Goal: Information Seeking & Learning: Stay updated

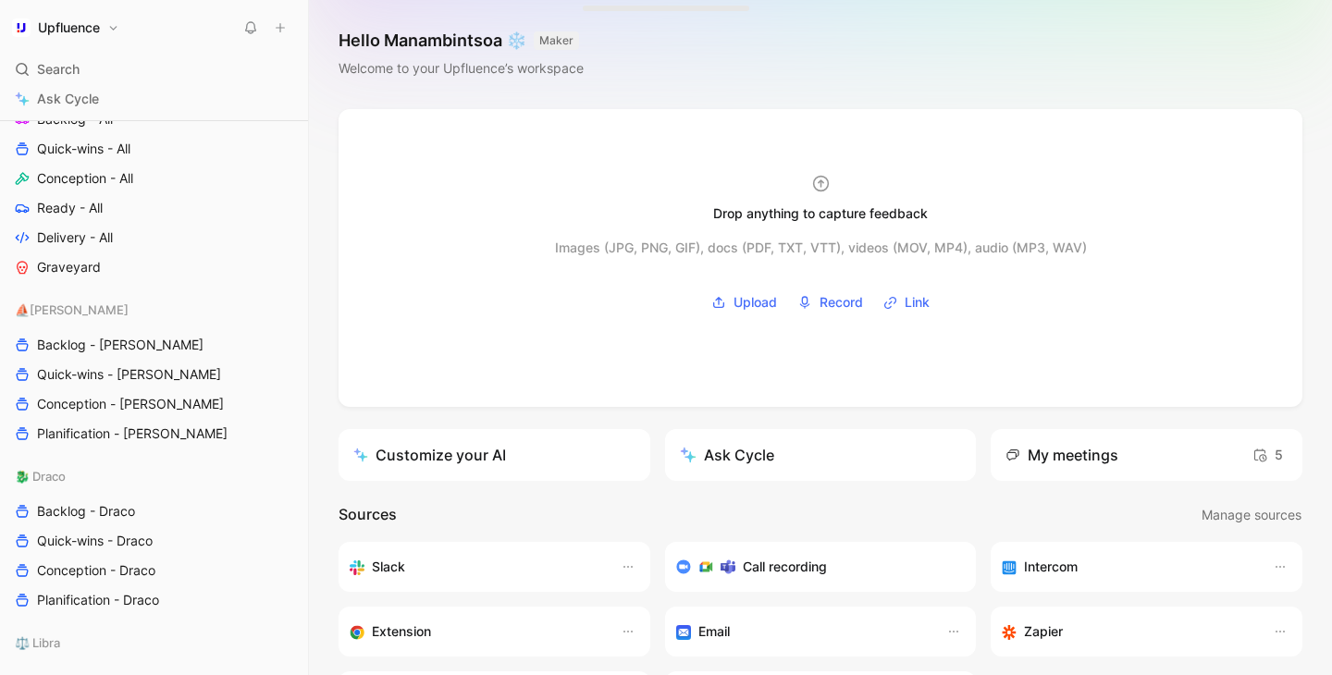
scroll to position [878, 0]
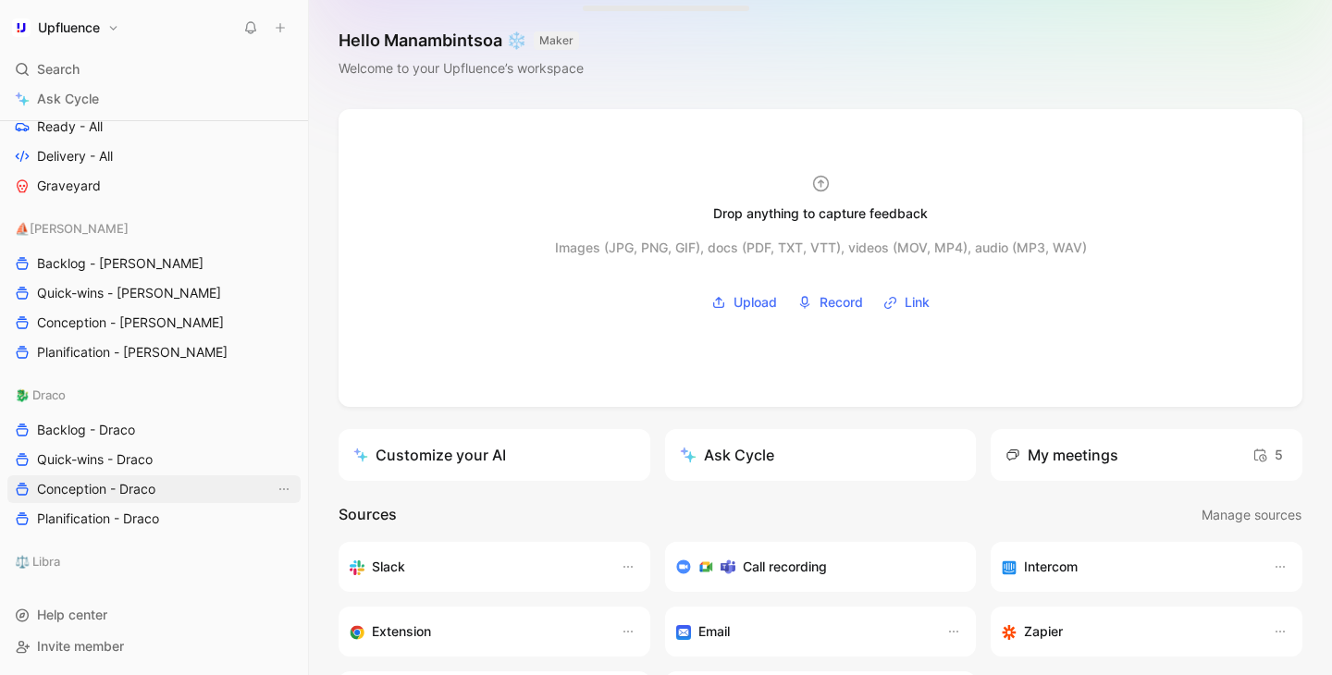
click at [152, 483] on span "Conception - Draco" at bounding box center [96, 489] width 118 height 18
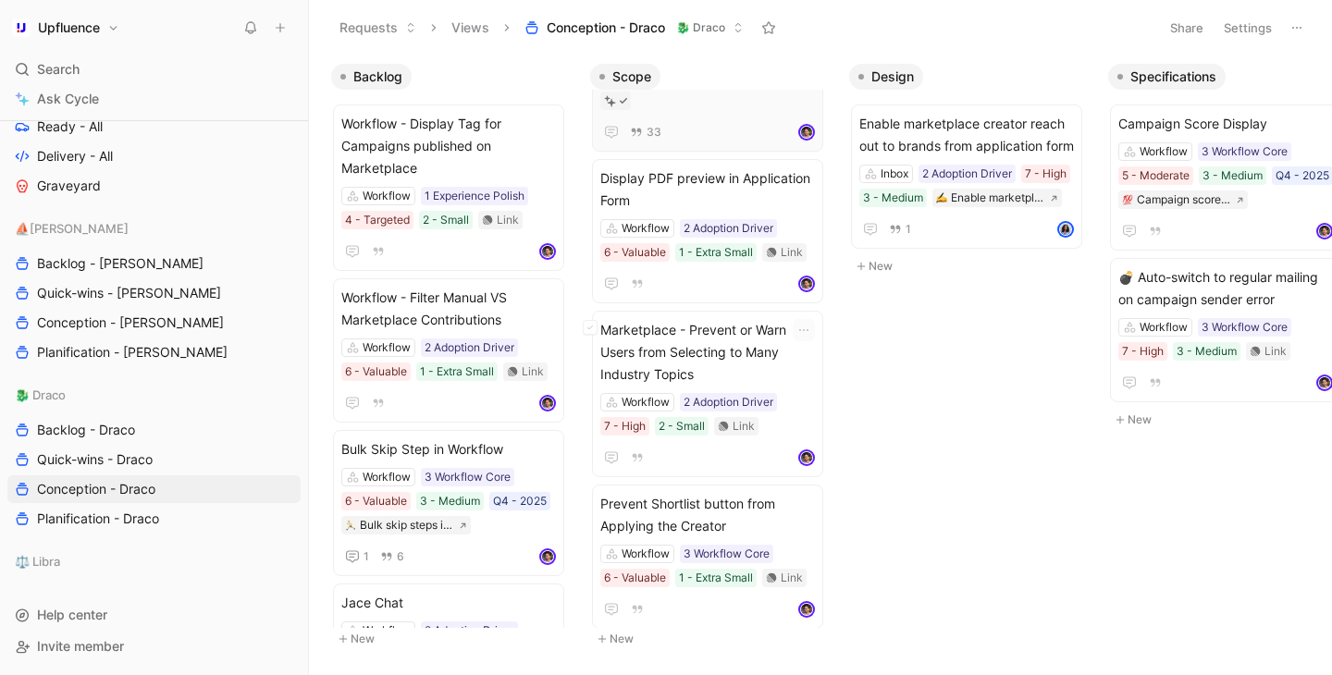
scroll to position [245, 0]
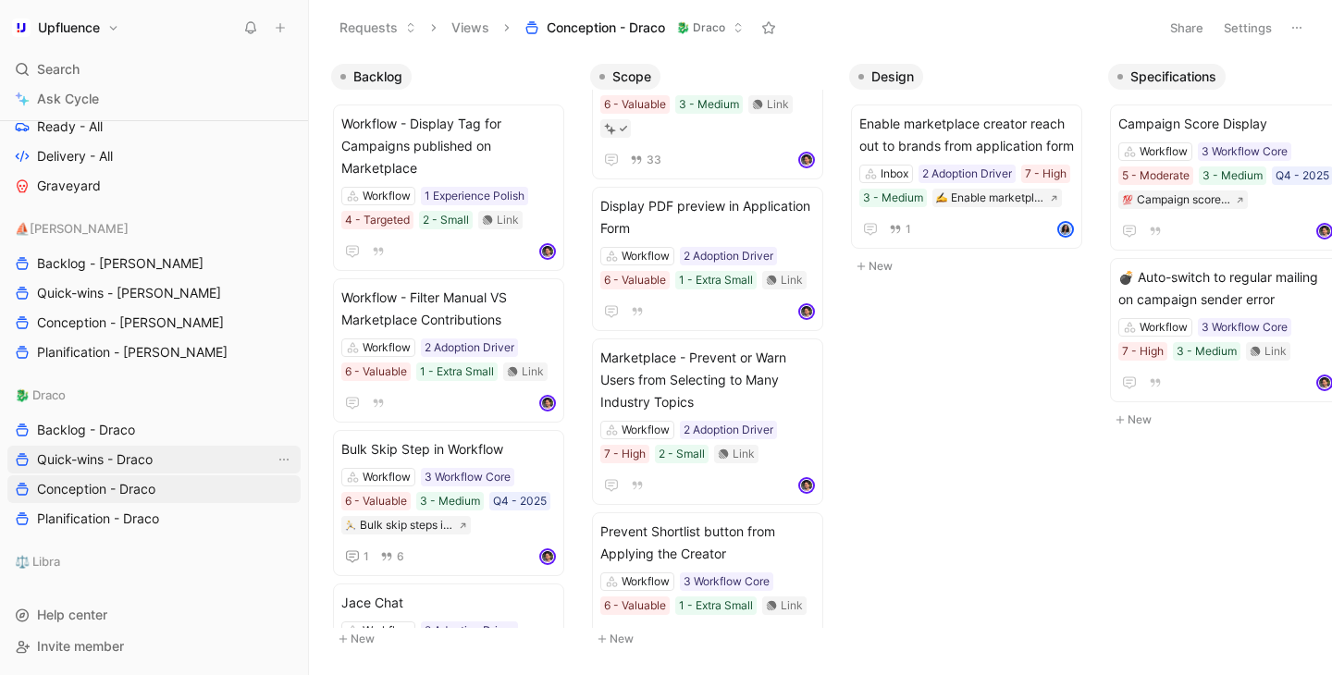
click at [148, 470] on link "Quick-wins - Draco" at bounding box center [153, 460] width 293 height 28
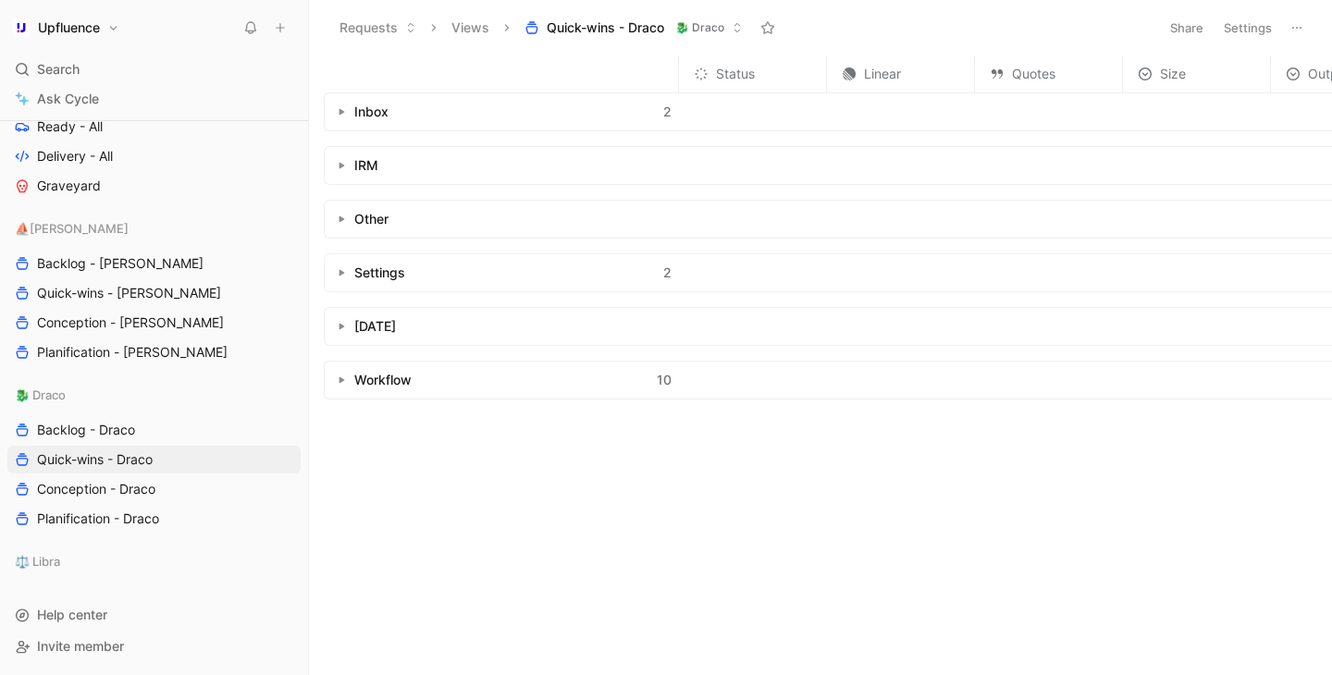
click at [338, 117] on button "button" at bounding box center [341, 112] width 18 height 18
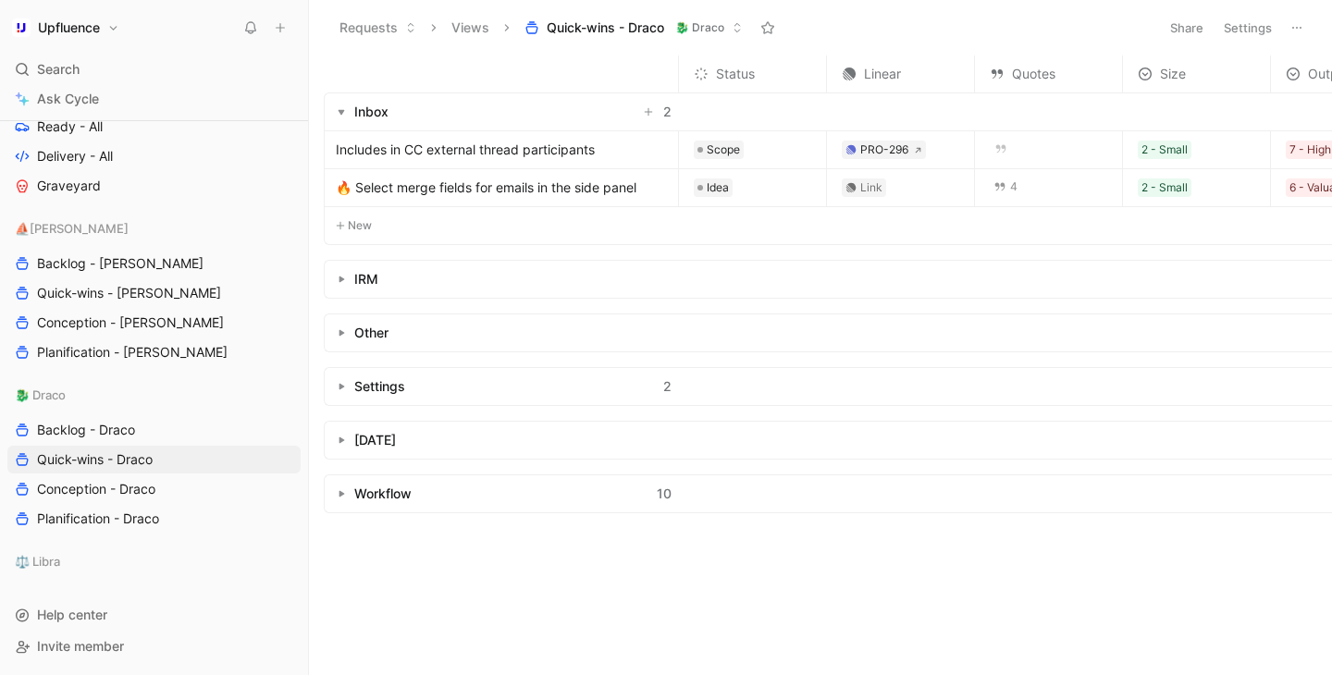
click at [424, 158] on span "Includes in CC external thread participants" at bounding box center [465, 150] width 259 height 22
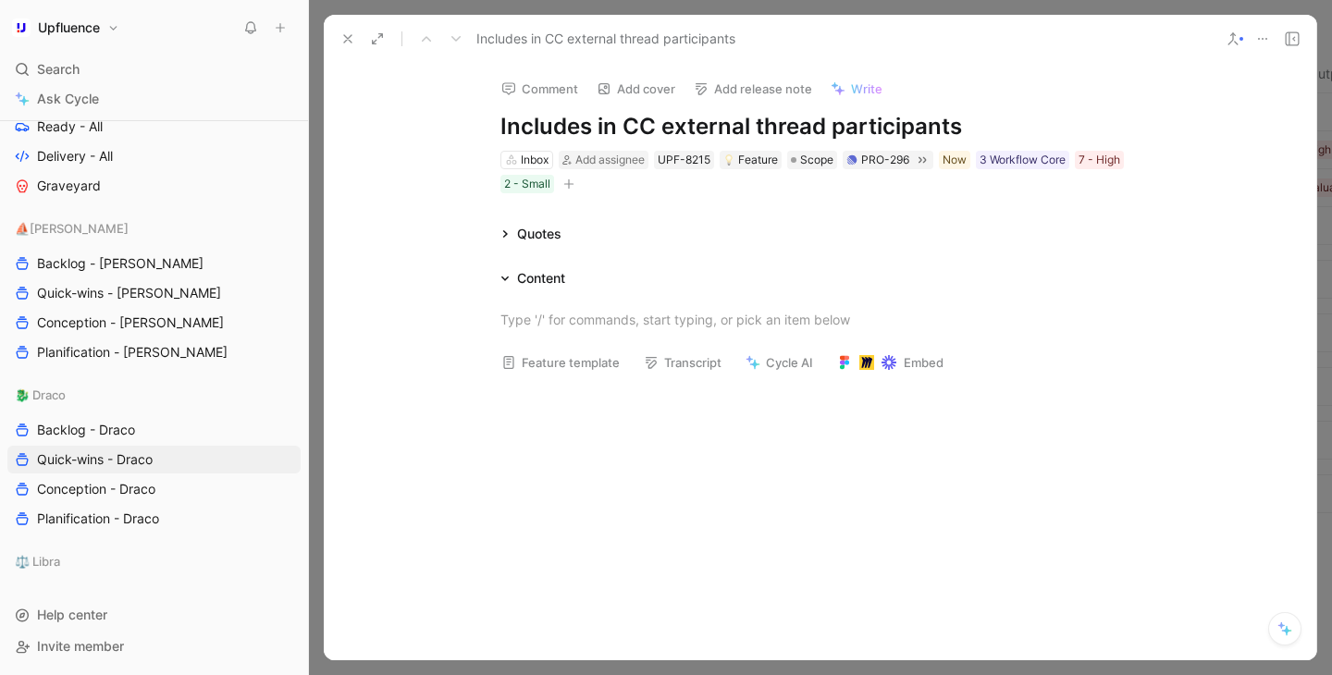
click at [510, 279] on div "Content" at bounding box center [533, 278] width 80 height 22
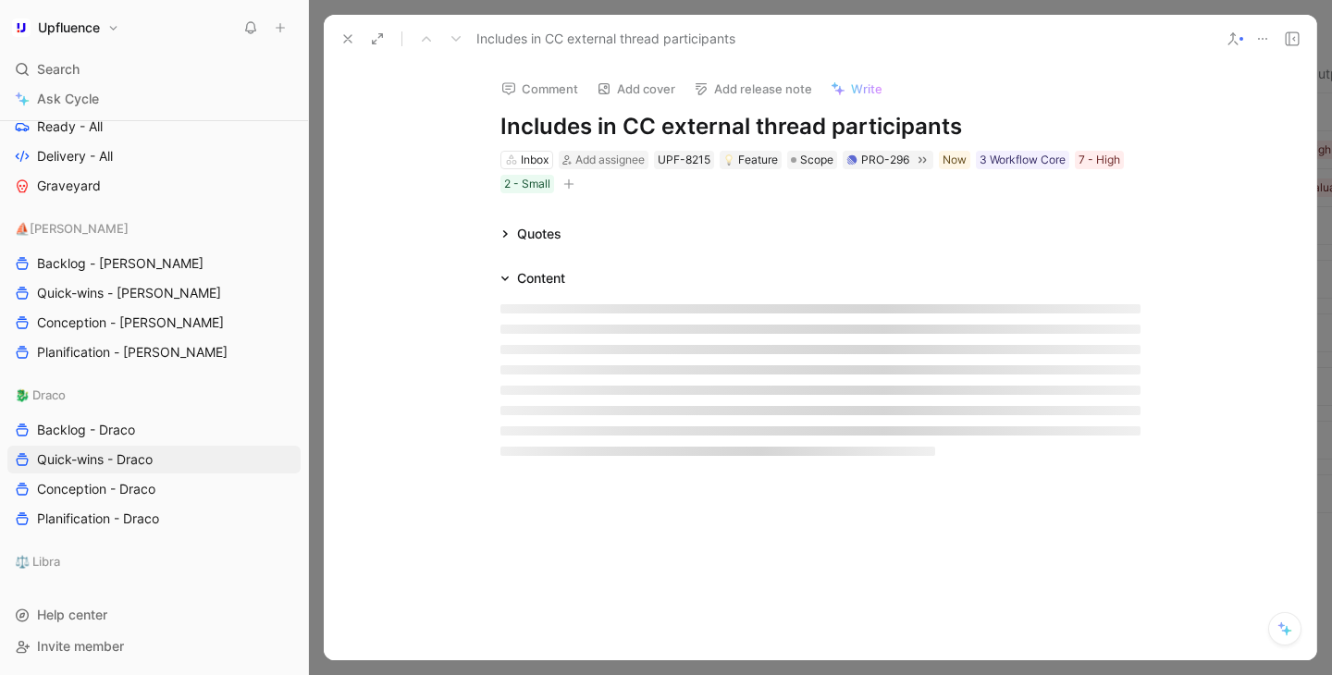
click at [510, 279] on div "Content" at bounding box center [533, 278] width 80 height 22
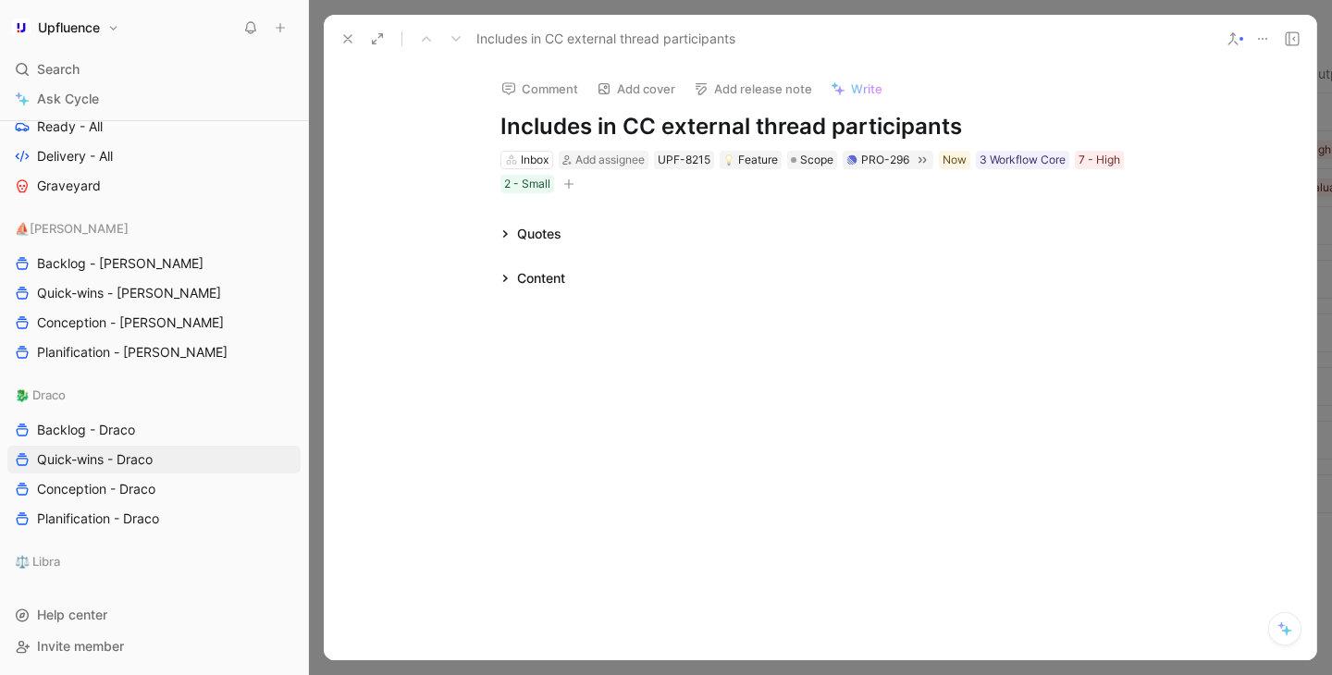
click at [506, 237] on icon at bounding box center [504, 233] width 9 height 9
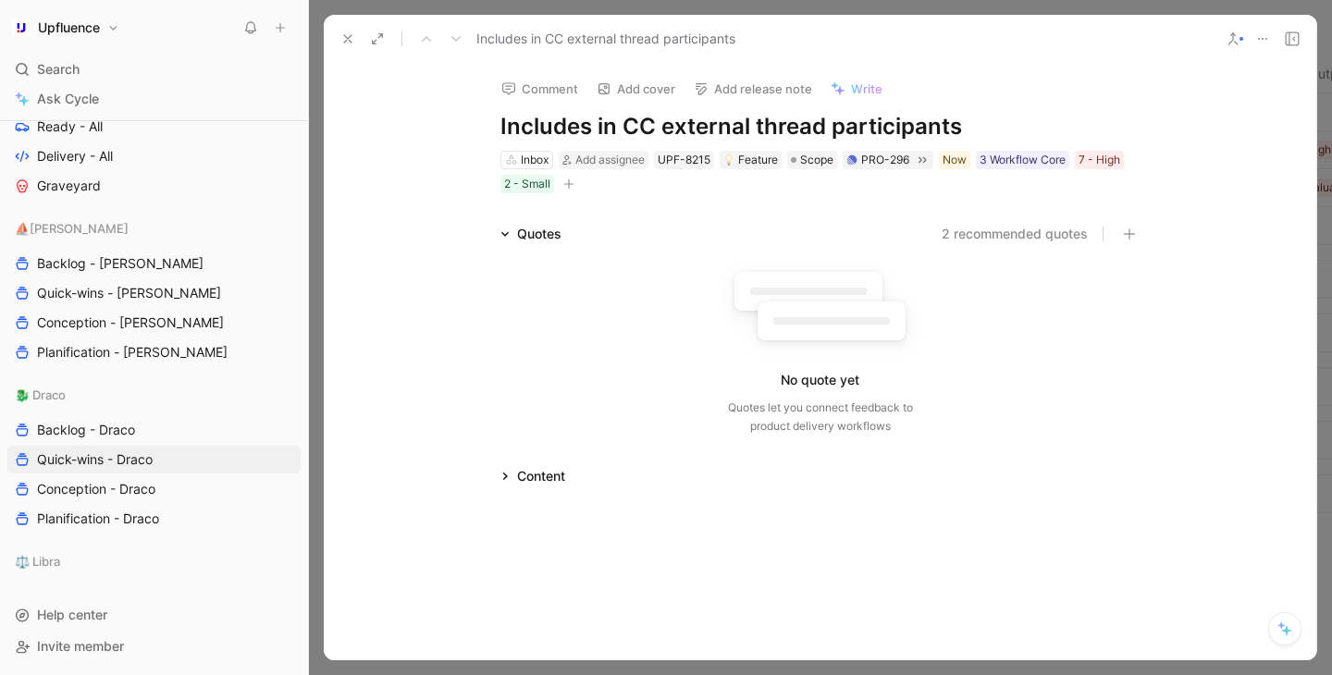
click at [506, 237] on icon at bounding box center [504, 233] width 9 height 9
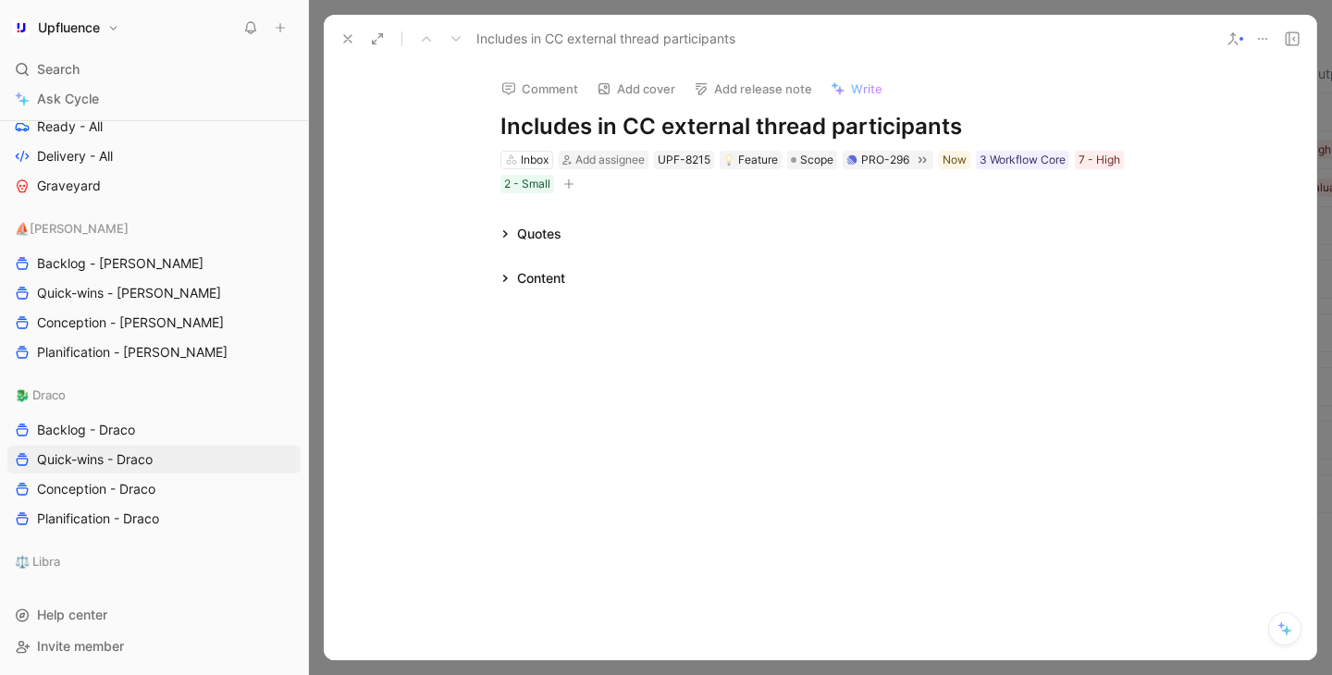
click at [506, 283] on div "Content" at bounding box center [533, 278] width 80 height 22
click at [356, 43] on button at bounding box center [348, 39] width 26 height 26
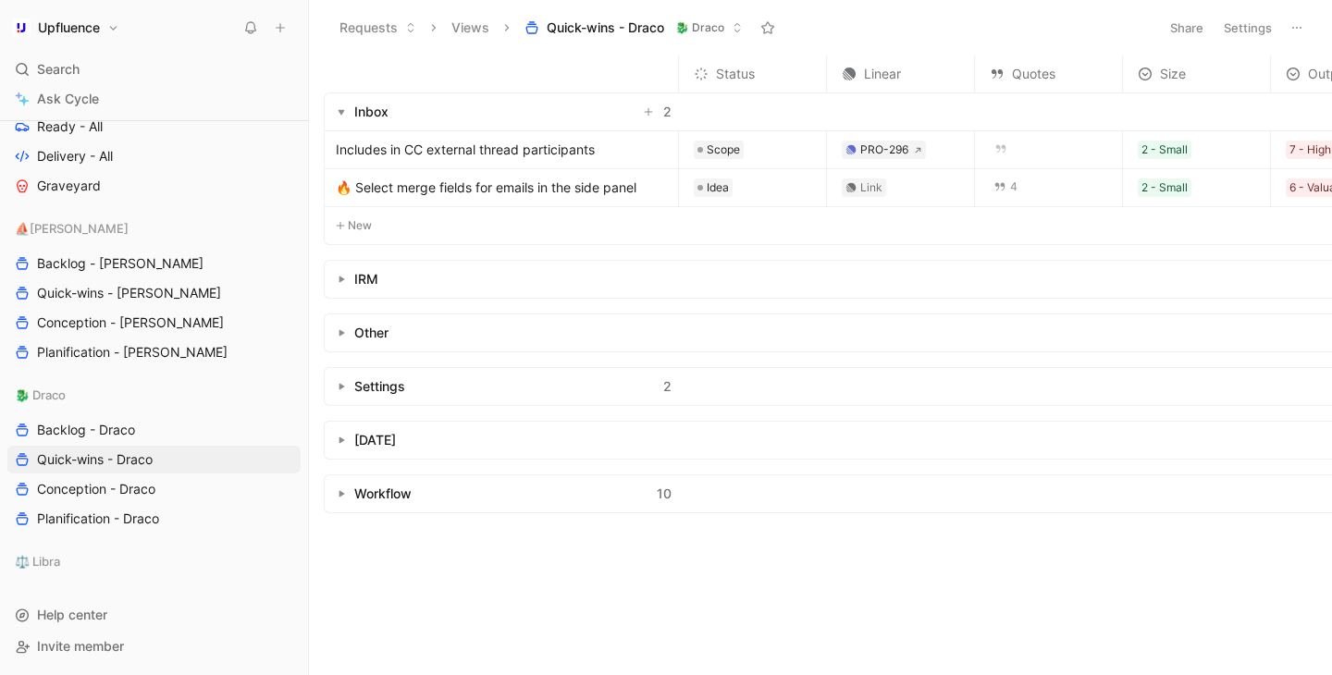
click at [349, 108] on button "button" at bounding box center [341, 112] width 18 height 18
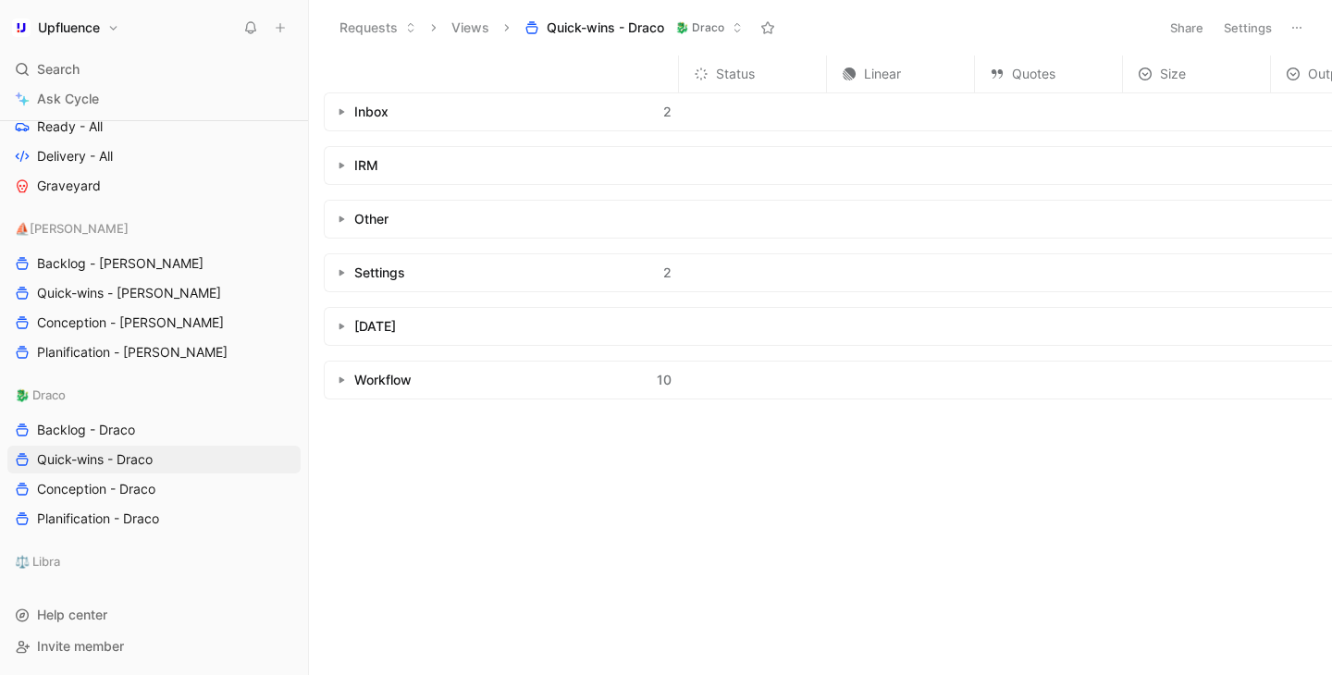
click at [333, 120] on div "Inbox 2" at bounding box center [502, 111] width 354 height 37
click at [335, 114] on button "button" at bounding box center [341, 112] width 18 height 18
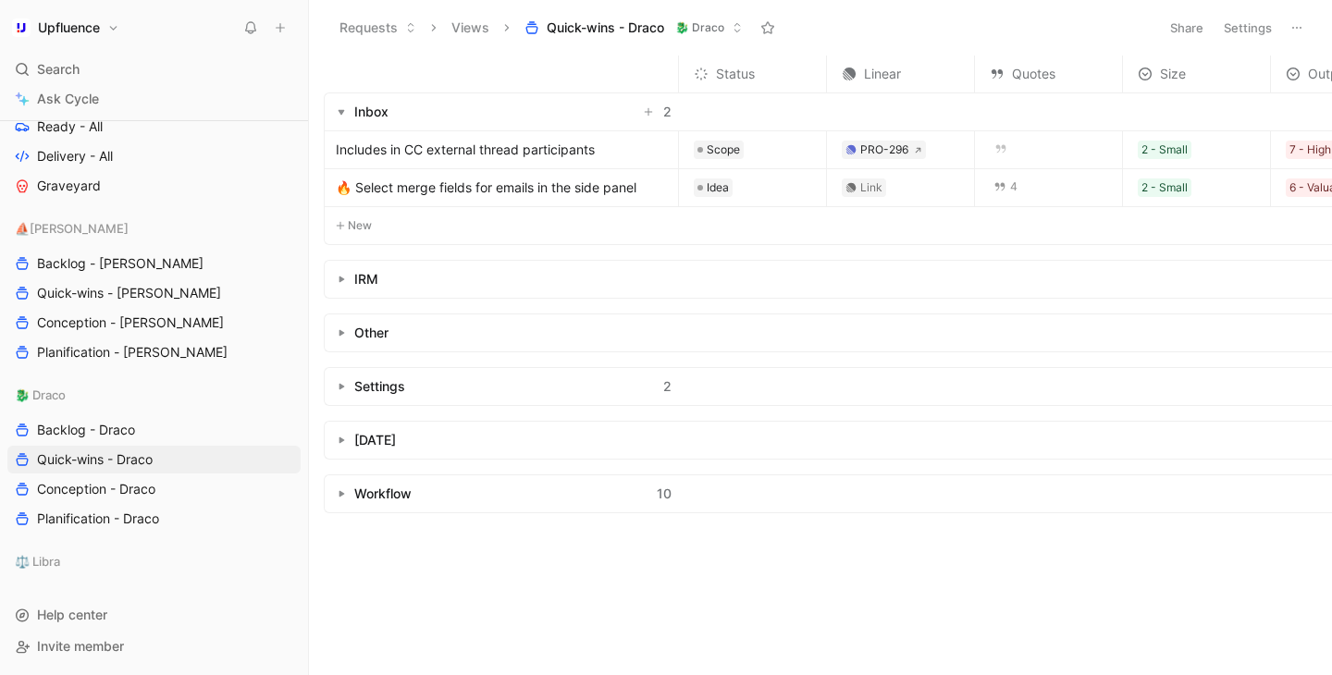
click at [335, 114] on button "button" at bounding box center [341, 112] width 18 height 18
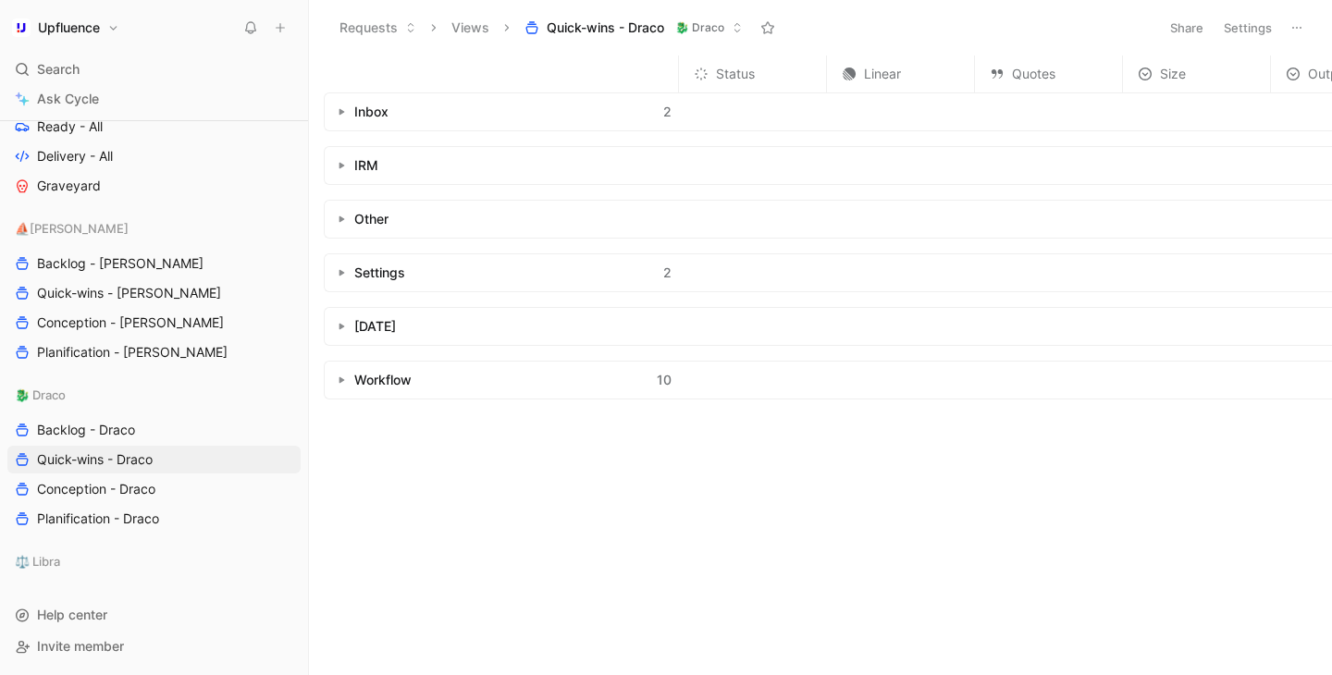
click at [342, 166] on use "button" at bounding box center [342, 166] width 6 height 6
click at [342, 166] on use "button" at bounding box center [341, 167] width 6 height 6
click at [135, 495] on span "Conception - Draco" at bounding box center [96, 489] width 118 height 18
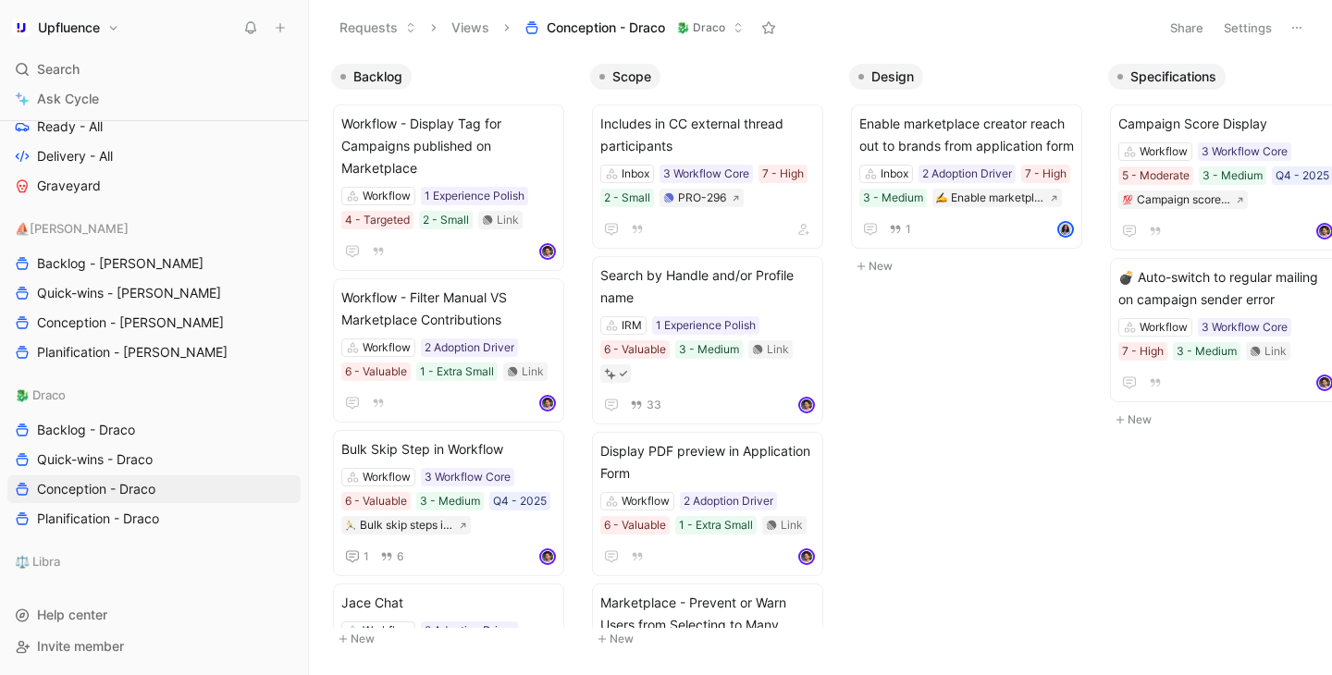
click at [996, 396] on div "Backlog Workflow - Display Tag for Campaigns published on Marketplace Workflow …" at bounding box center [820, 365] width 1023 height 620
click at [120, 75] on div "Search ⌘ K" at bounding box center [153, 69] width 293 height 28
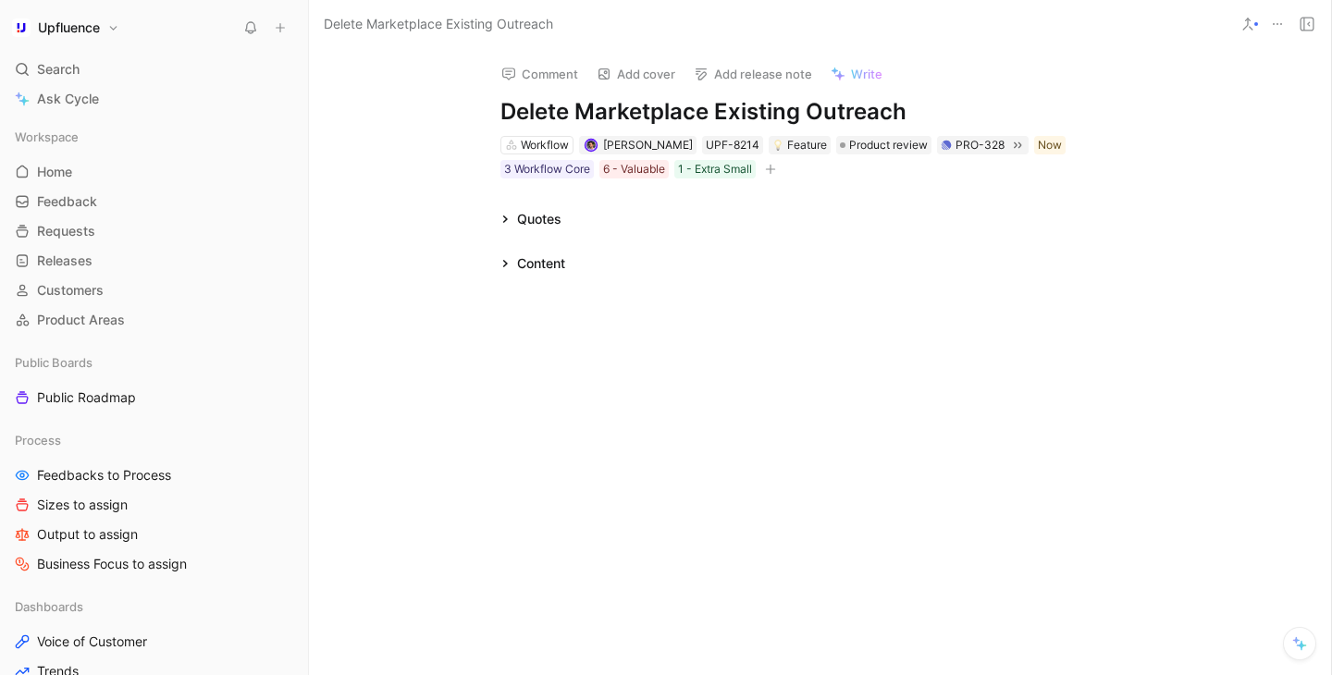
click at [506, 263] on icon at bounding box center [504, 263] width 5 height 7
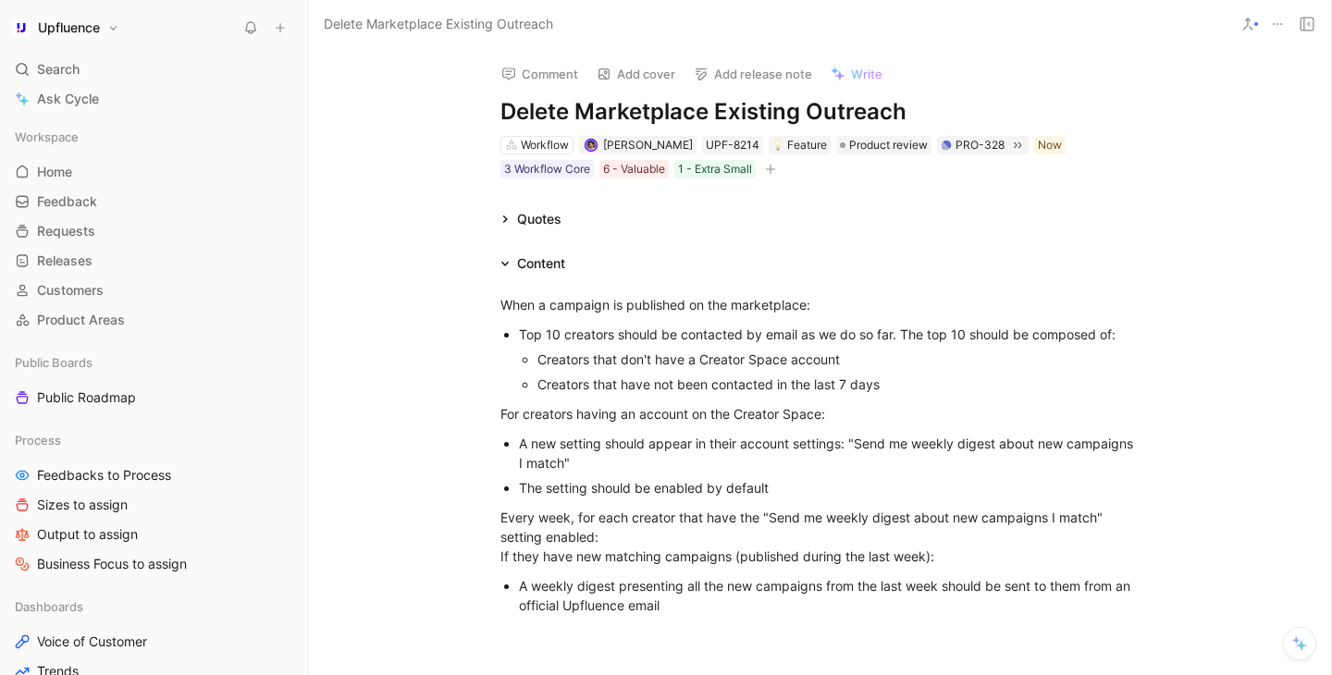
click at [630, 106] on h1 "Delete Marketplace Existing Outreach" at bounding box center [820, 112] width 640 height 30
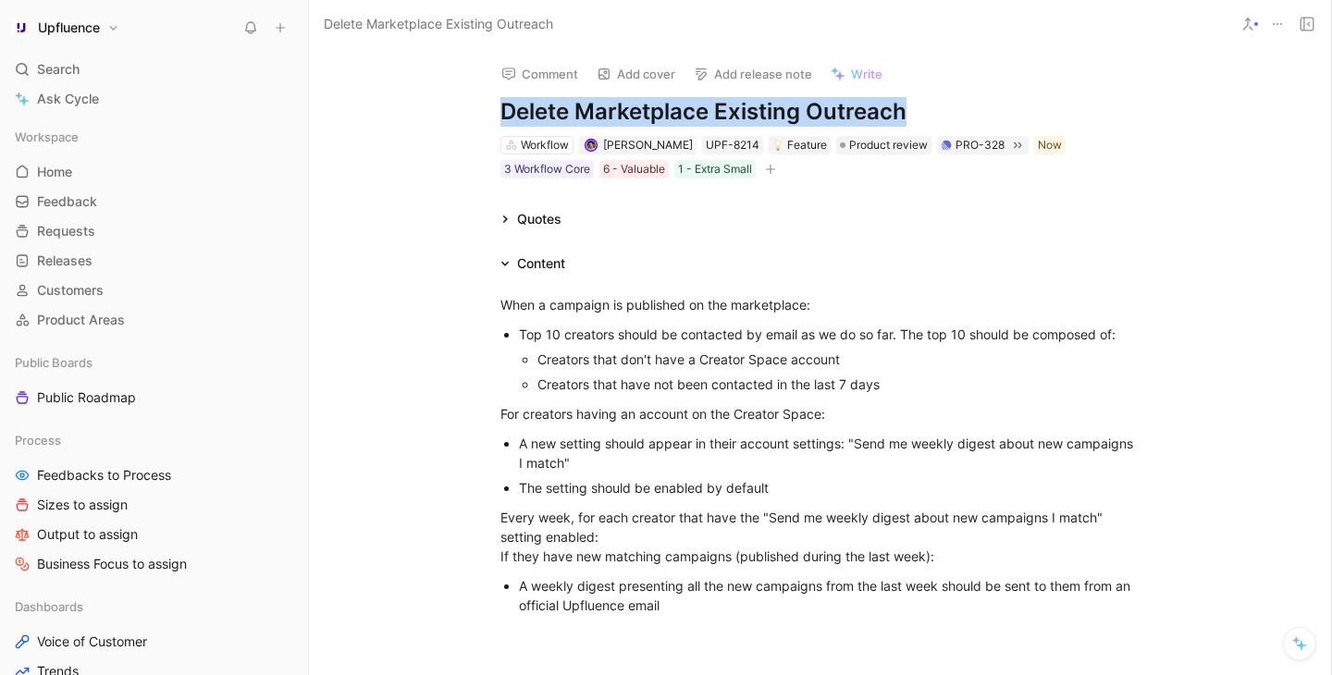
click at [630, 106] on h1 "Delete Marketplace Existing Outreach" at bounding box center [820, 112] width 640 height 30
copy h1 "Delete Marketplace Existing Outreach"
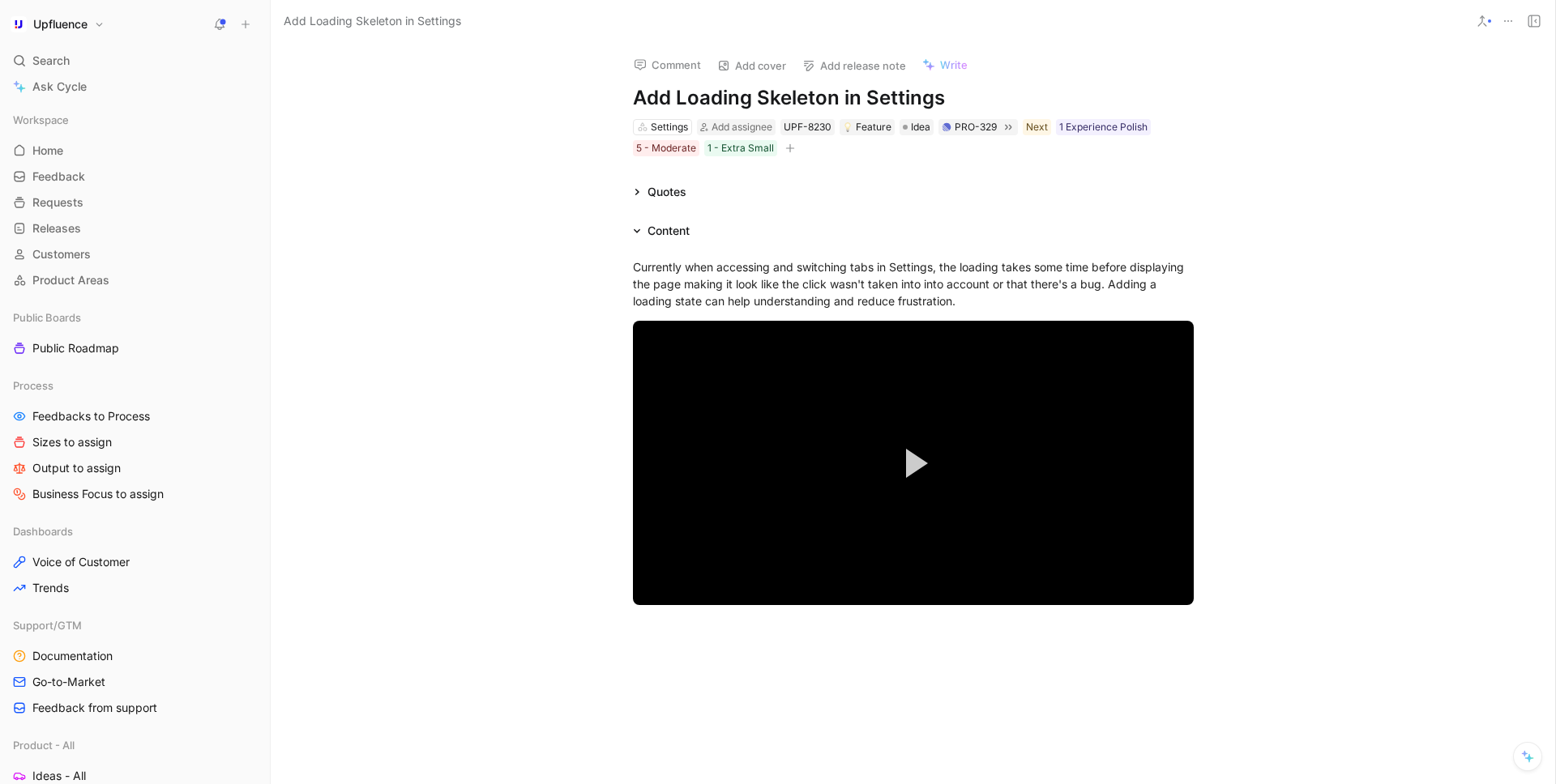
click at [512, 283] on div "Currently when accessing and switching tabs in Settings, the loading takes some…" at bounding box center [913, 446] width 1284 height 411
click at [638, 236] on div "Content" at bounding box center [661, 230] width 70 height 19
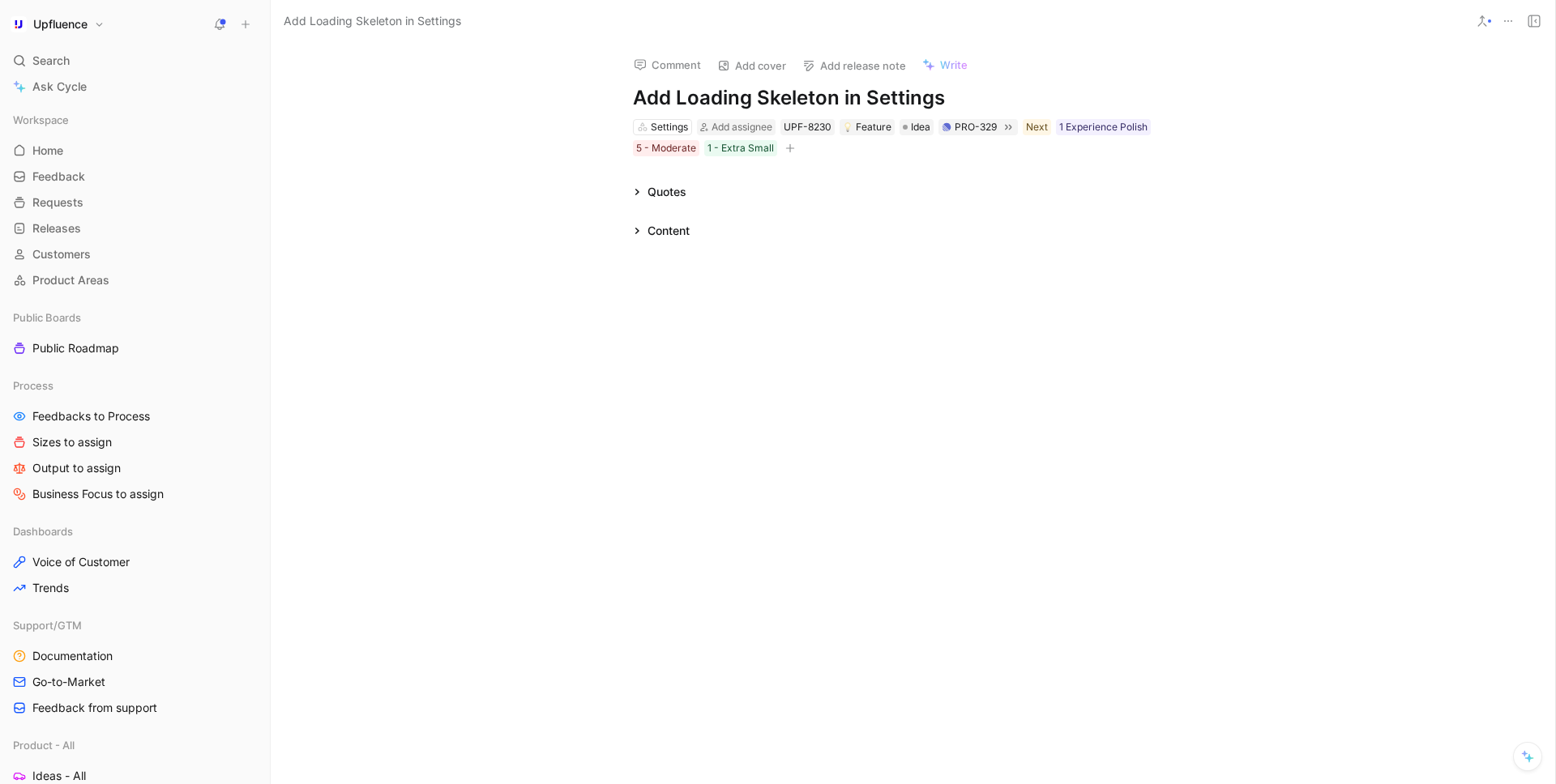
click at [630, 226] on div "Content" at bounding box center [661, 230] width 70 height 19
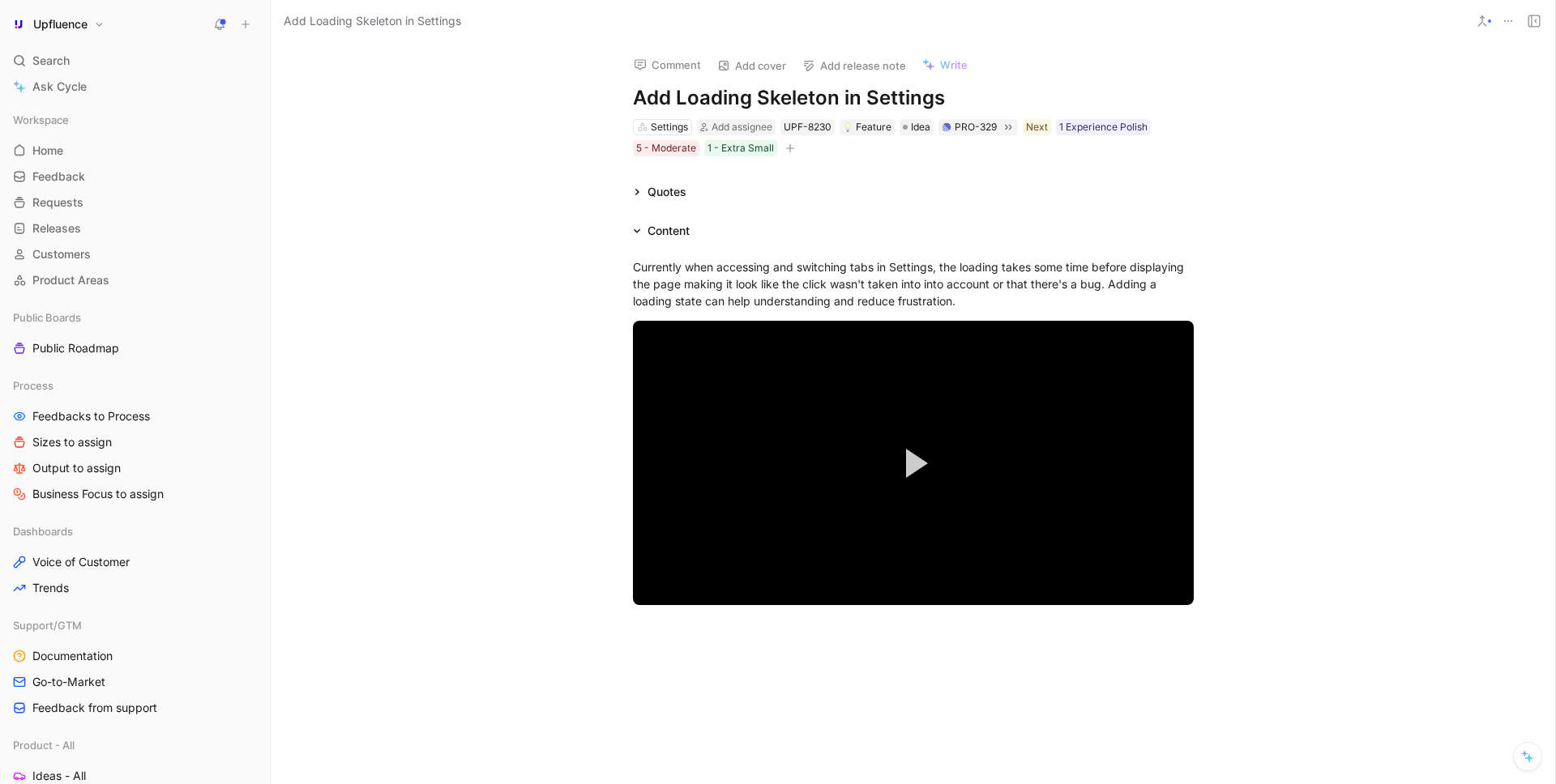
click at [629, 225] on div "Content" at bounding box center [661, 230] width 70 height 19
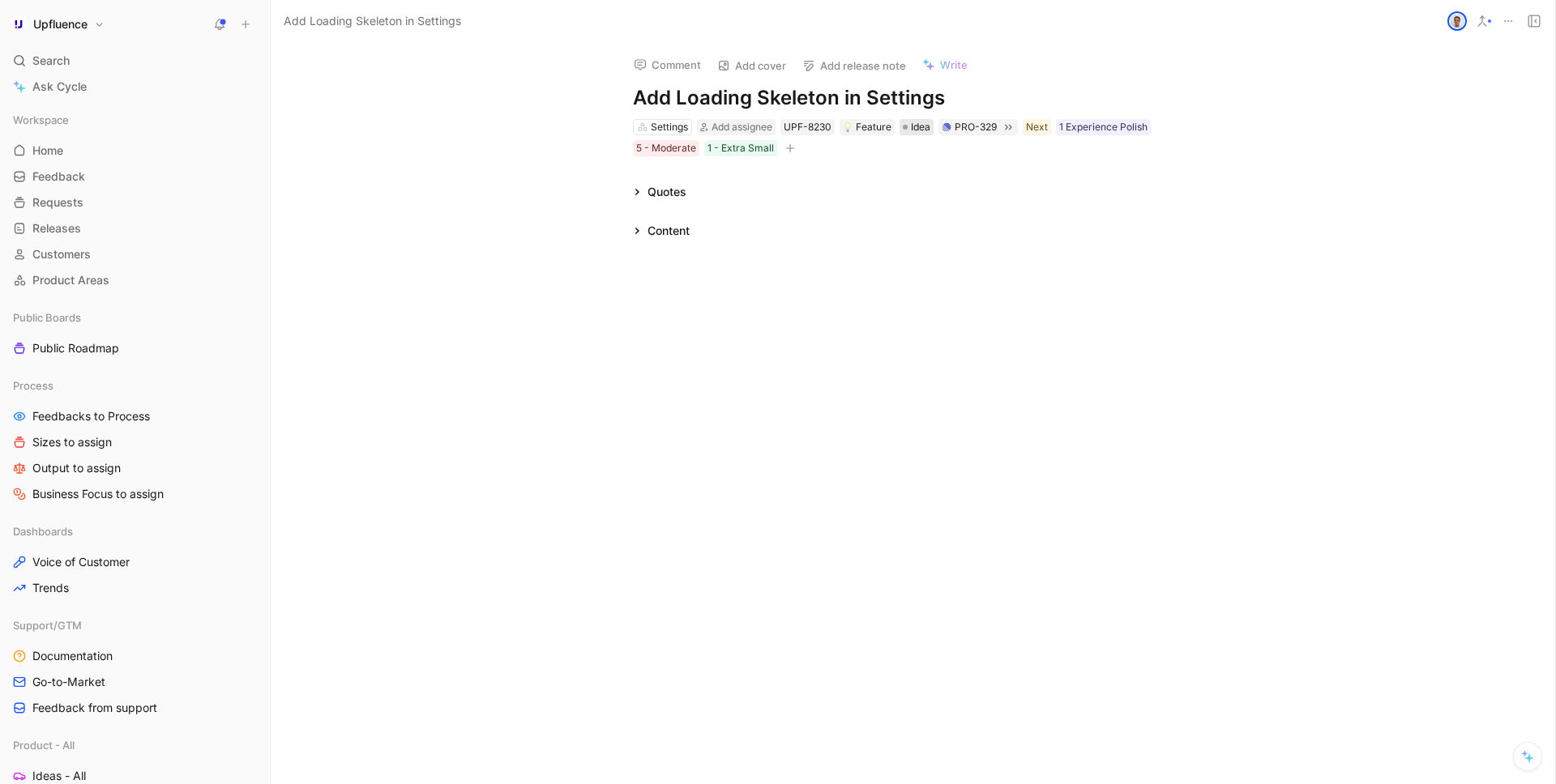
click at [914, 128] on span "Idea" at bounding box center [920, 127] width 19 height 16
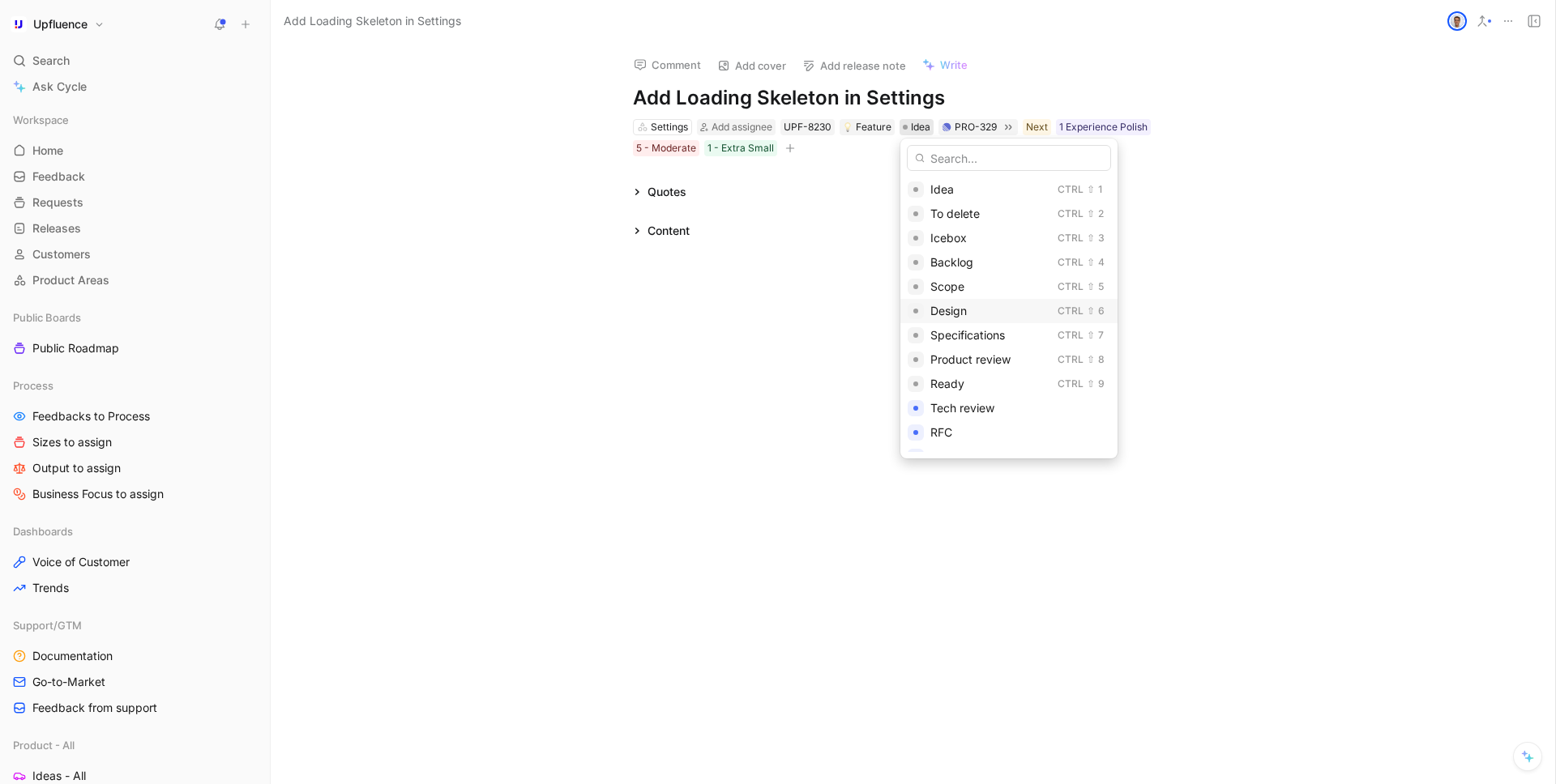
click at [962, 312] on span "Design" at bounding box center [949, 311] width 37 height 14
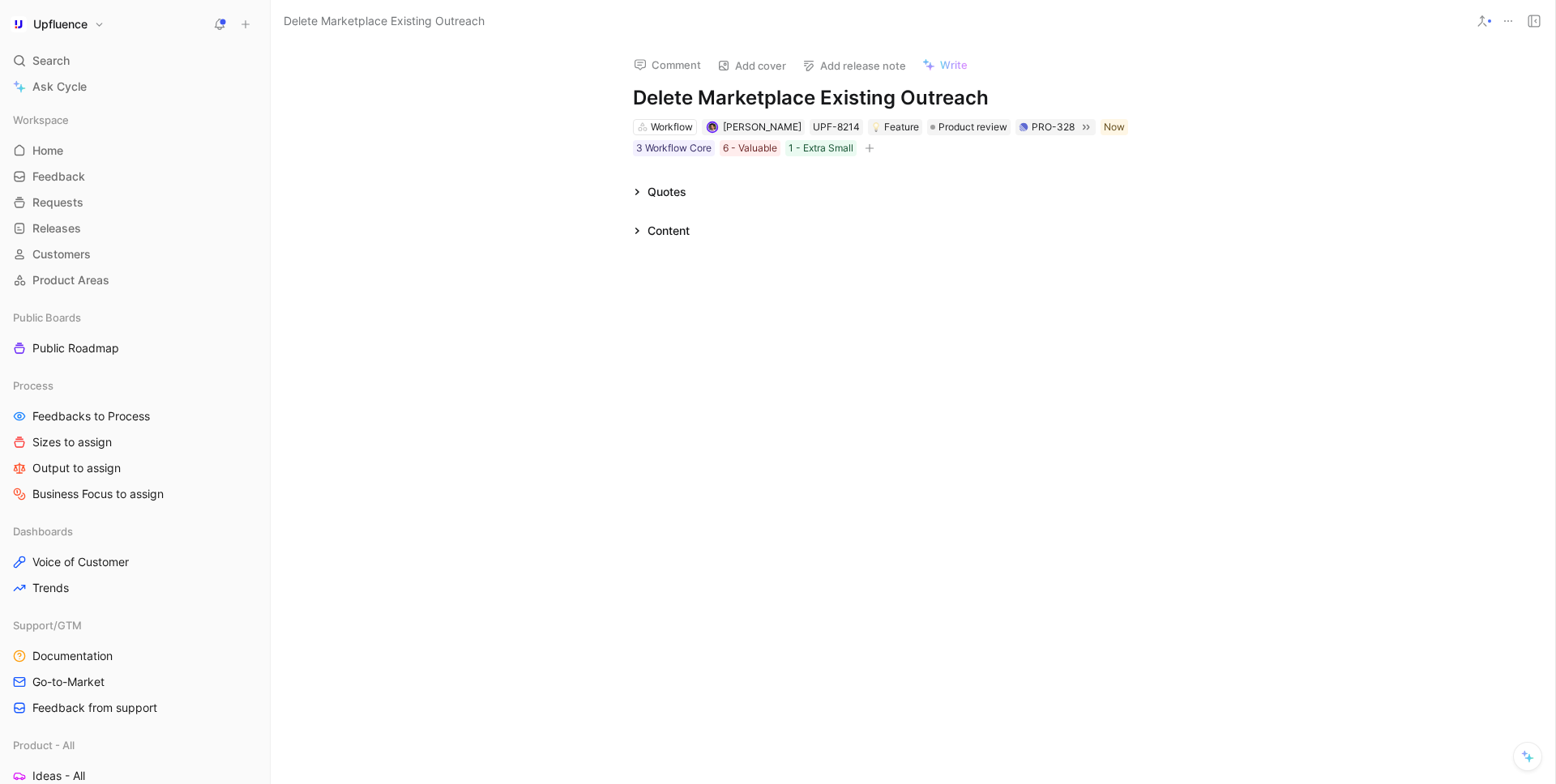
click at [658, 235] on div "Content" at bounding box center [668, 230] width 42 height 19
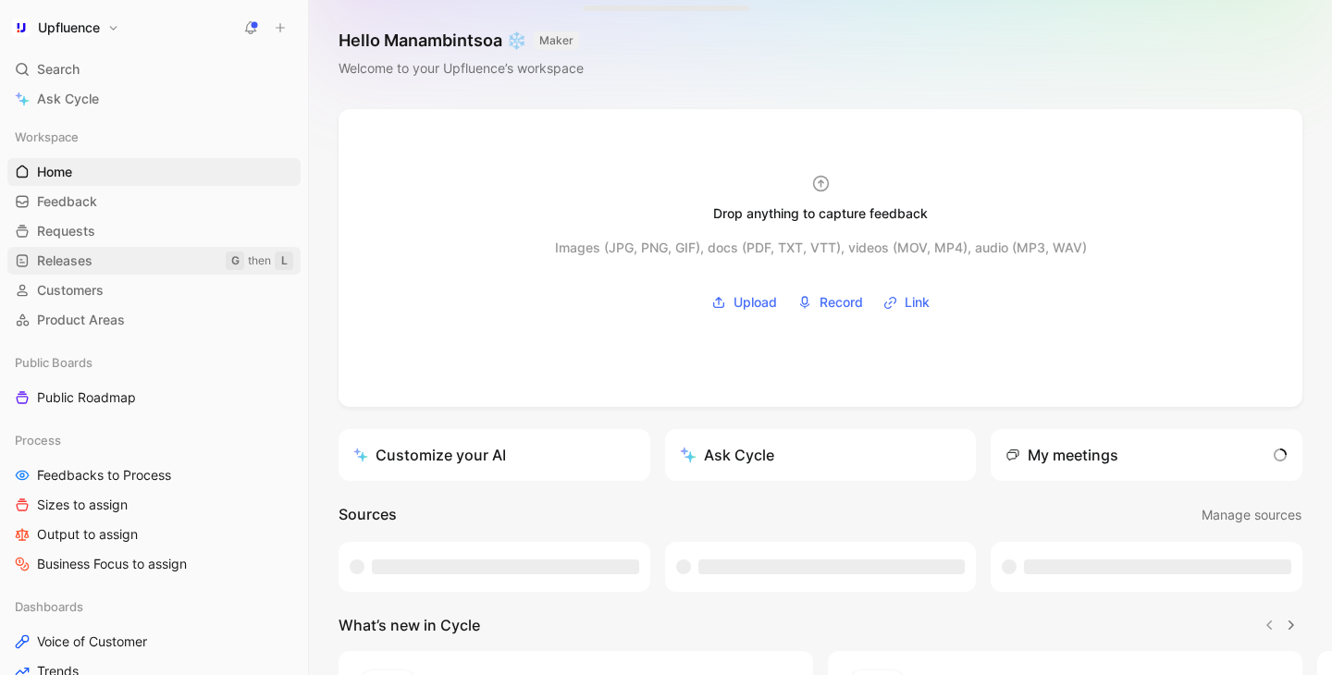
click at [119, 267] on link "Releases G then L" at bounding box center [153, 261] width 293 height 28
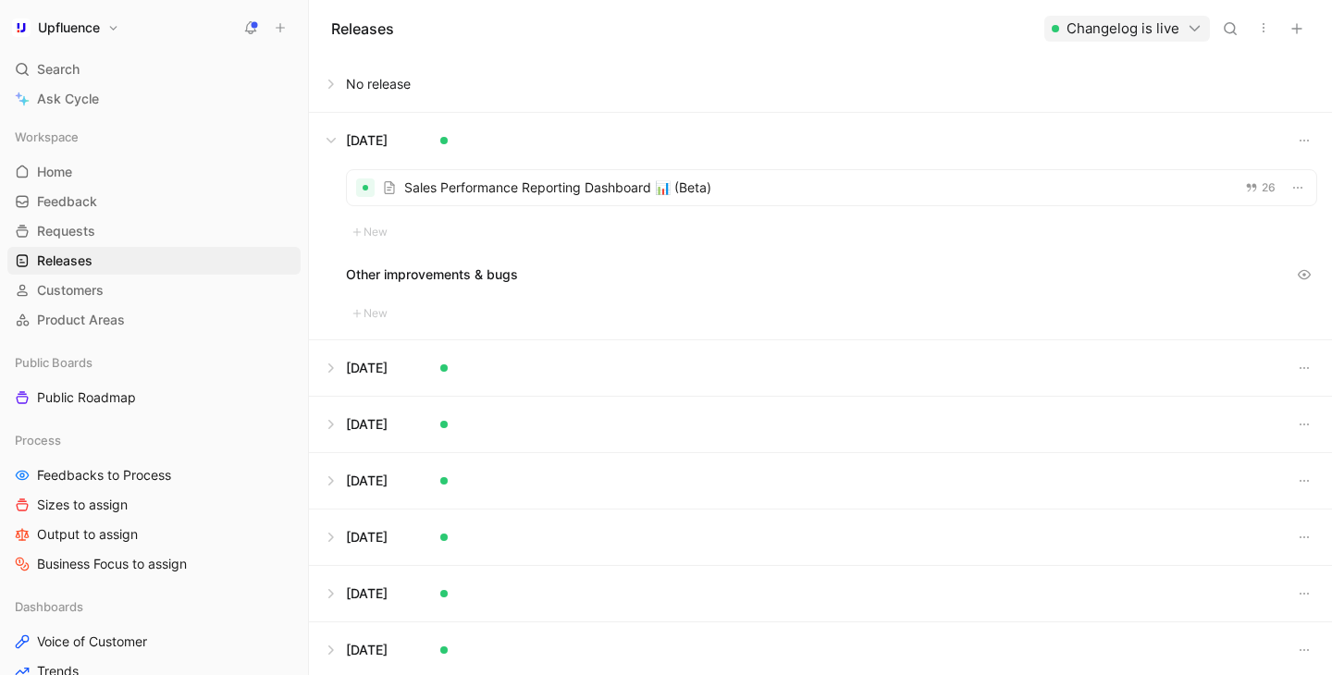
click at [326, 133] on button at bounding box center [820, 140] width 1021 height 55
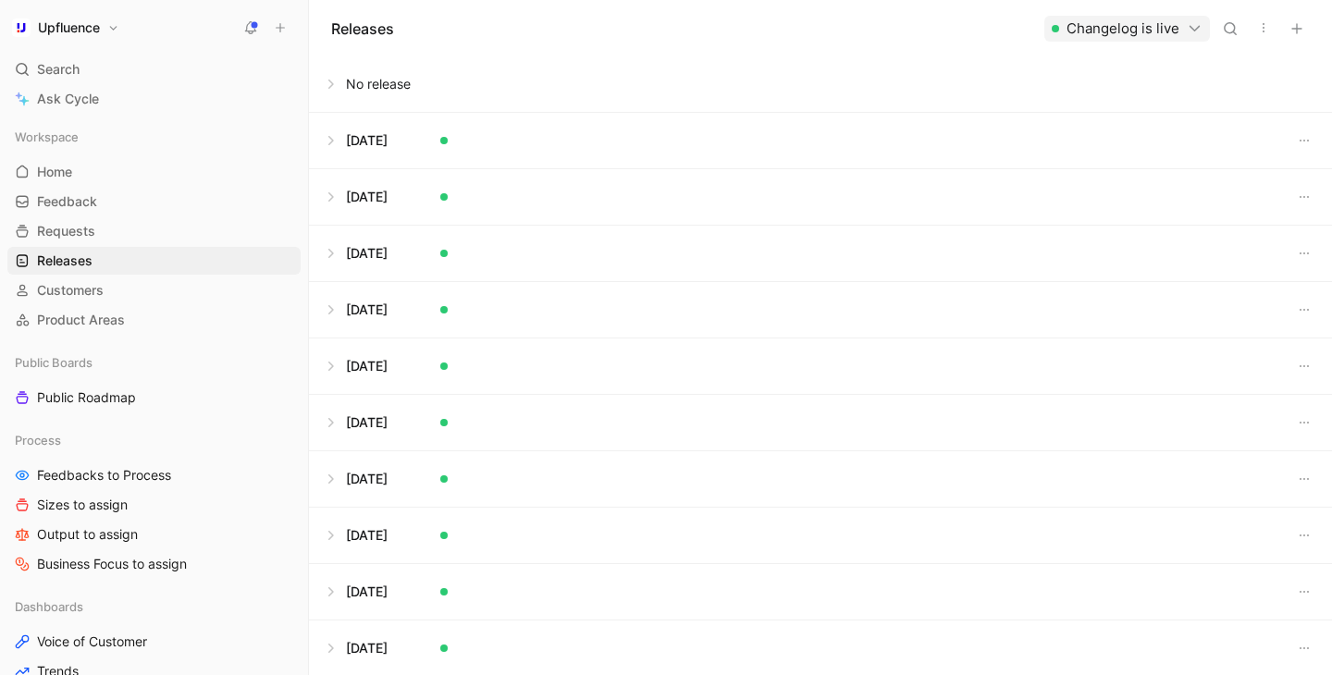
click at [341, 86] on button at bounding box center [820, 83] width 1021 height 55
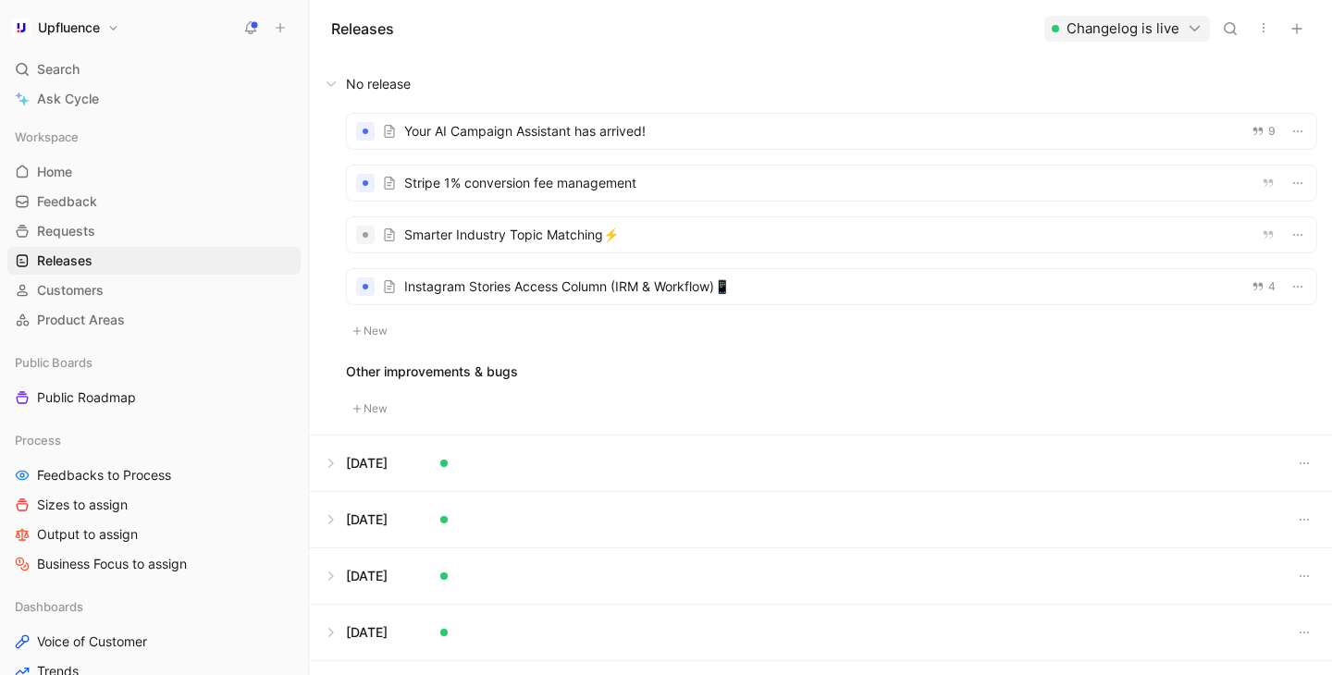
click at [642, 233] on div at bounding box center [831, 234] width 969 height 35
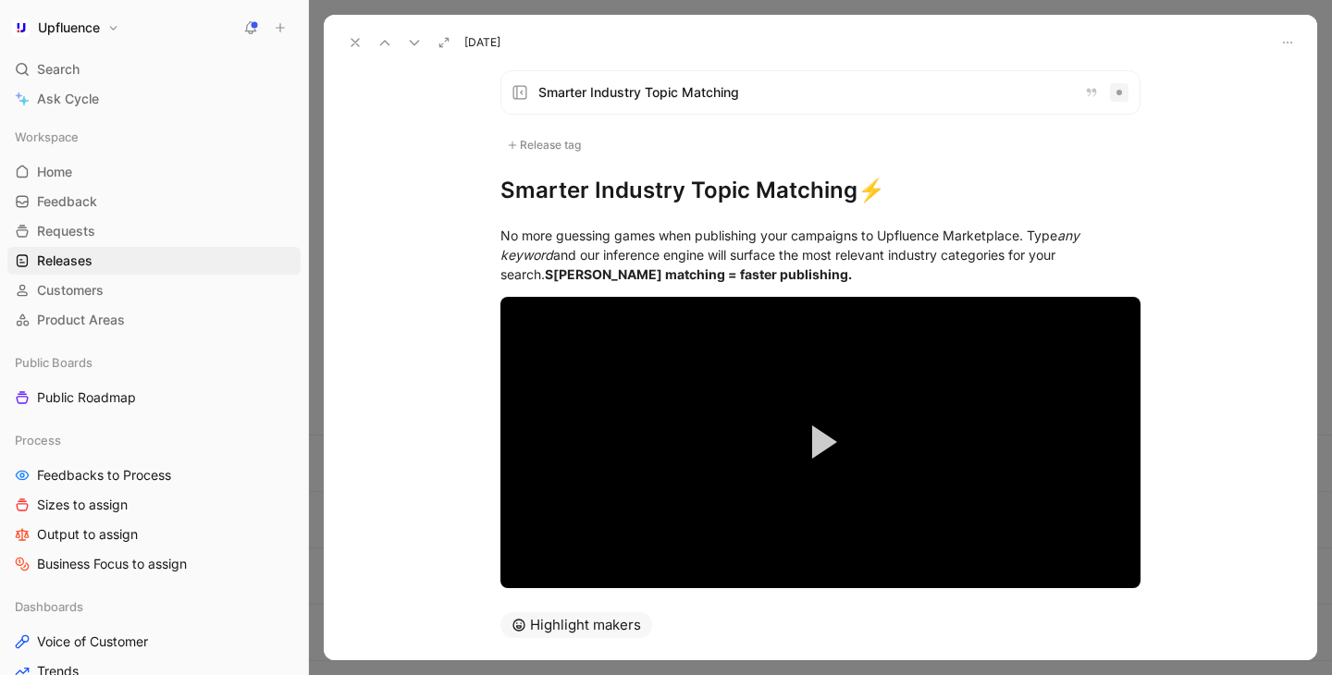
click at [432, 175] on div "Smarter Industry Topic Matching Release tag Smarter Industry Topic Matching⚡ No…" at bounding box center [820, 322] width 993 height 535
click at [355, 30] on button at bounding box center [355, 43] width 26 height 26
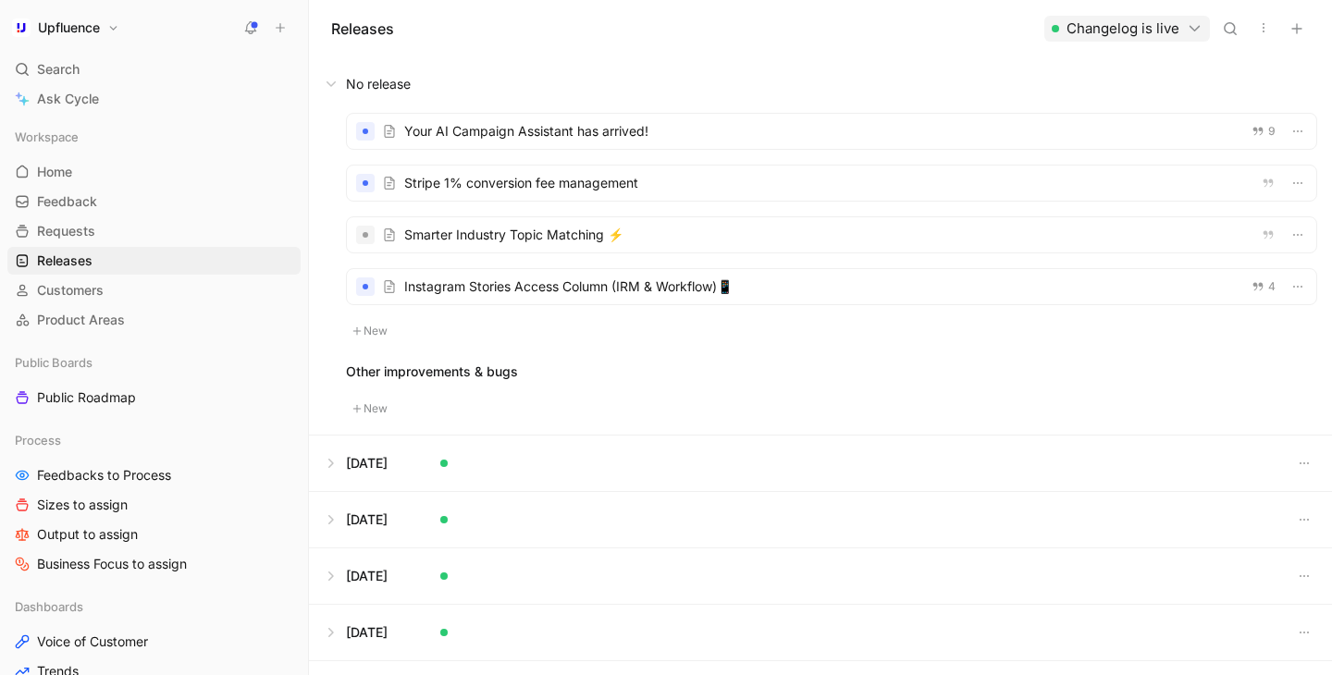
click at [670, 290] on div at bounding box center [831, 286] width 969 height 35
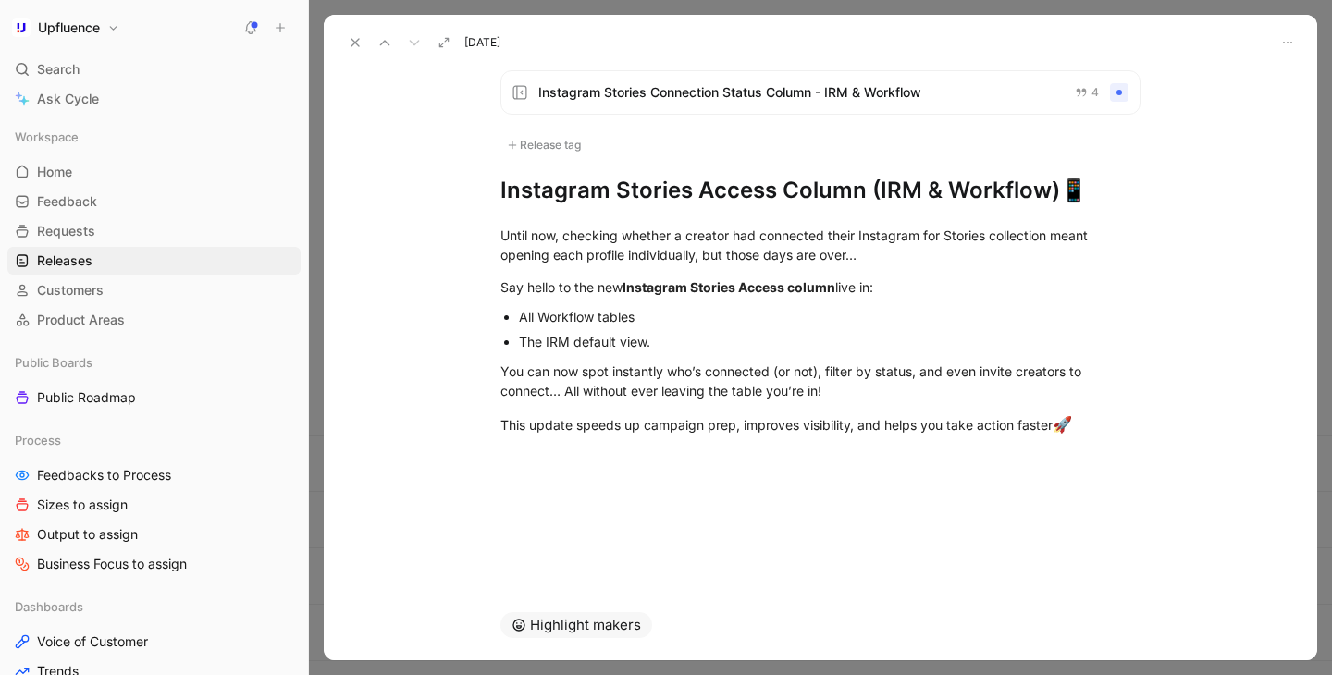
click at [356, 40] on icon at bounding box center [355, 42] width 15 height 15
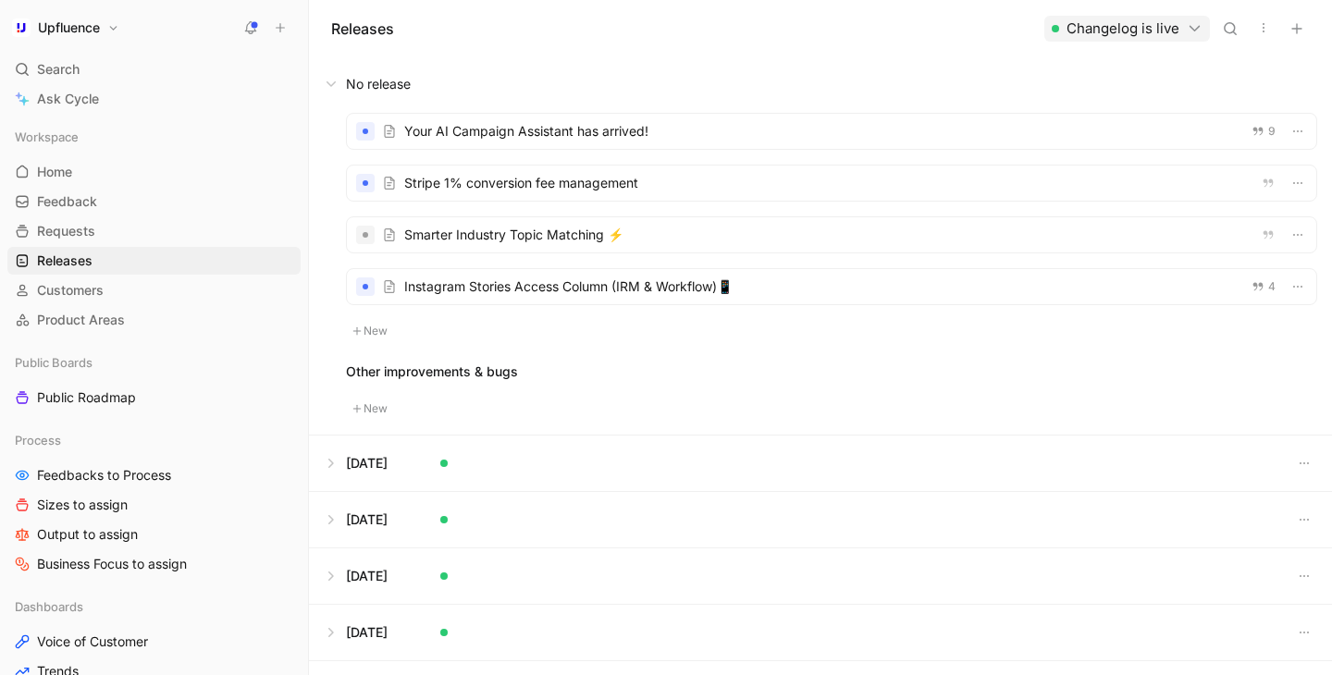
click at [593, 278] on div at bounding box center [831, 286] width 969 height 35
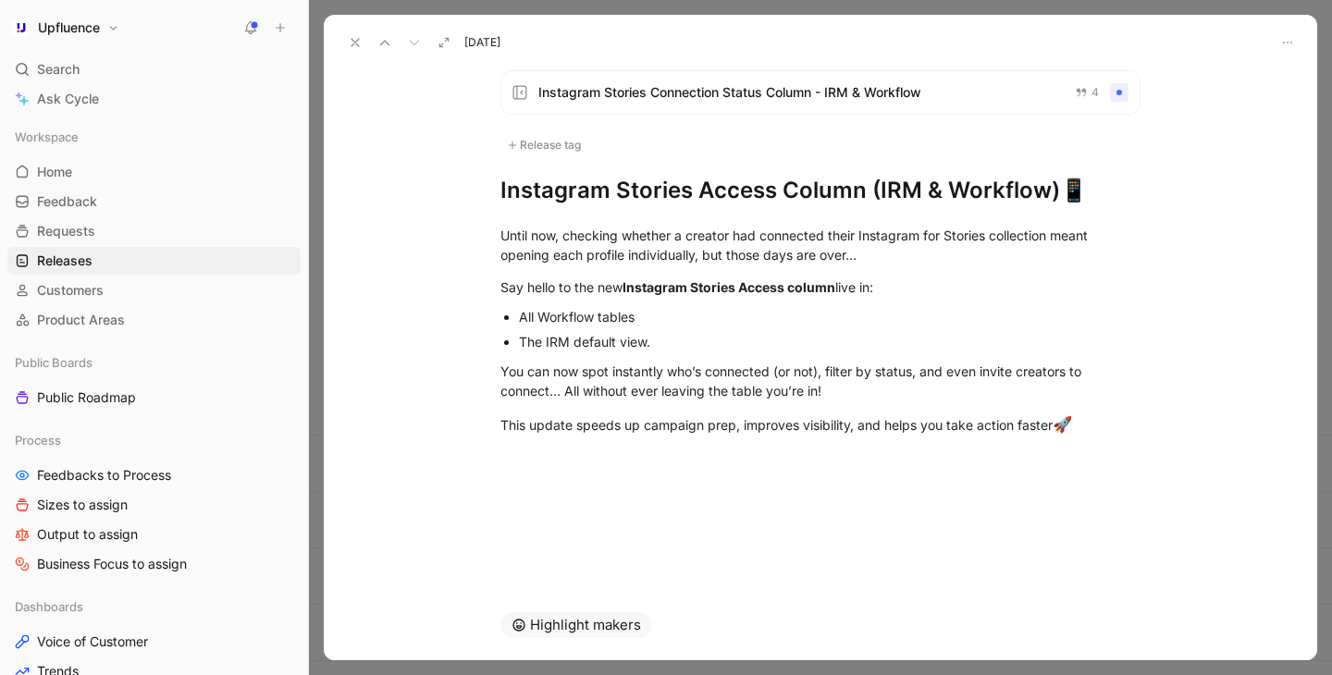
click at [502, 192] on h1 "Instagram Stories Access Column (IRM & Workflow)📱" at bounding box center [820, 191] width 640 height 30
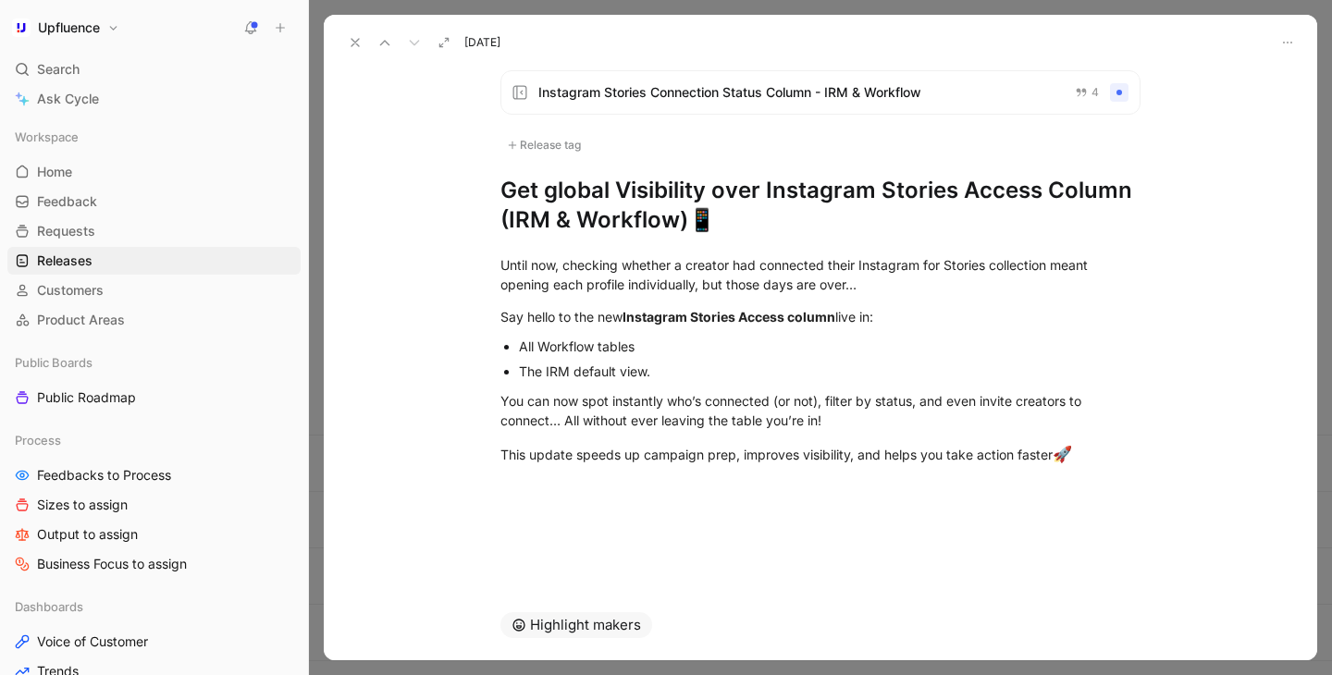
click at [721, 192] on h1 "Get global Visibility over Instagram Stories Access Column (IRM & Workflow)📱" at bounding box center [820, 205] width 640 height 59
click at [772, 190] on h1 "Get global Visibility Over Instagram Stories Access Column (IRM & Workflow)📱" at bounding box center [820, 205] width 640 height 59
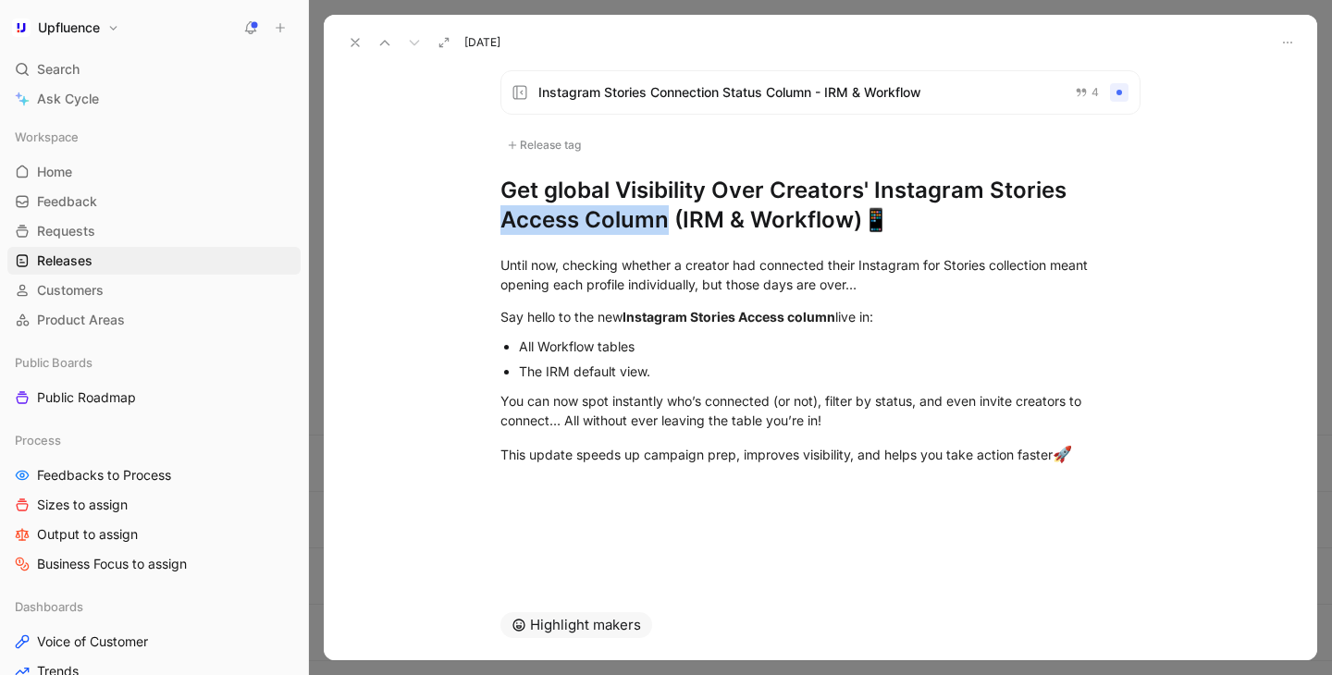
drag, startPoint x: 502, startPoint y: 221, endPoint x: 660, endPoint y: 221, distance: 158.1
click at [660, 221] on h1 "Get global Visibility Over Creators' Instagram Stories Access Column (IRM & Wor…" at bounding box center [820, 205] width 640 height 59
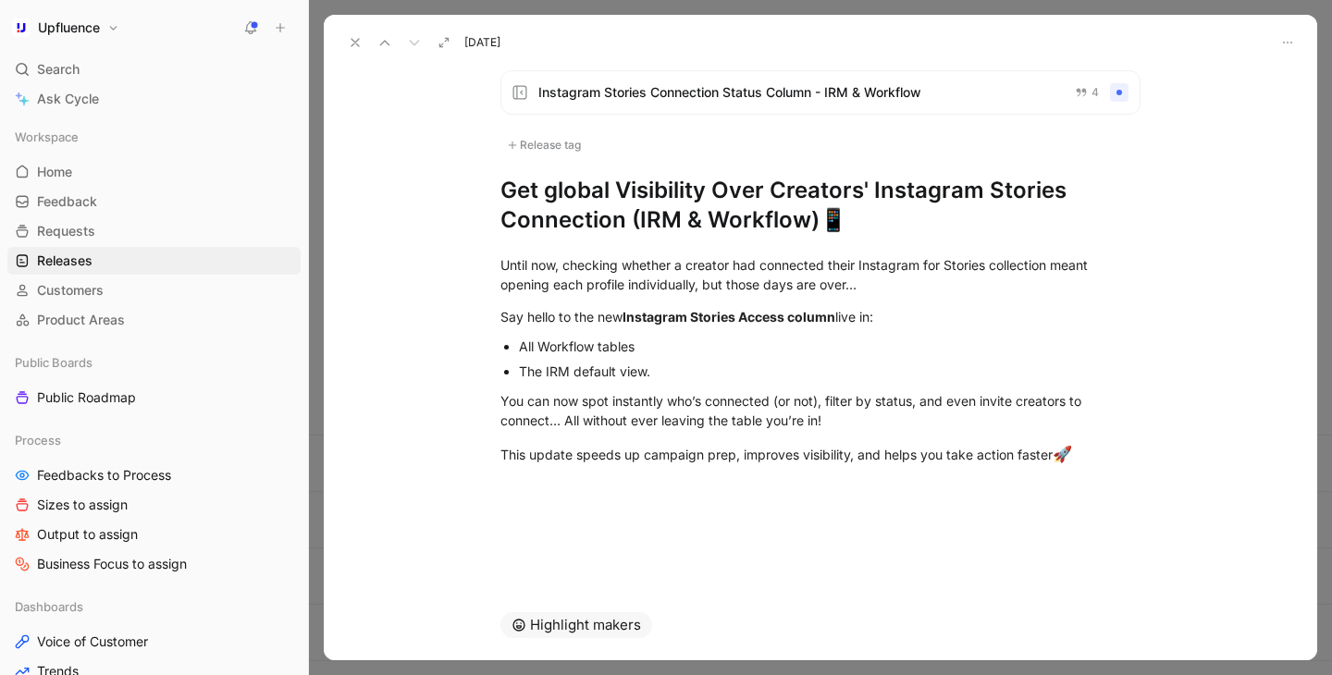
click at [351, 50] on button at bounding box center [355, 43] width 26 height 26
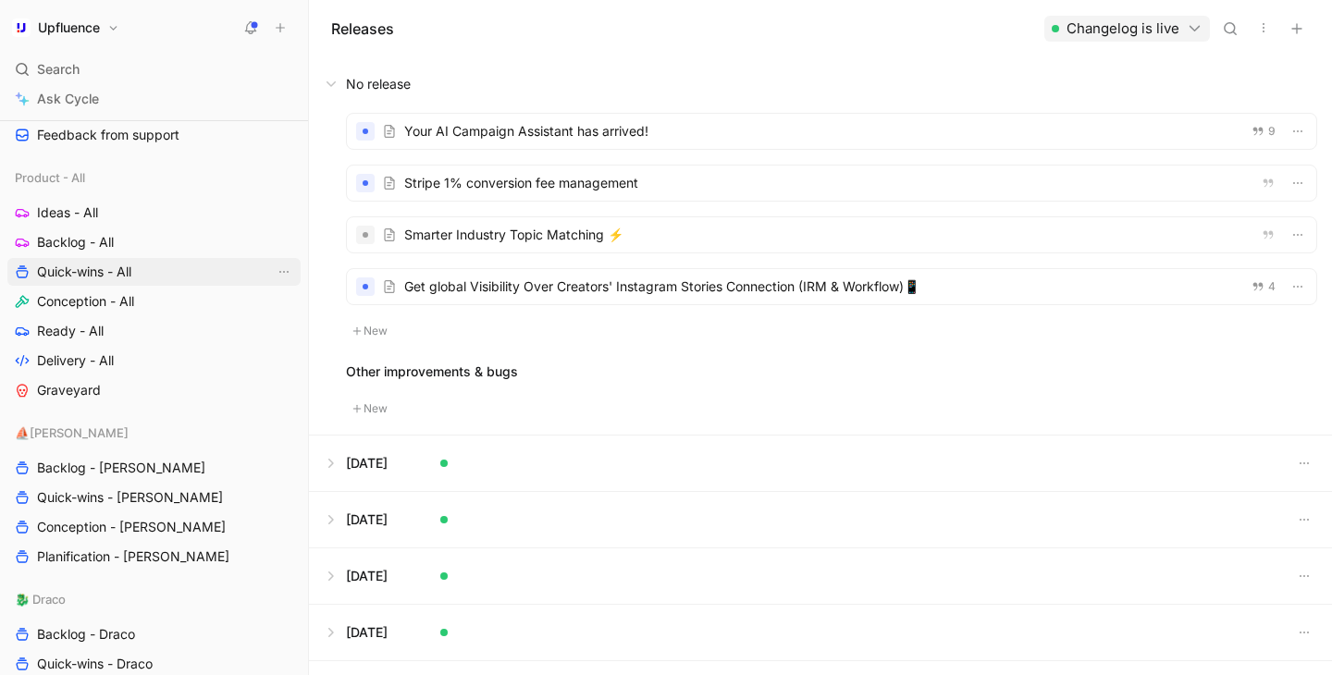
scroll to position [371, 0]
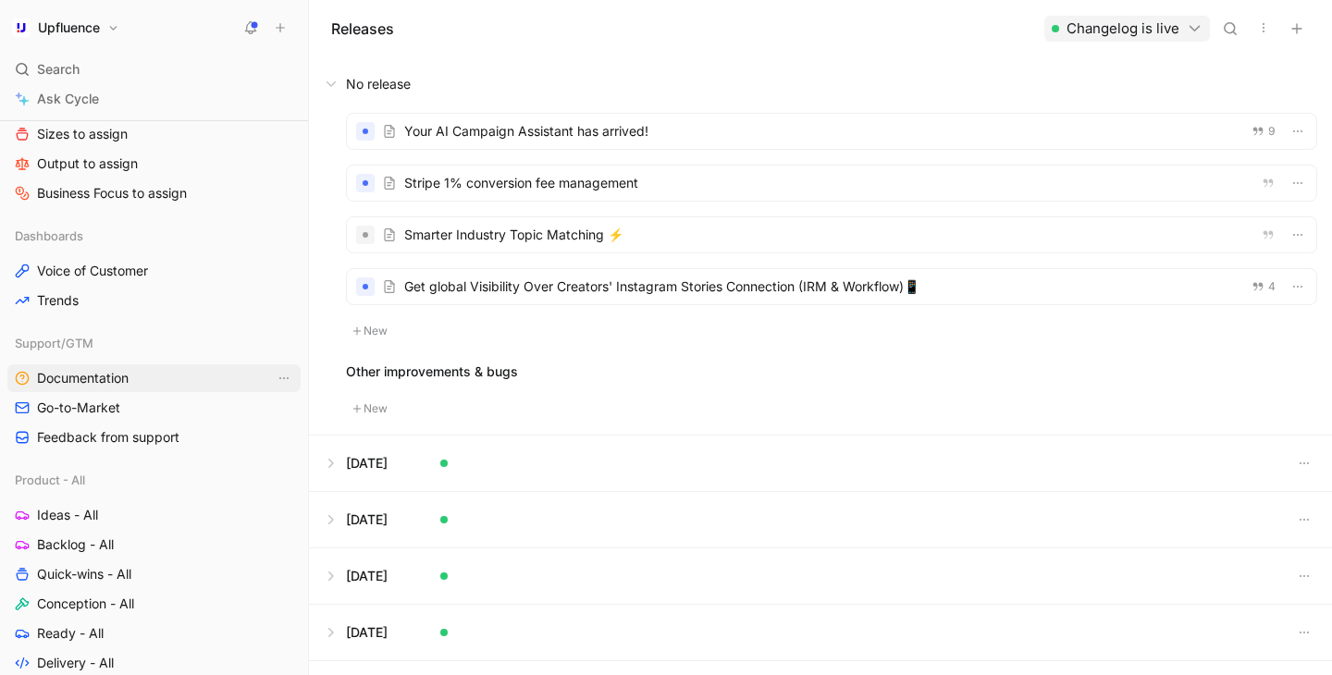
click at [143, 384] on link "Documentation" at bounding box center [153, 378] width 293 height 28
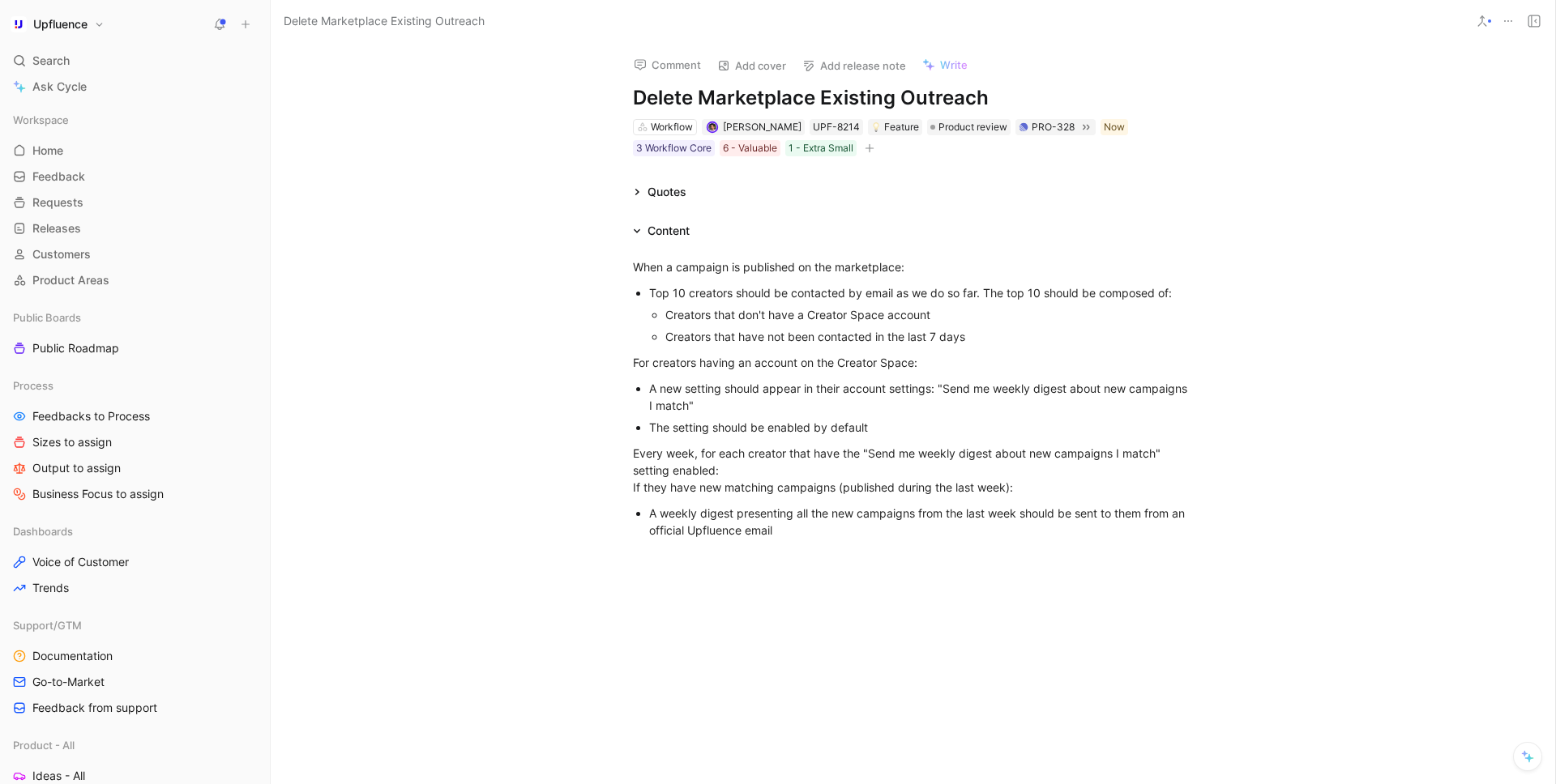
click at [977, 178] on div "Comment Add cover Add release note Write Delete Marketplace Existing Outreach W…" at bounding box center [913, 413] width 1284 height 742
click at [951, 124] on span "Product review" at bounding box center [972, 127] width 69 height 16
click at [116, 71] on div "Search ⌘ K" at bounding box center [134, 60] width 257 height 25
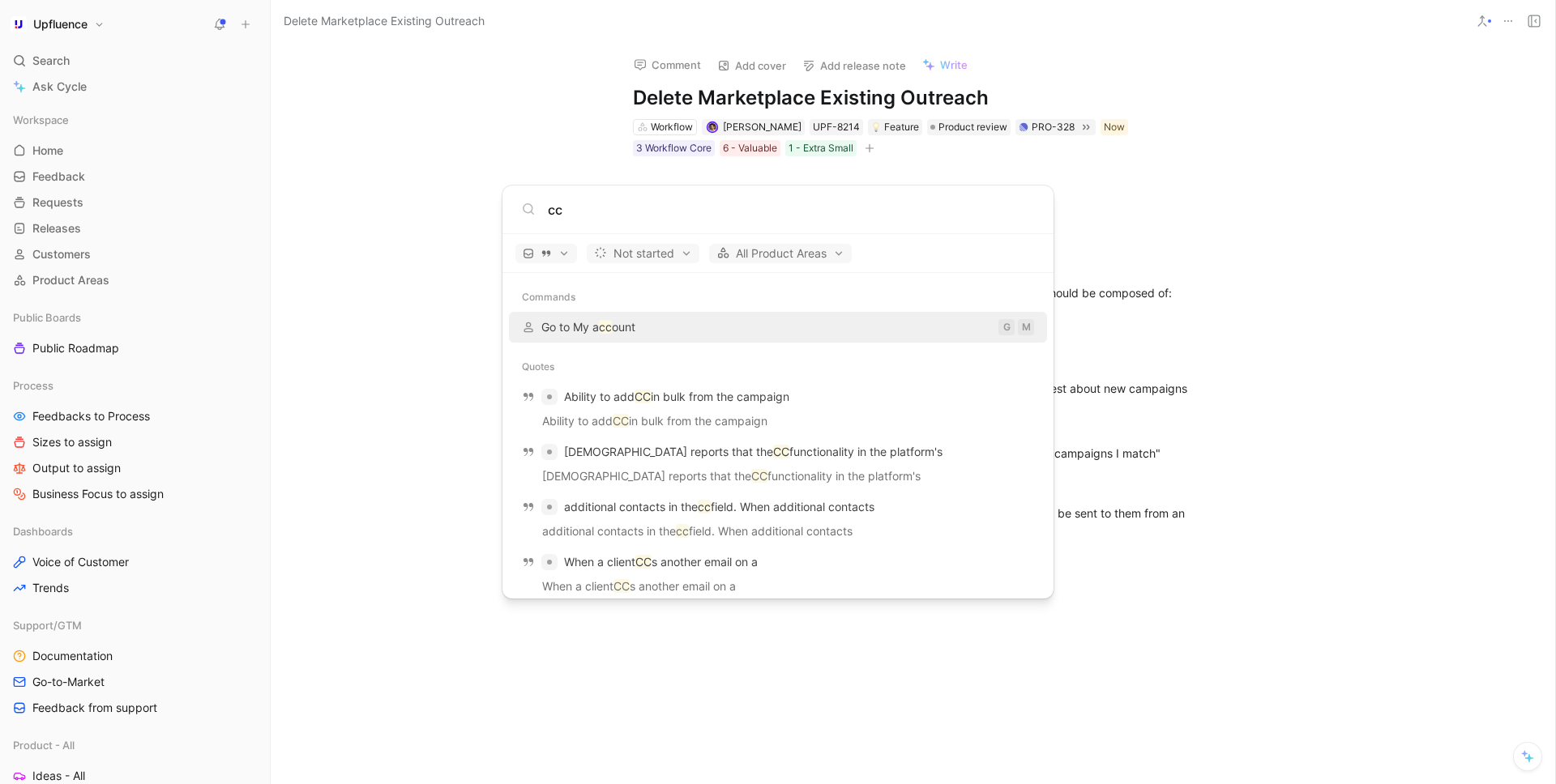
type input "cc"
click at [447, 220] on body "Upfluence Search ⌘ K Ask Cycle Workspace Home G then H Feedback G then F Reques…" at bounding box center [778, 392] width 1556 height 784
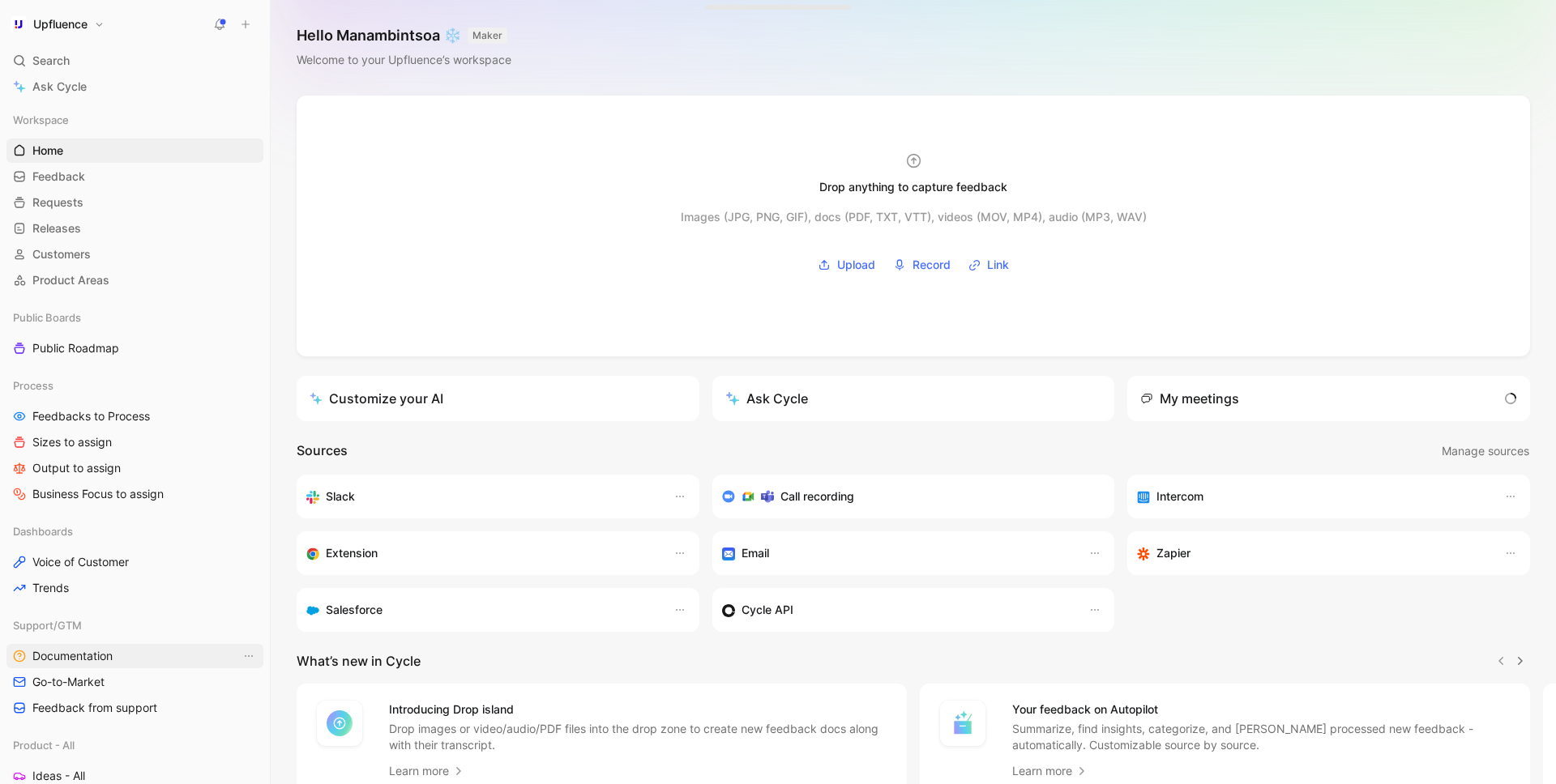
click at [134, 658] on link "Documentation" at bounding box center [134, 656] width 257 height 25
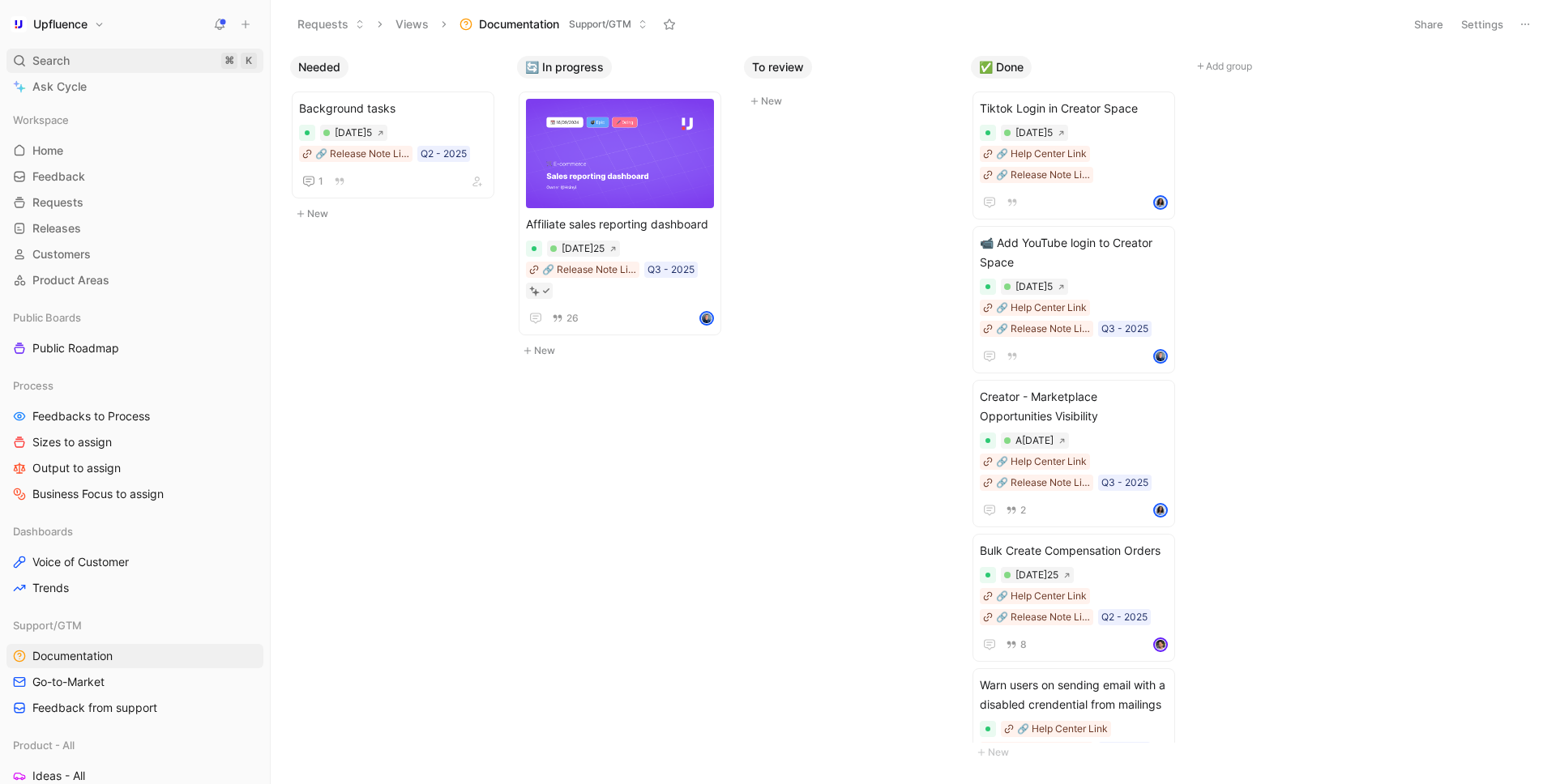
click at [76, 65] on div "Search ⌘ K" at bounding box center [134, 60] width 257 height 25
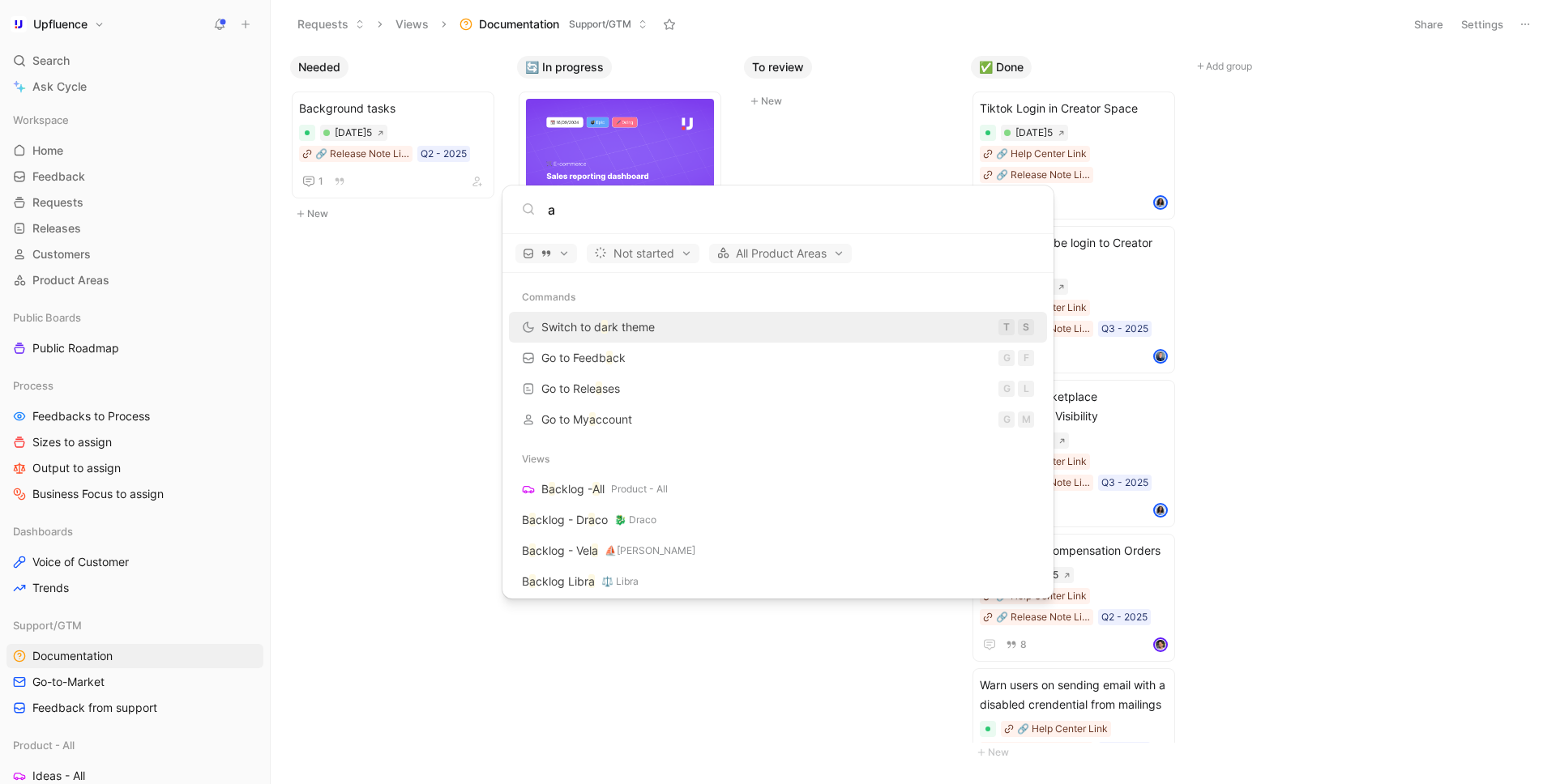
type input "a"
click at [400, 342] on body "Upfluence Search ⌘ K Ask Cycle Workspace Home G then H Feedback G then F Reques…" at bounding box center [778, 392] width 1556 height 784
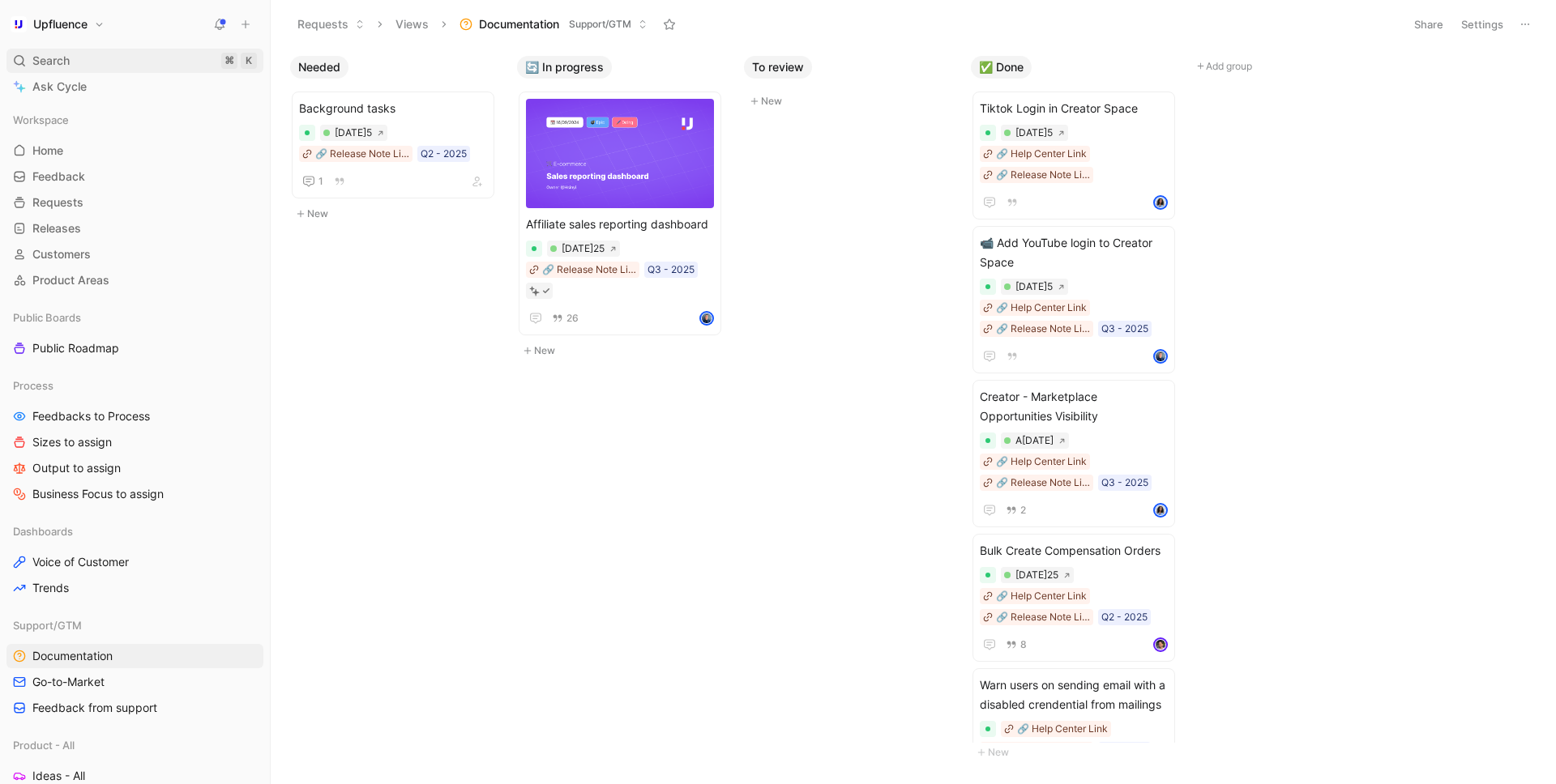
click at [63, 66] on span "Search" at bounding box center [51, 60] width 38 height 19
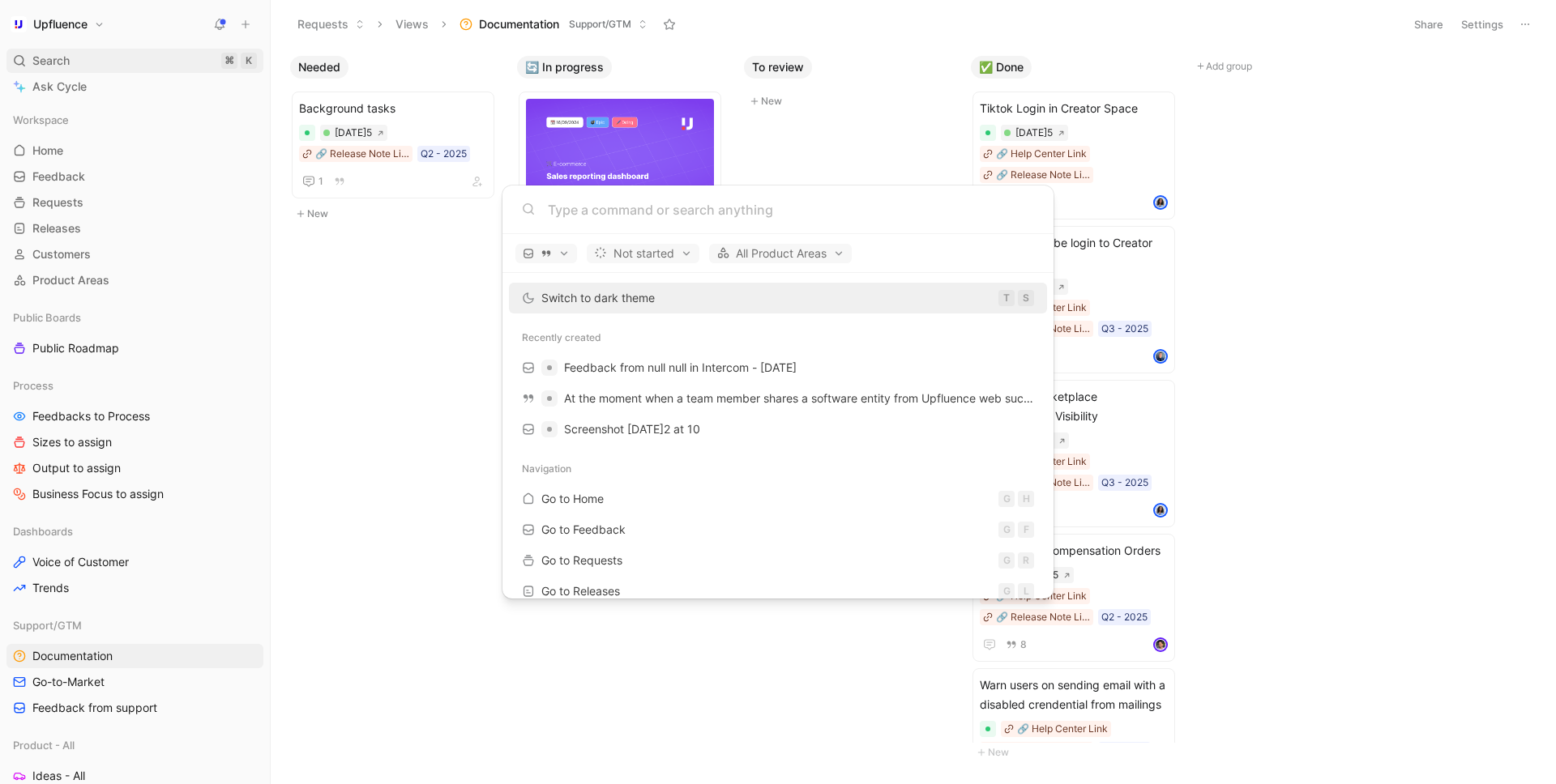
type input "a"
drag, startPoint x: 449, startPoint y: 500, endPoint x: 440, endPoint y: 499, distance: 9.1
click at [449, 500] on body "Upfluence Search ⌘ K Ask Cycle Workspace Home G then H Feedback G then F Reques…" at bounding box center [778, 392] width 1556 height 784
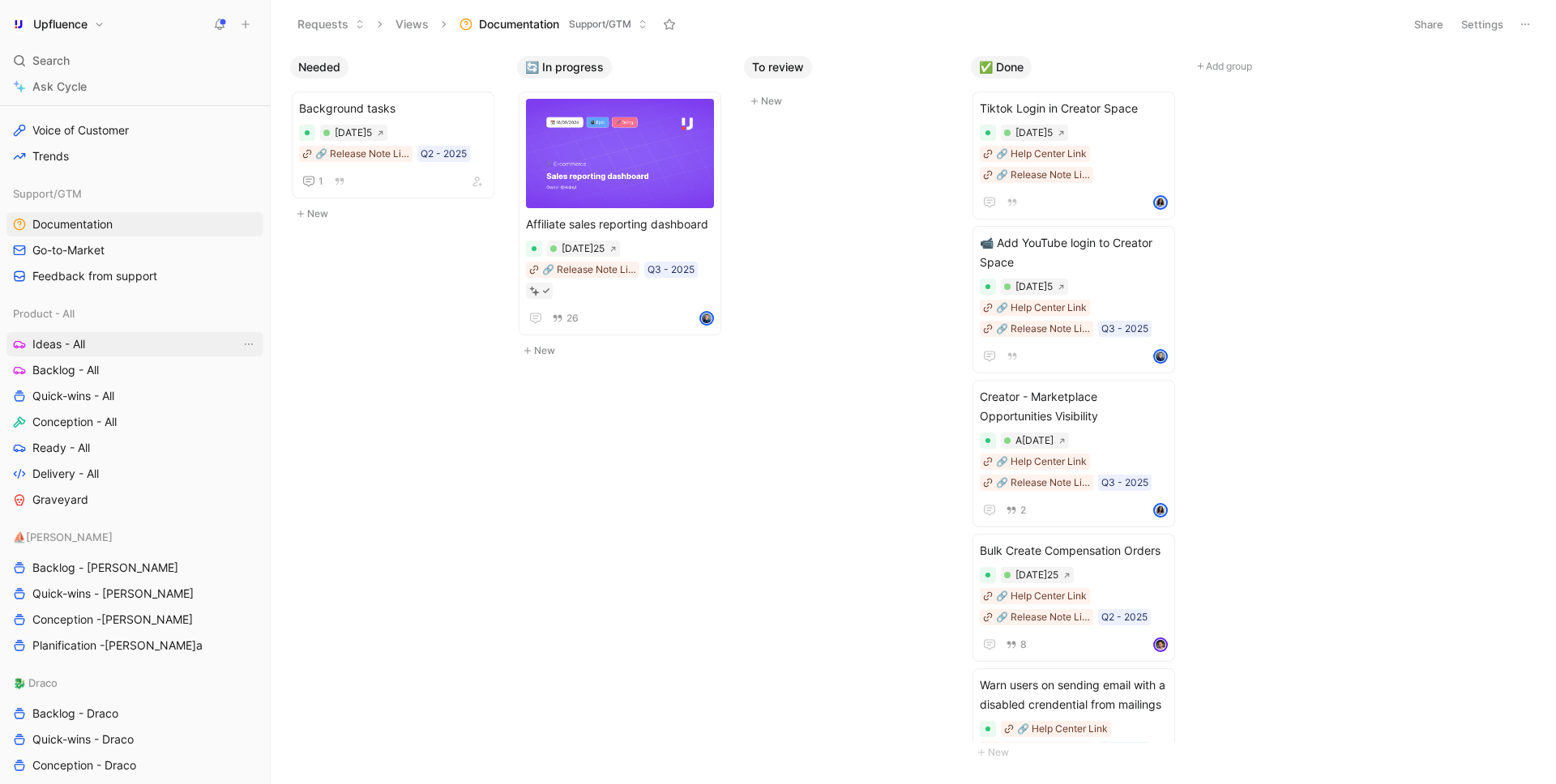
scroll to position [458, 0]
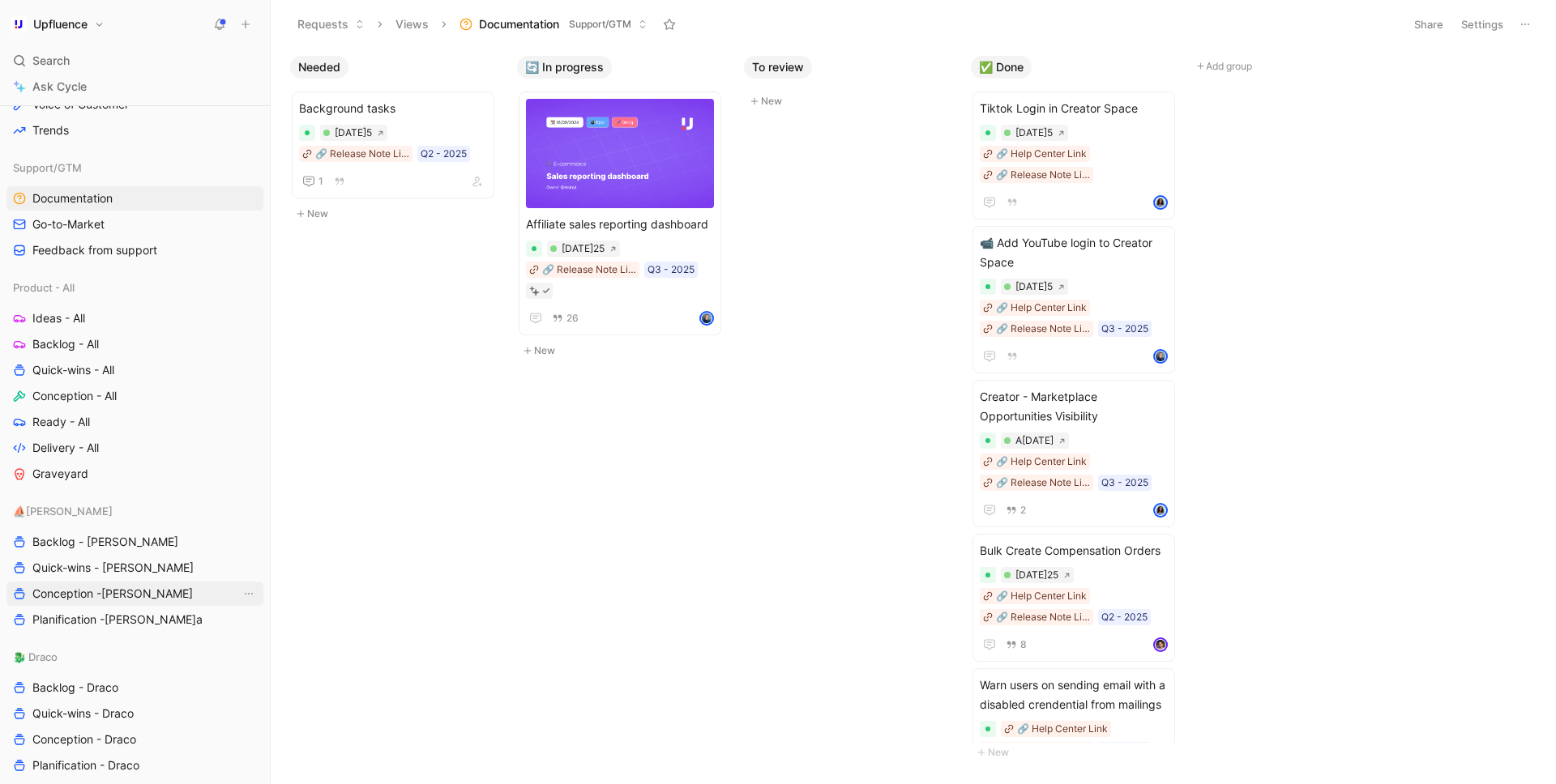
click at [96, 590] on span "Conception -[PERSON_NAME]" at bounding box center [112, 594] width 160 height 16
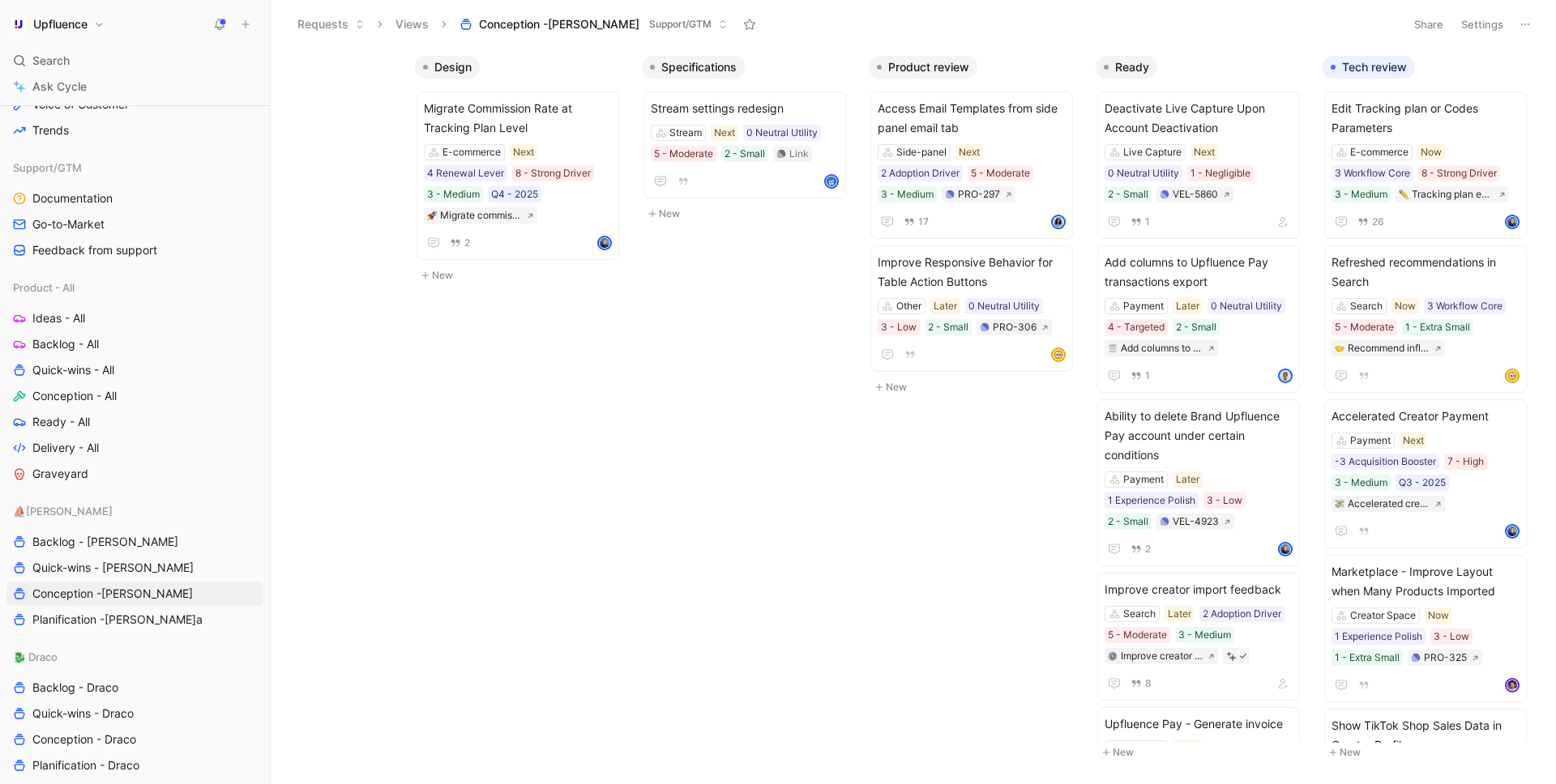
click at [154, 641] on div "⛵️V[PERSON_NAME]Backlog - V[PERSON_NAME]Quick-wins - V[PERSON_NAME]Conception -…" at bounding box center [134, 572] width 257 height 145
click at [154, 615] on link "Planification -[PERSON_NAME]a" at bounding box center [134, 620] width 257 height 25
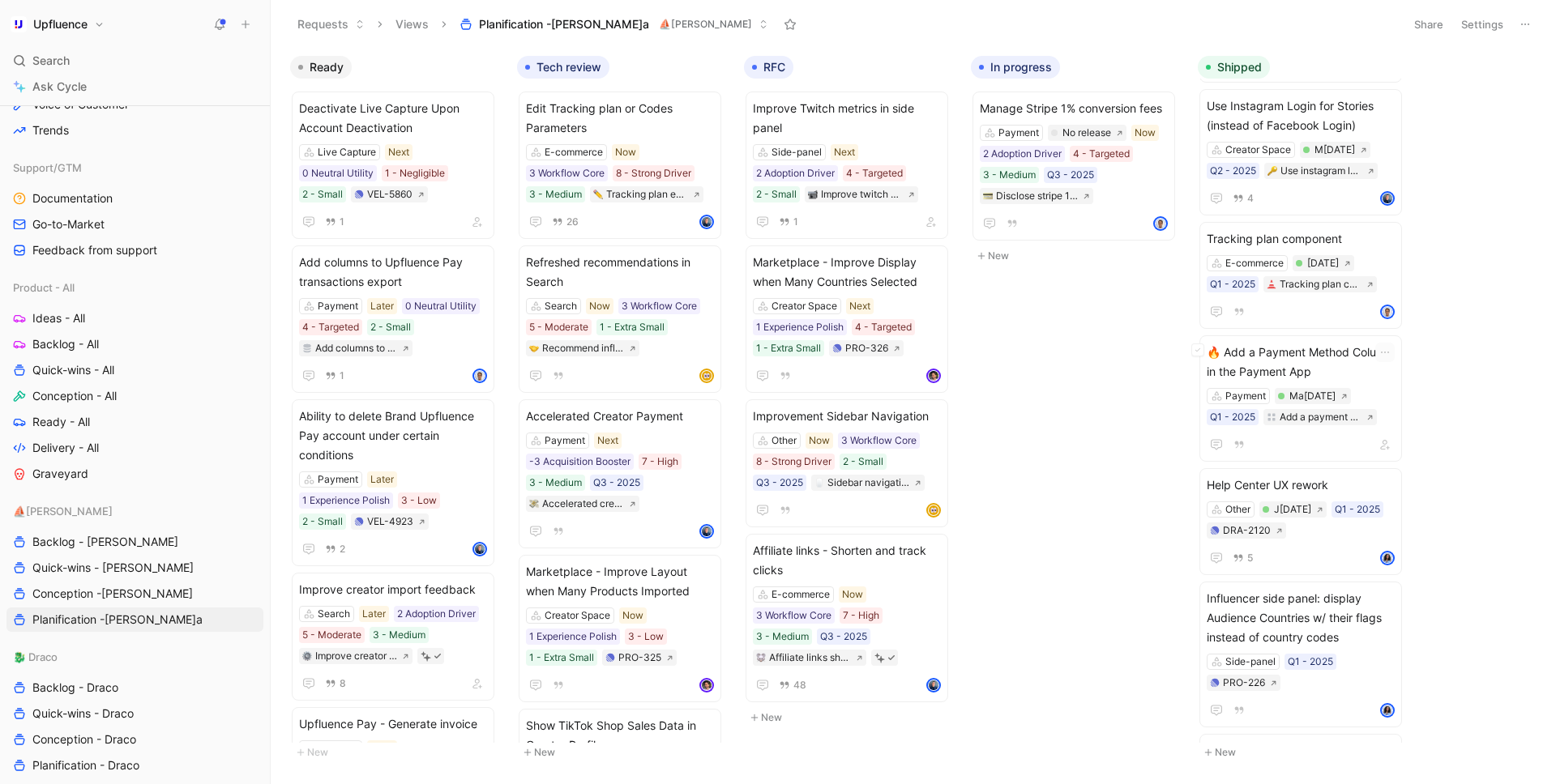
scroll to position [1520, 0]
click at [1009, 390] on div "Ready Deactivate Live Capture Upon Account Deactivation Live Capture Next 0 Neu…" at bounding box center [913, 416] width 1285 height 736
click at [1115, 199] on div "Payment No release Now 2 Adoption Driver 4 - Targeted 3 - Medium Q3 - 2025 Disc…" at bounding box center [1073, 164] width 188 height 80
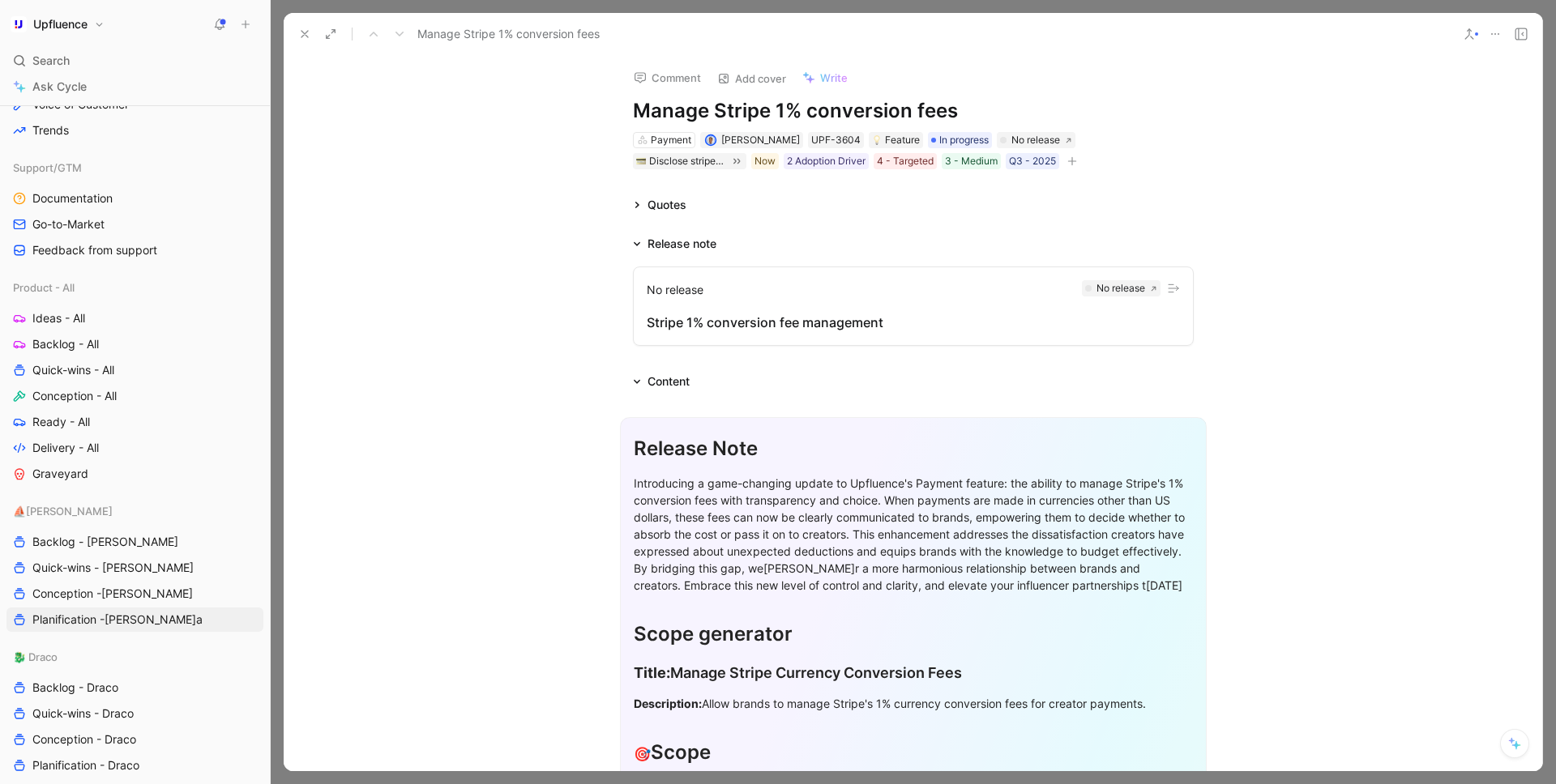
click at [1067, 165] on icon "button" at bounding box center [1072, 160] width 10 height 10
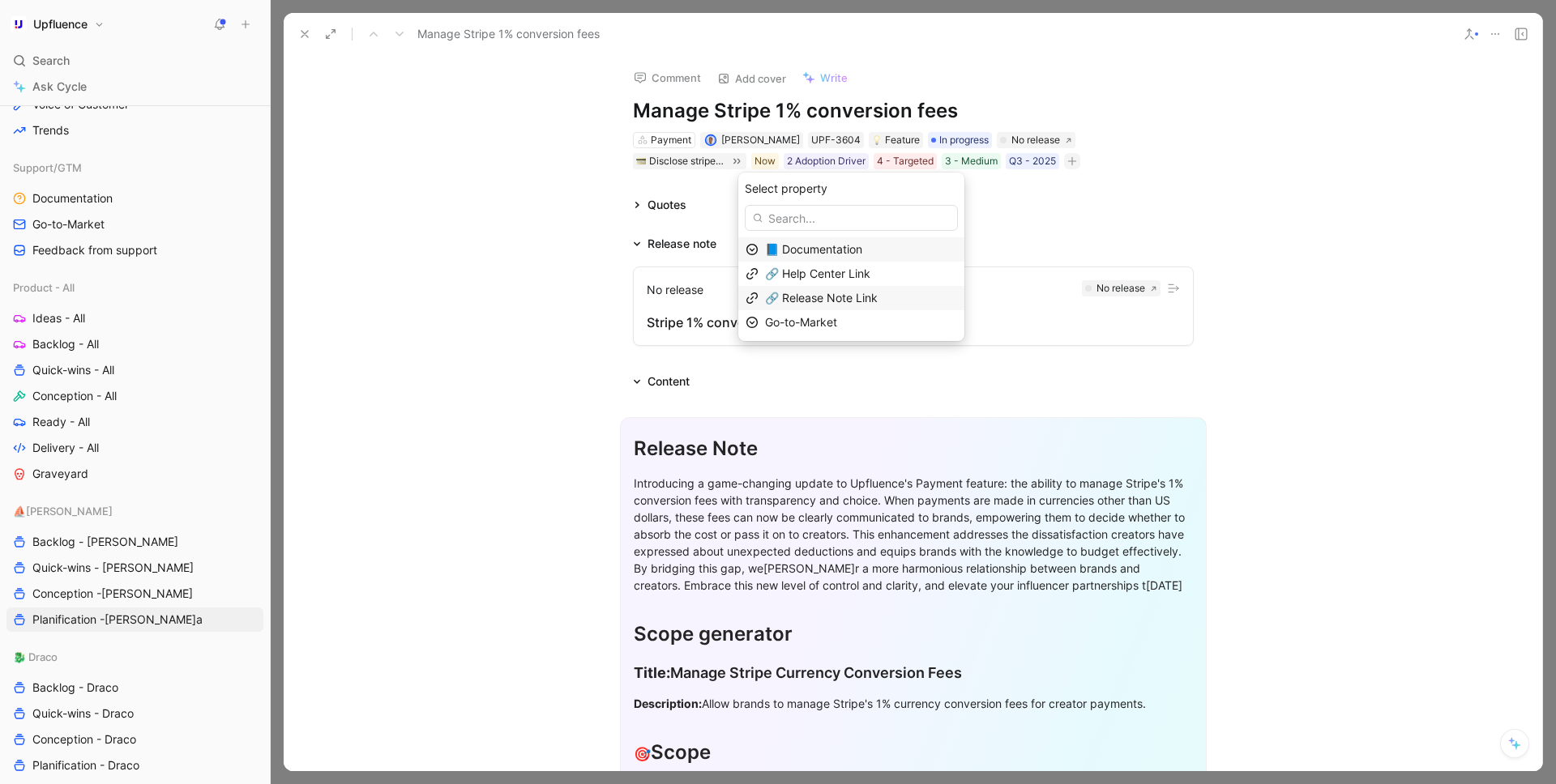
click at [878, 293] on span "🔗 Release Note Link" at bounding box center [821, 298] width 113 height 14
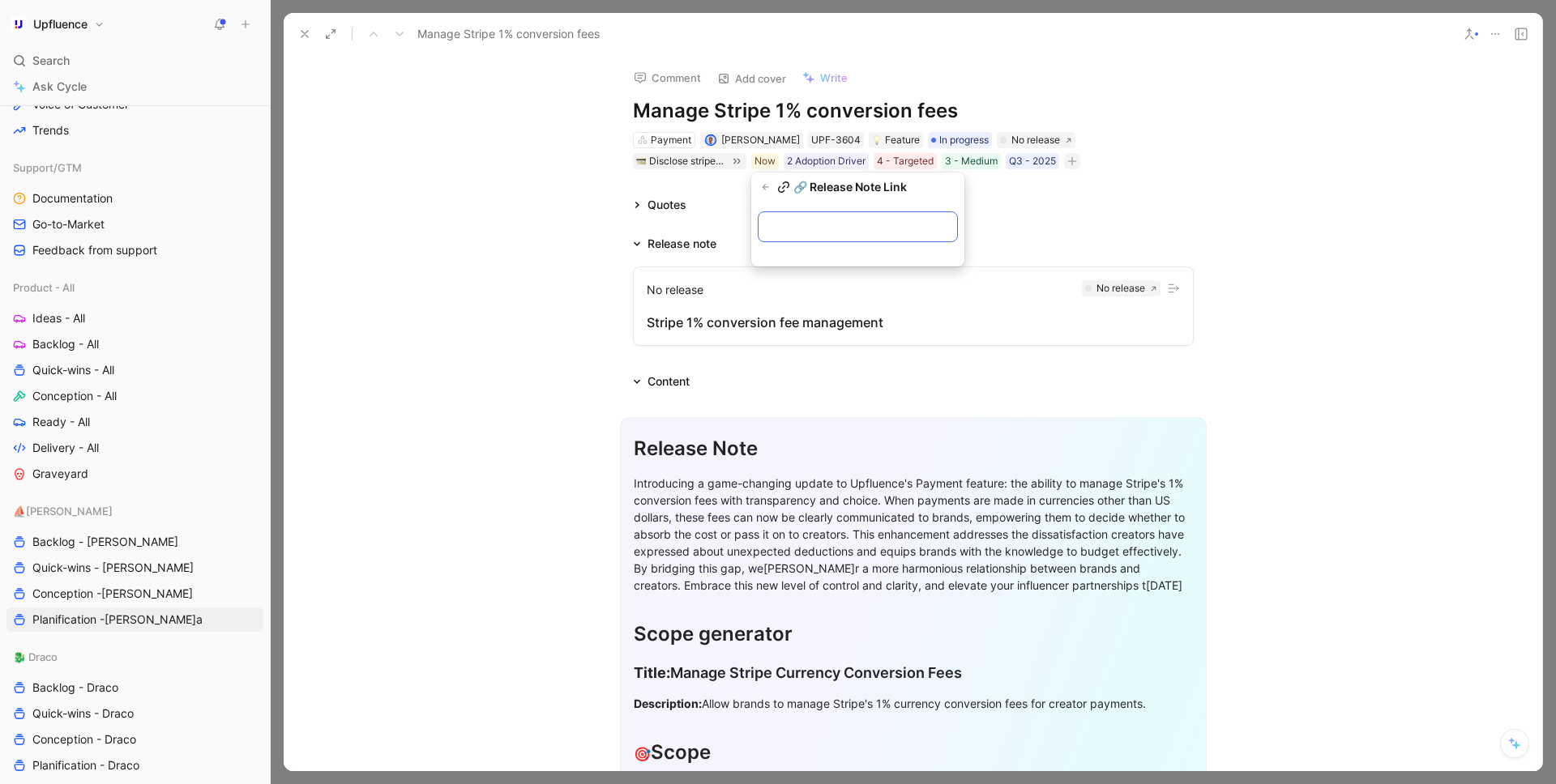
click at [901, 223] on input "text" at bounding box center [858, 226] width 200 height 31
paste input "[URL][DOMAIN_NAME]"
type input "[URL][DOMAIN_NAME]"
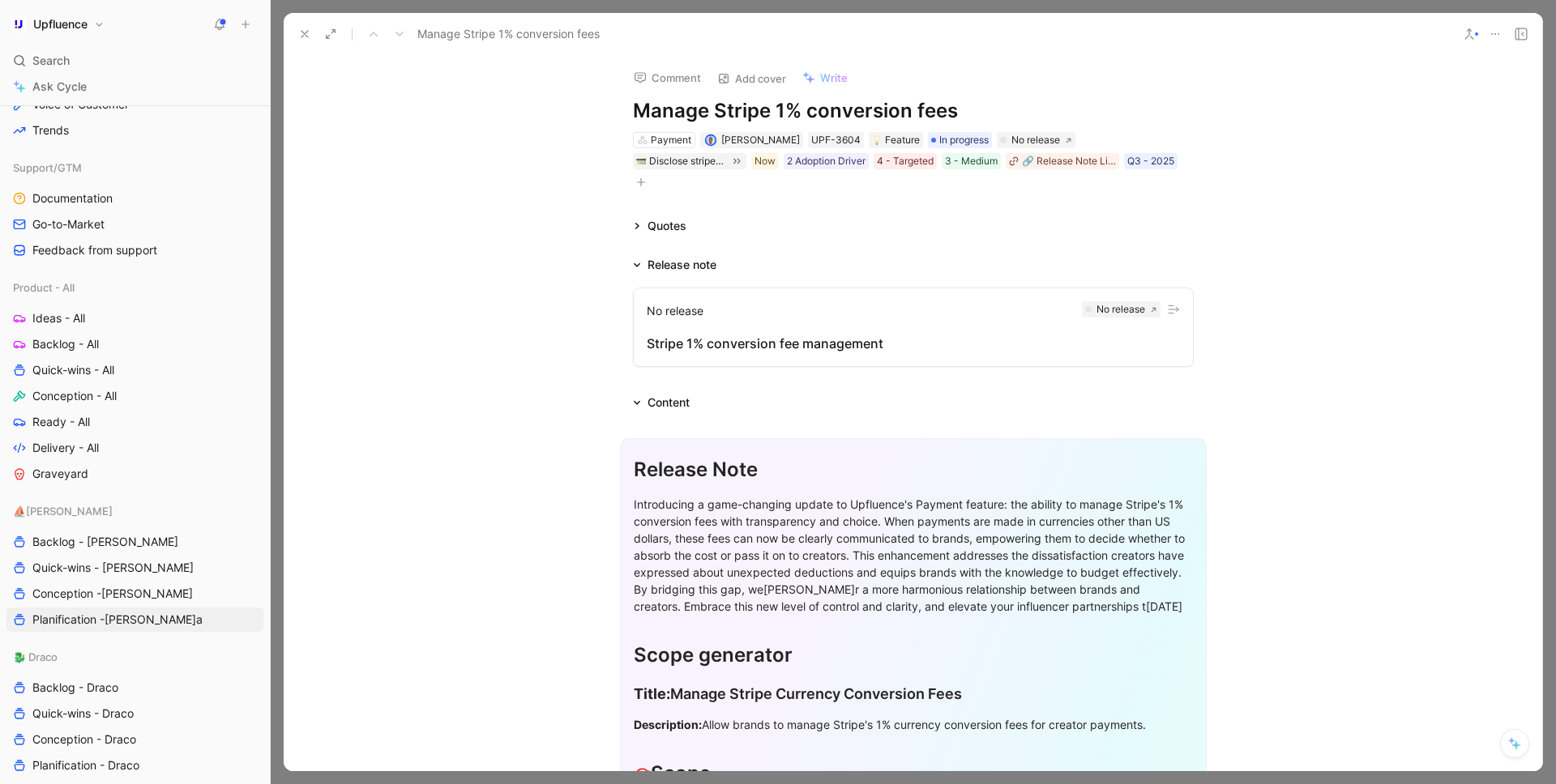
click at [649, 174] on button "button" at bounding box center [640, 182] width 16 height 16
click at [998, 243] on div "📘 Documentation" at bounding box center [979, 250] width 192 height 19
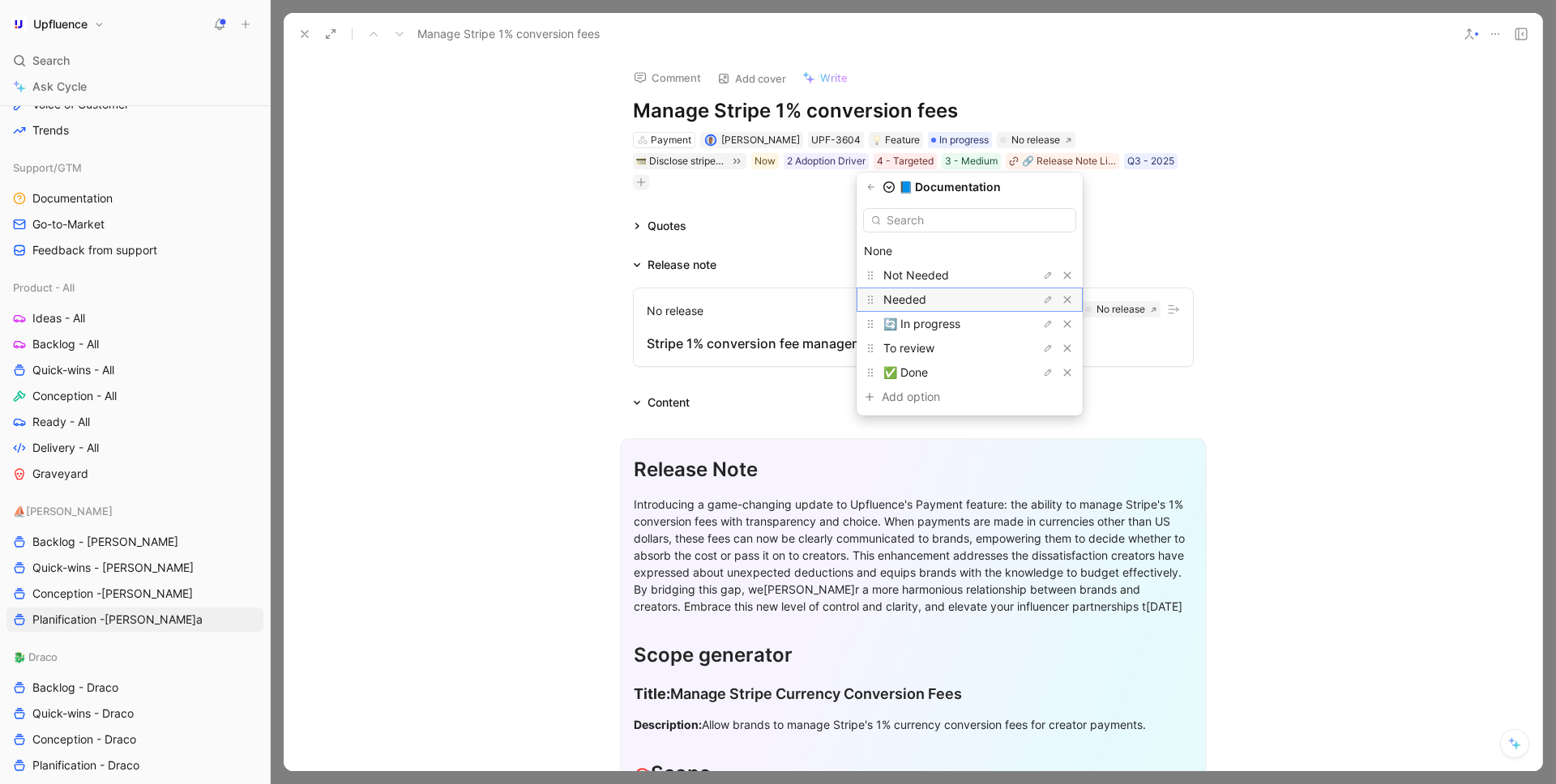
click at [973, 296] on div "Needed" at bounding box center [944, 300] width 122 height 19
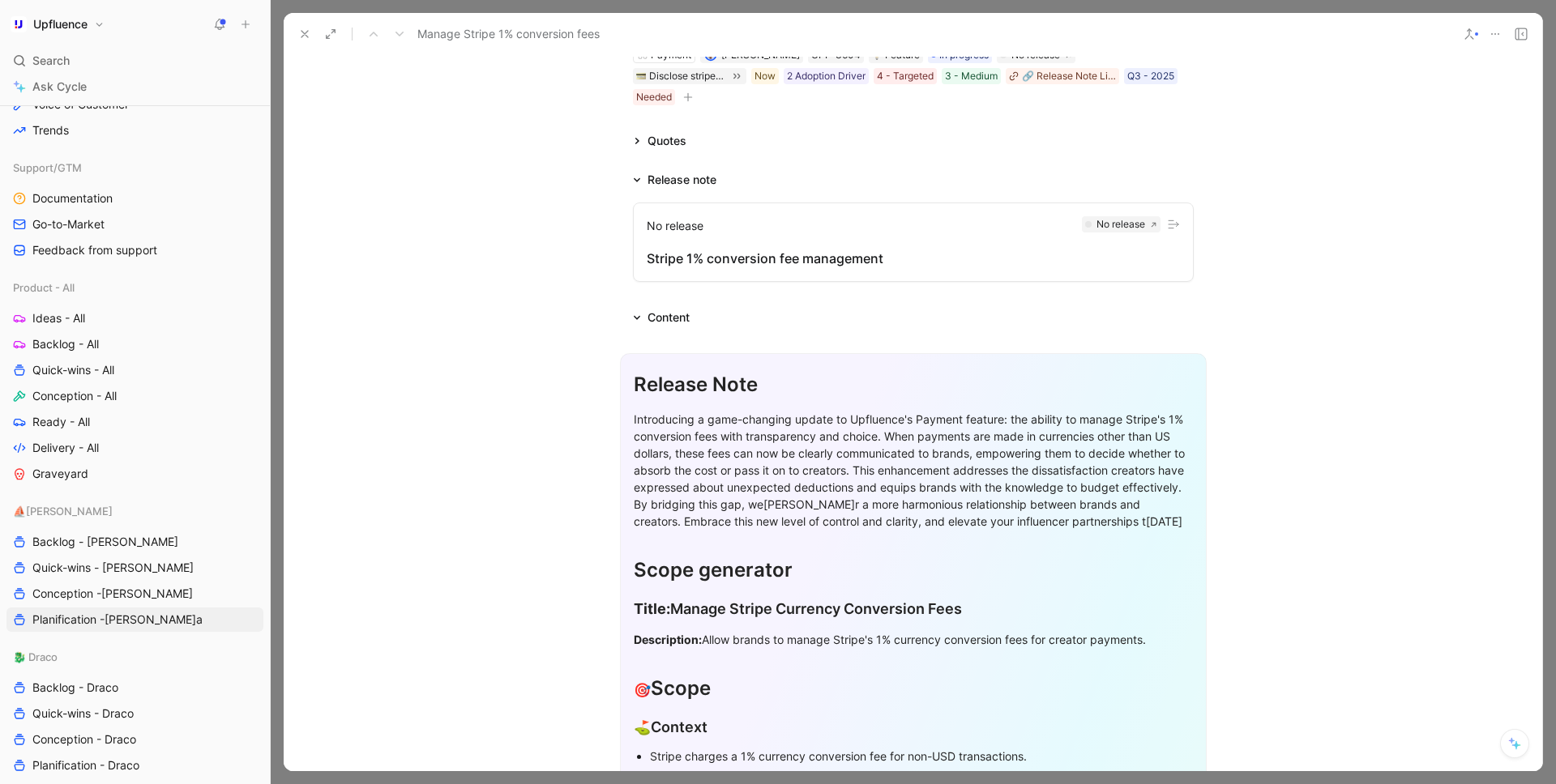
scroll to position [0, 0]
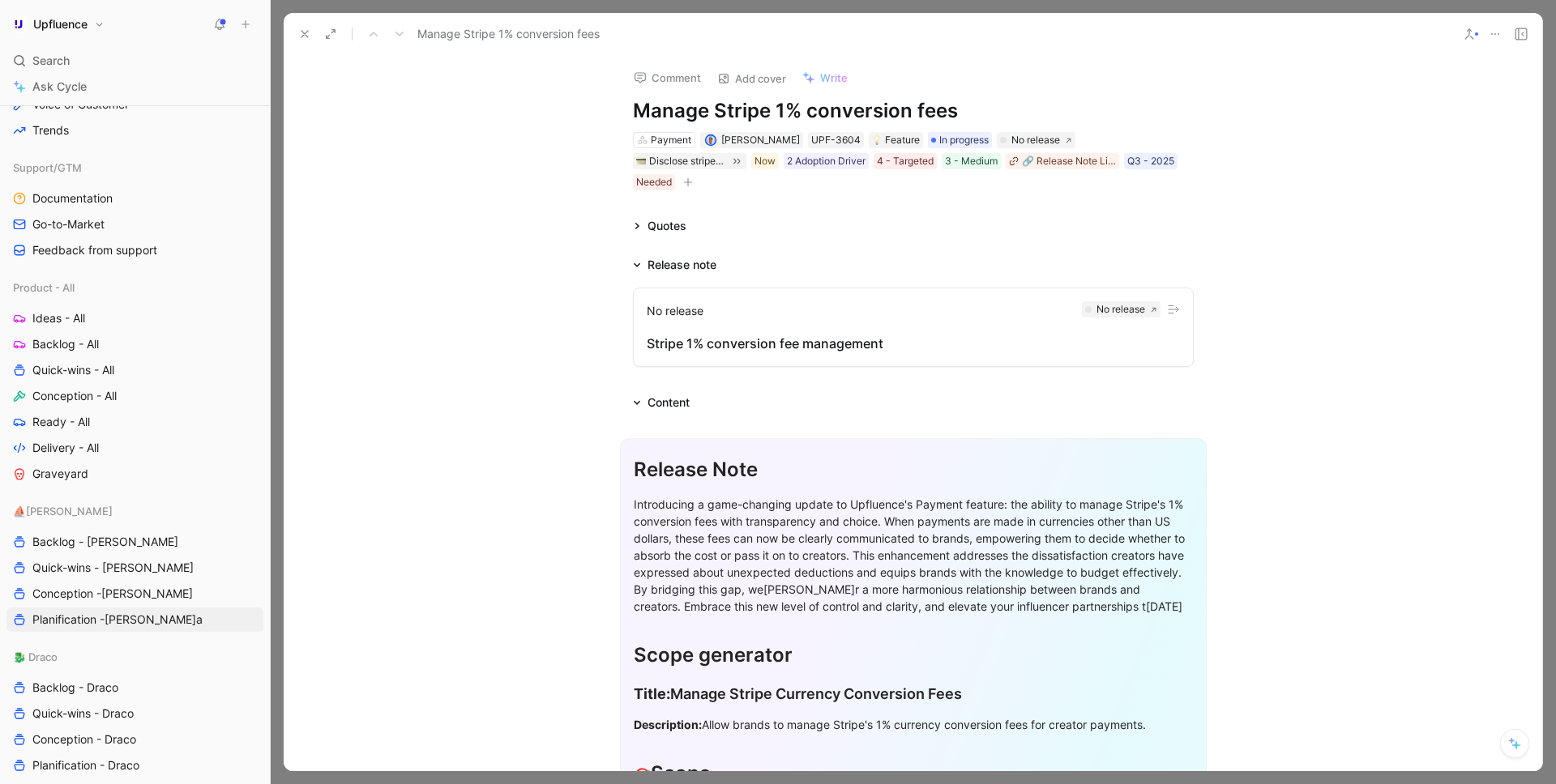
click at [304, 32] on icon at bounding box center [304, 33] width 13 height 13
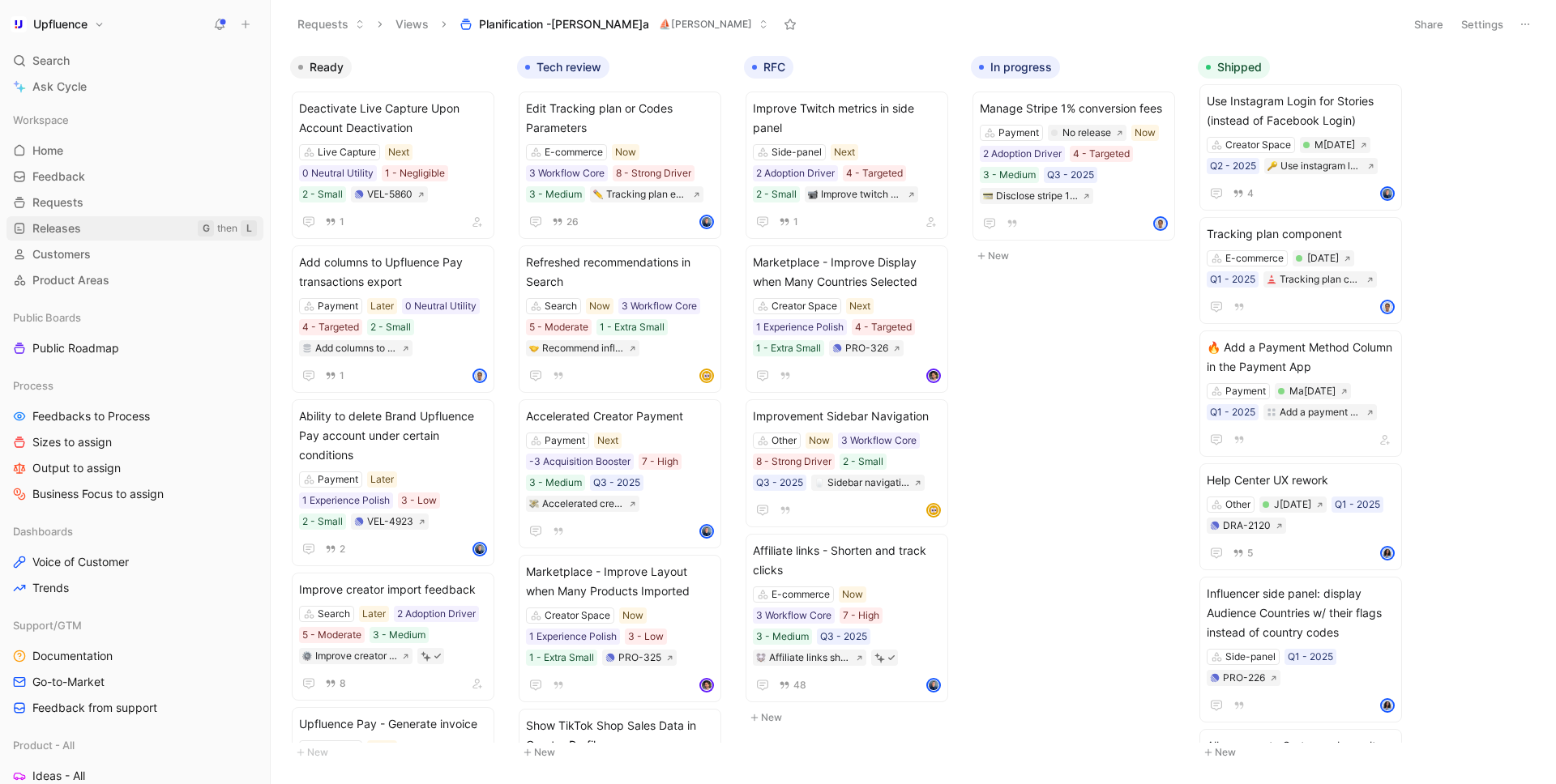
click at [123, 216] on link "Releases G then L" at bounding box center [134, 229] width 257 height 25
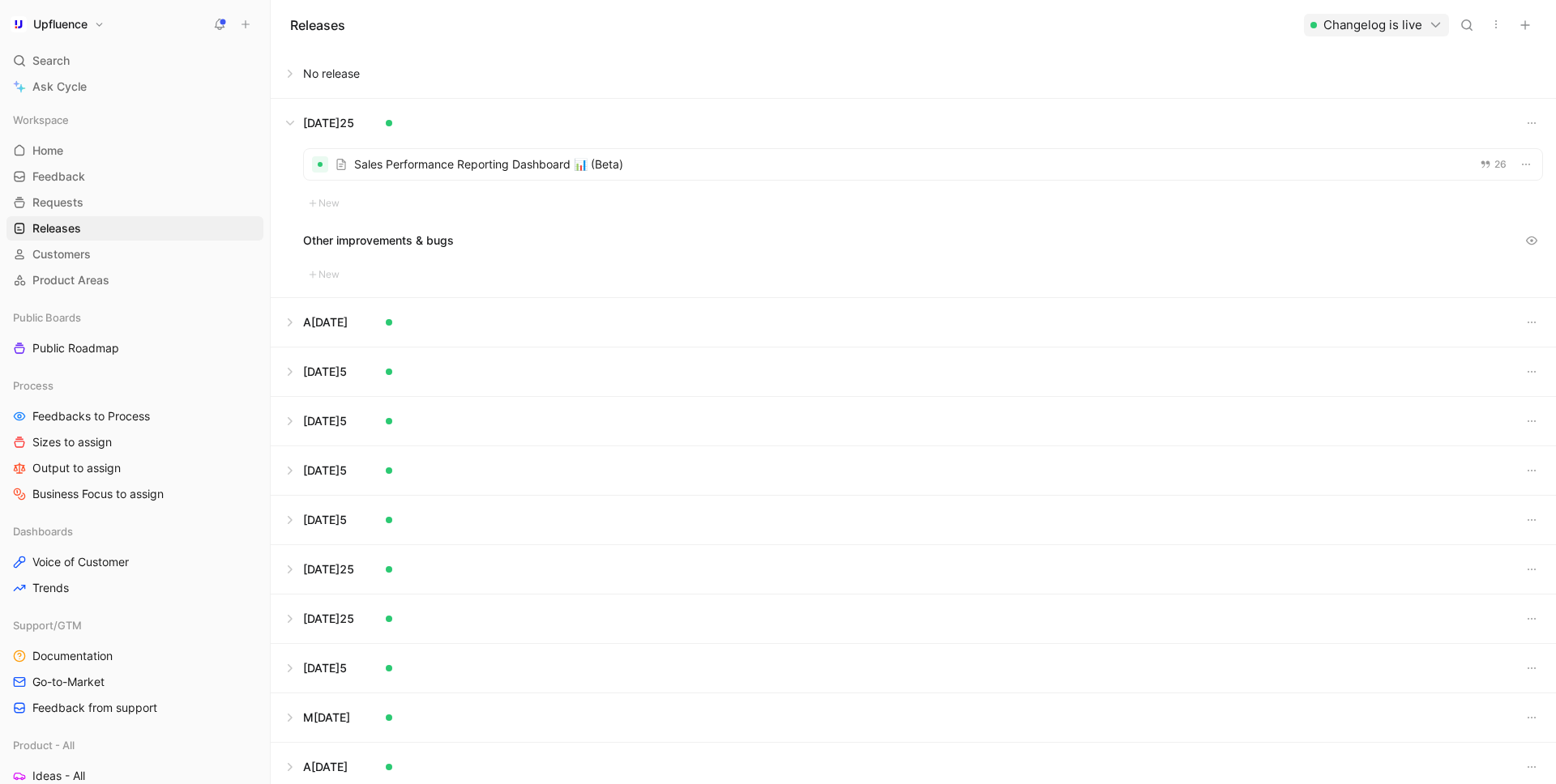
click at [353, 78] on button at bounding box center [913, 73] width 1284 height 48
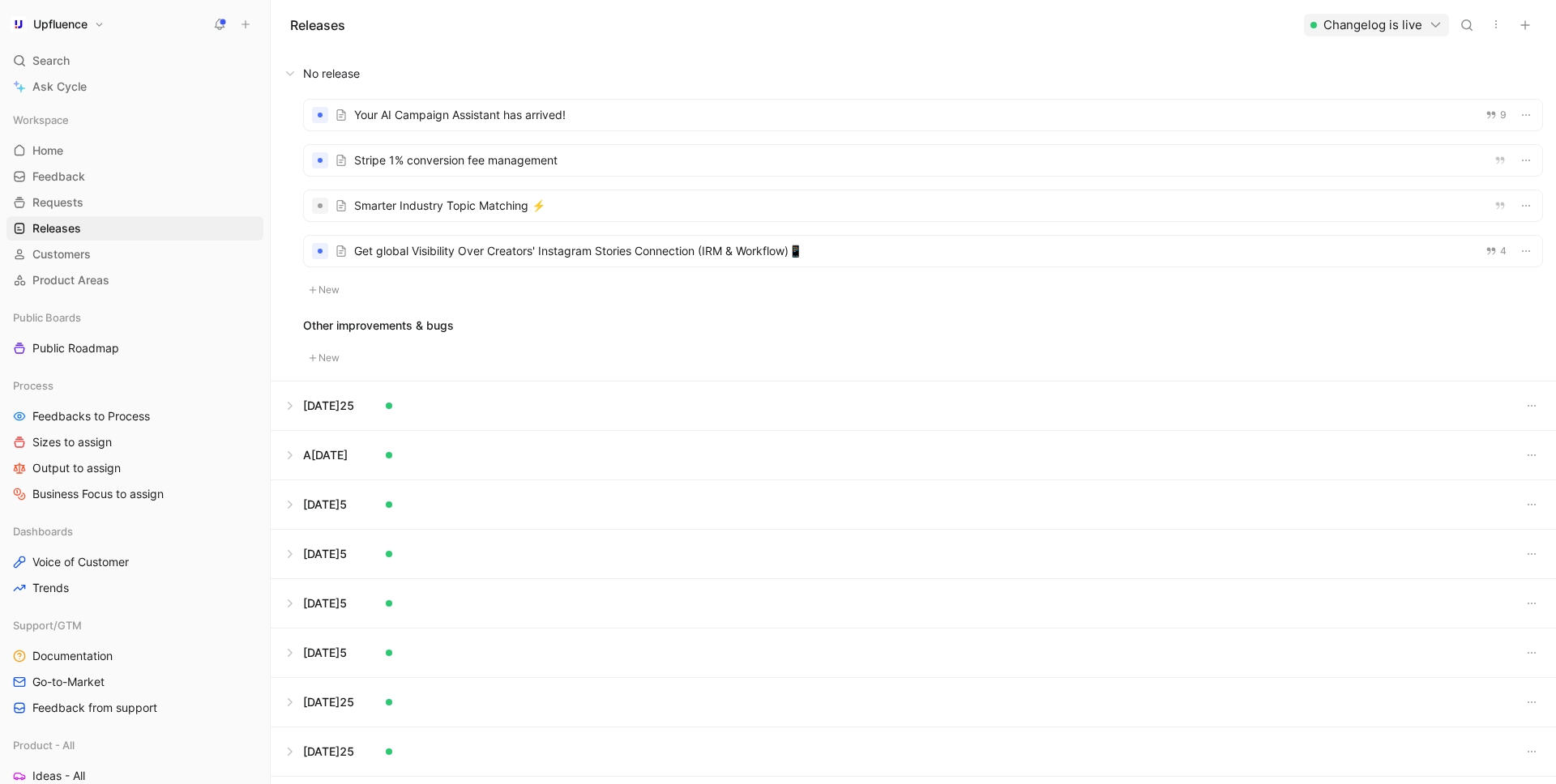
click at [410, 209] on div at bounding box center [923, 205] width 1238 height 31
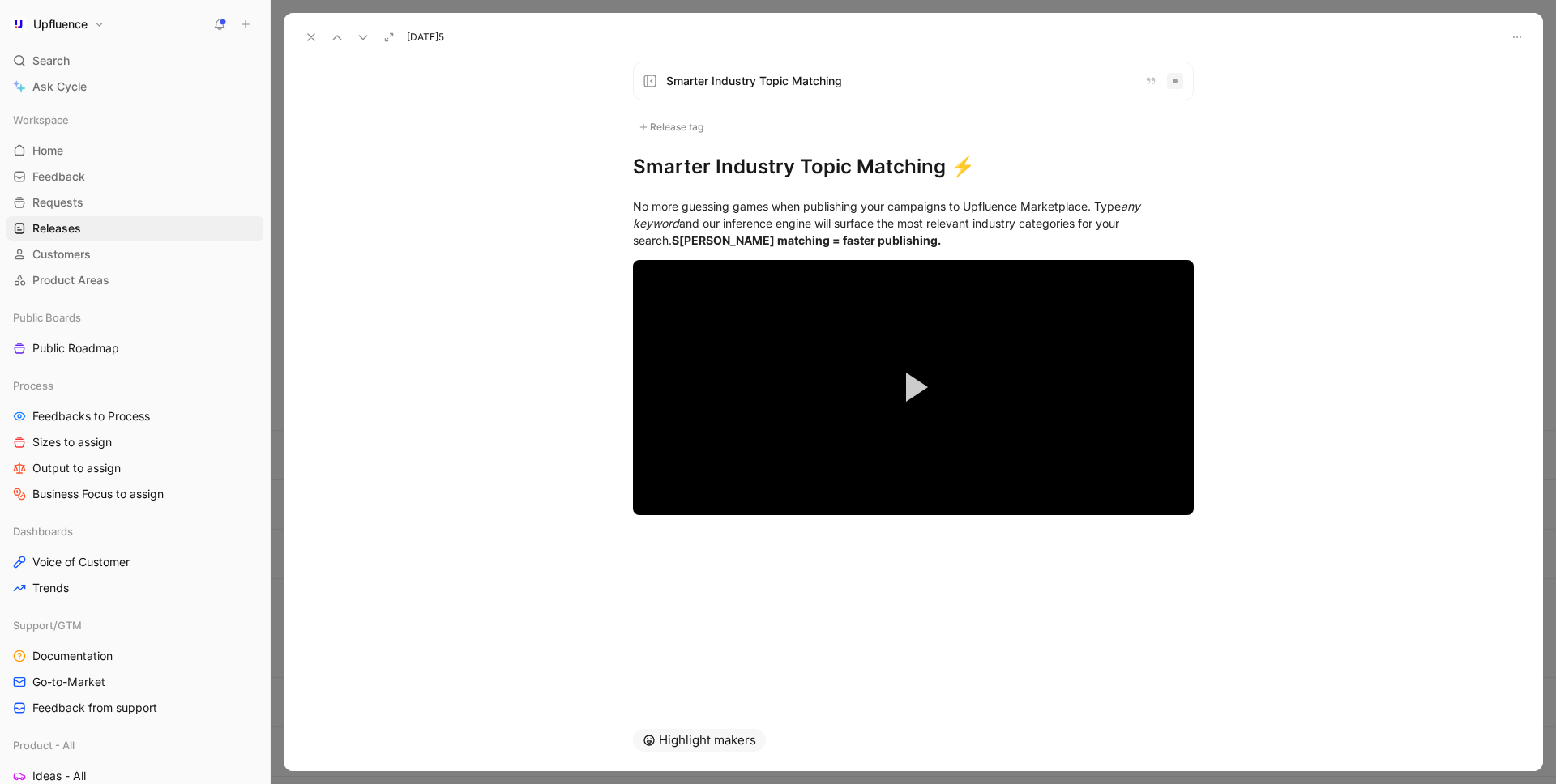
click at [316, 40] on icon at bounding box center [311, 37] width 13 height 13
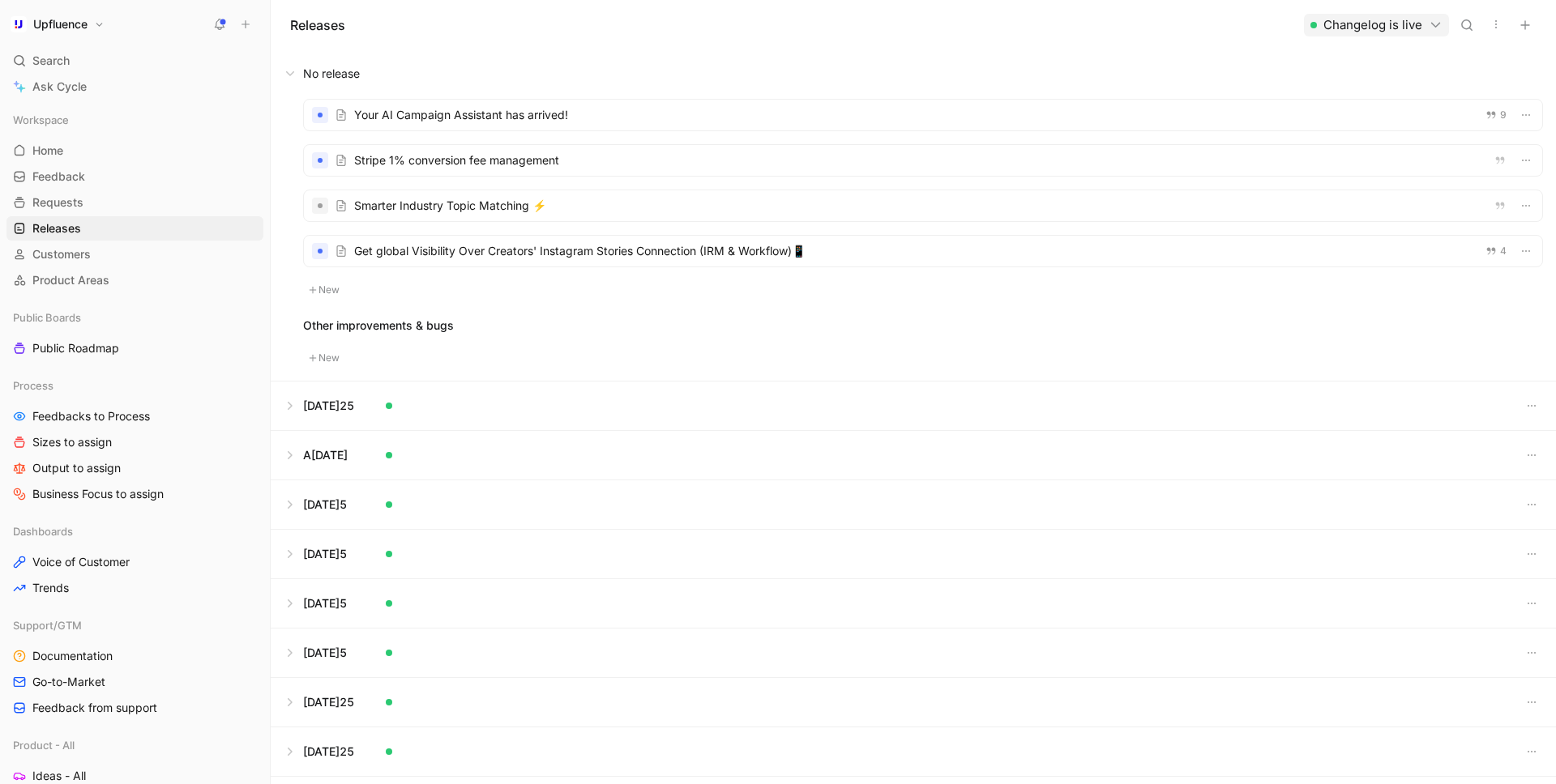
click at [474, 113] on div at bounding box center [923, 115] width 1238 height 31
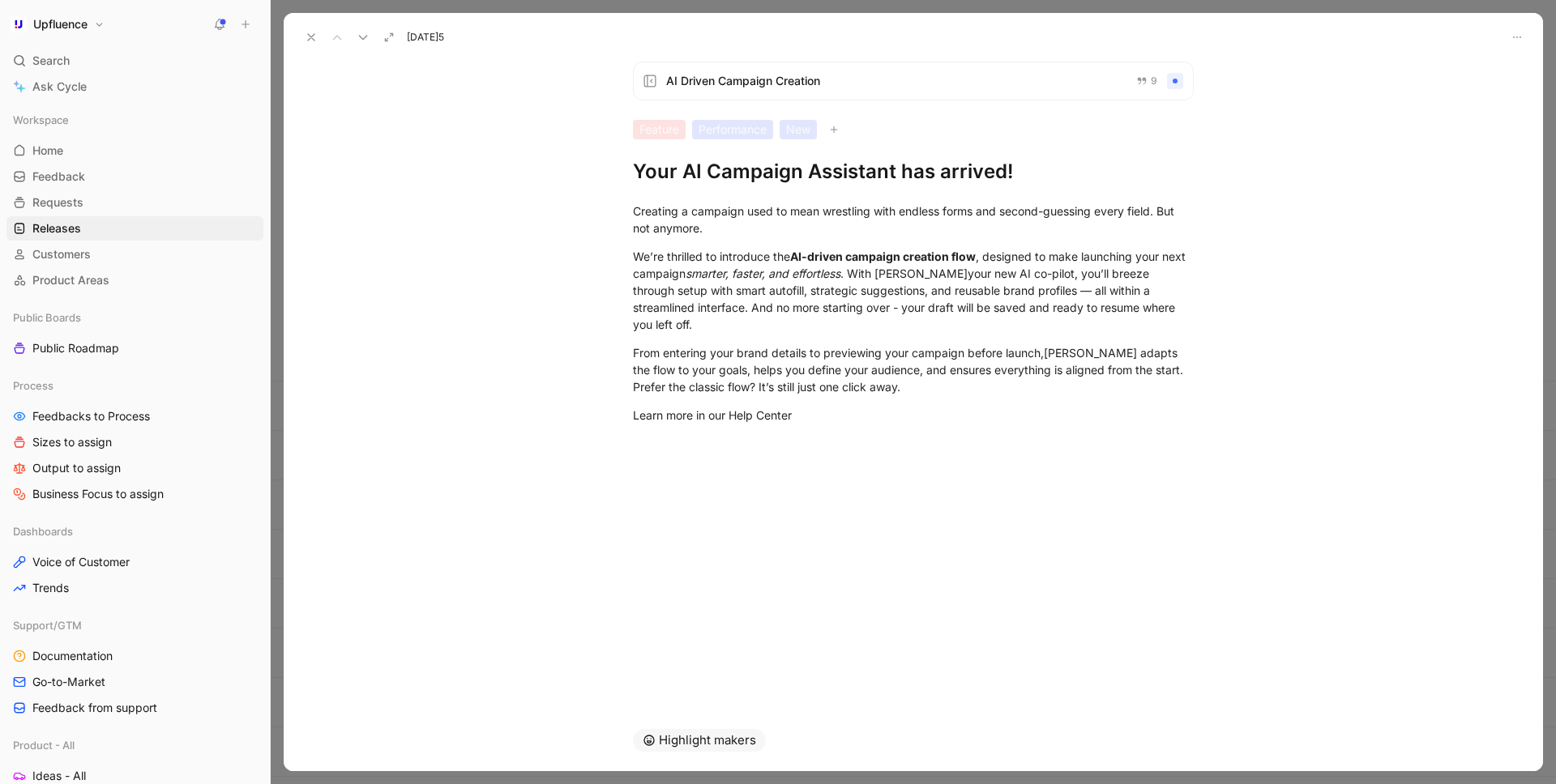
click at [704, 179] on h1 "Your AI Campaign Assistant has arrived!" at bounding box center [913, 172] width 561 height 26
click at [633, 172] on h1 "Your AI Campaign Assistant has arrived!" at bounding box center [913, 172] width 561 height 26
drag, startPoint x: 632, startPoint y: 172, endPoint x: 1015, endPoint y: 180, distance: 383.1
click at [1015, 180] on h1 "Your AI Campaign Assistant has arrived!" at bounding box center [913, 172] width 561 height 26
click at [654, 214] on div "Creating a campaign used to mean wrestling with endless forms and second-guessi…" at bounding box center [913, 219] width 561 height 34
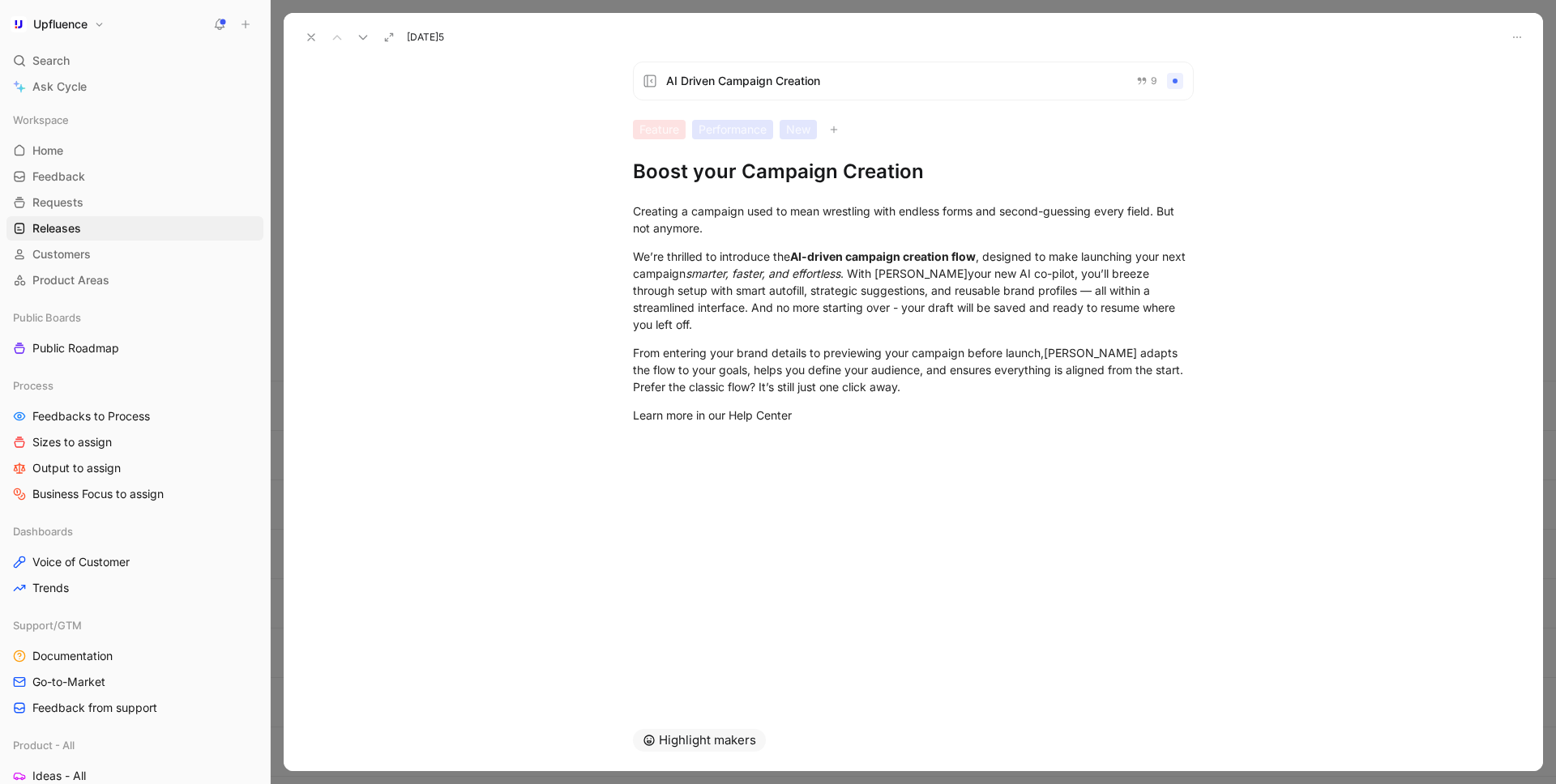
drag, startPoint x: 633, startPoint y: 210, endPoint x: 862, endPoint y: 424, distance: 313.4
click at [863, 424] on div "Creating a campaign used to mean wrestling with endless forms and second-guessi…" at bounding box center [913, 313] width 1259 height 257
copy div "Creating a campaign used to mean wrestling with endless forms and second-guessi…"
click at [1031, 693] on div "AI Driven Campaign Creation 9 Feature Performance New Boost your Campaign Creat…" at bounding box center [913, 378] width 1259 height 661
click at [704, 166] on h1 "Boost your Campaign Creation" at bounding box center [913, 172] width 561 height 26
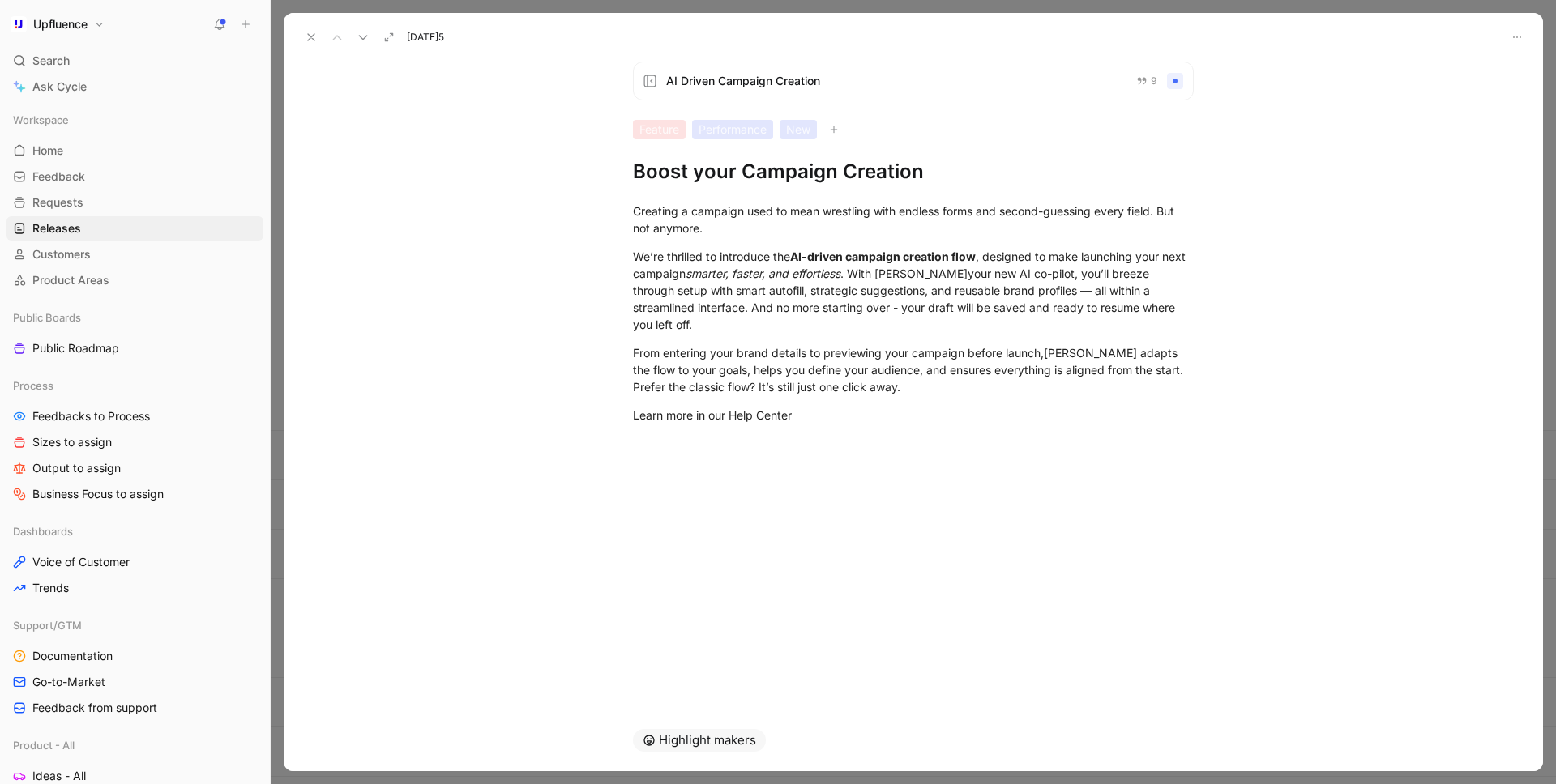
click at [694, 171] on h1 "Boost your Campaign Creation" at bounding box center [913, 172] width 561 height 26
click at [1021, 173] on h1 "Accelerate Your Campaign Setup with AI Assistance" at bounding box center [913, 172] width 561 height 26
drag, startPoint x: 1021, startPoint y: 173, endPoint x: 1130, endPoint y: 174, distance: 109.0
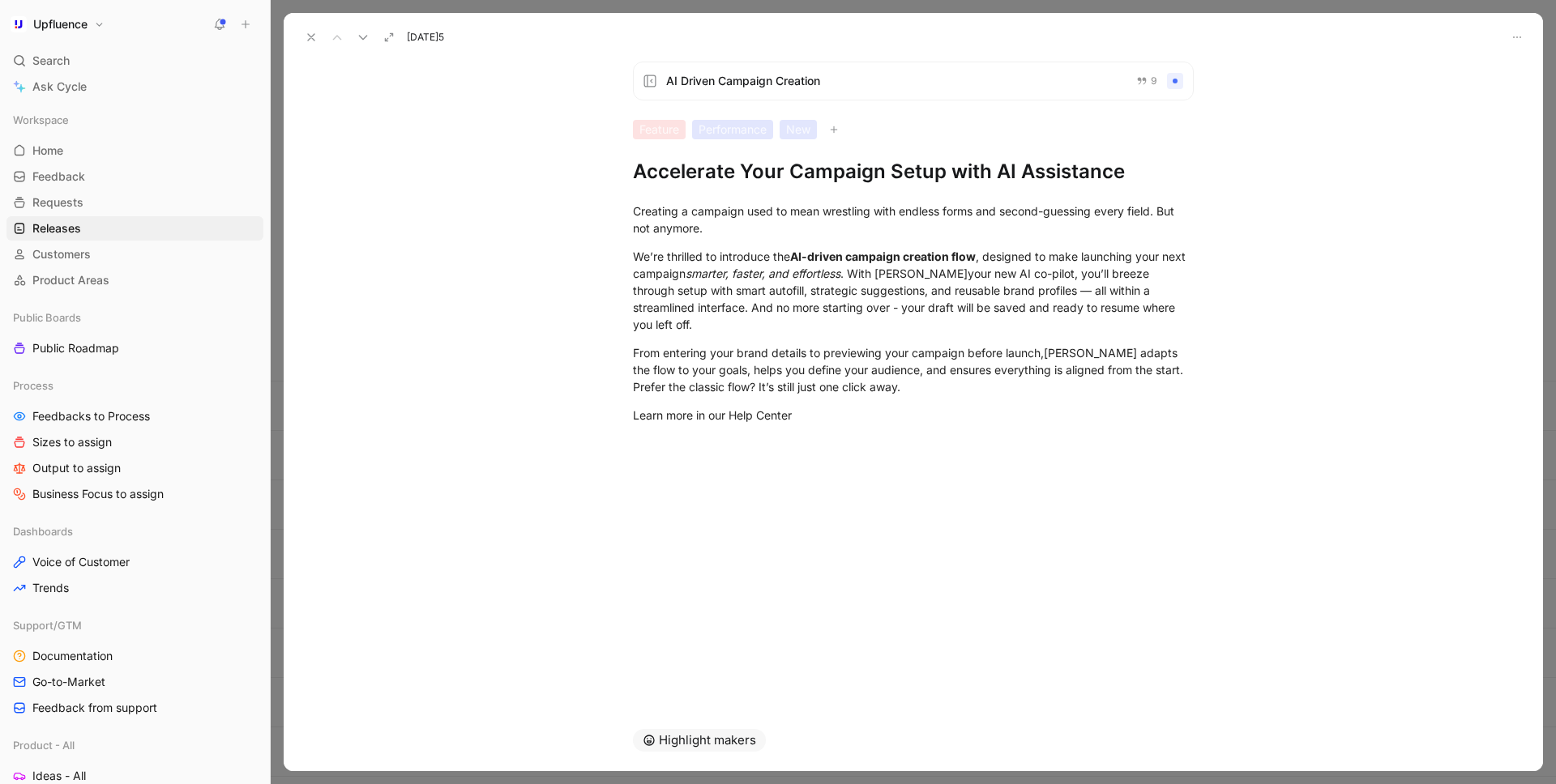
click at [1130, 174] on h1 "Accelerate Your Campaign Setup with AI Assistance" at bounding box center [913, 172] width 561 height 26
click at [995, 173] on h1 "Accelerate Your Campaign Setup with AI Assistant" at bounding box center [913, 172] width 561 height 26
click at [1112, 172] on h1 "Accelerate Your Campaign Setup with AI Assistant" at bounding box center [913, 172] width 561 height 26
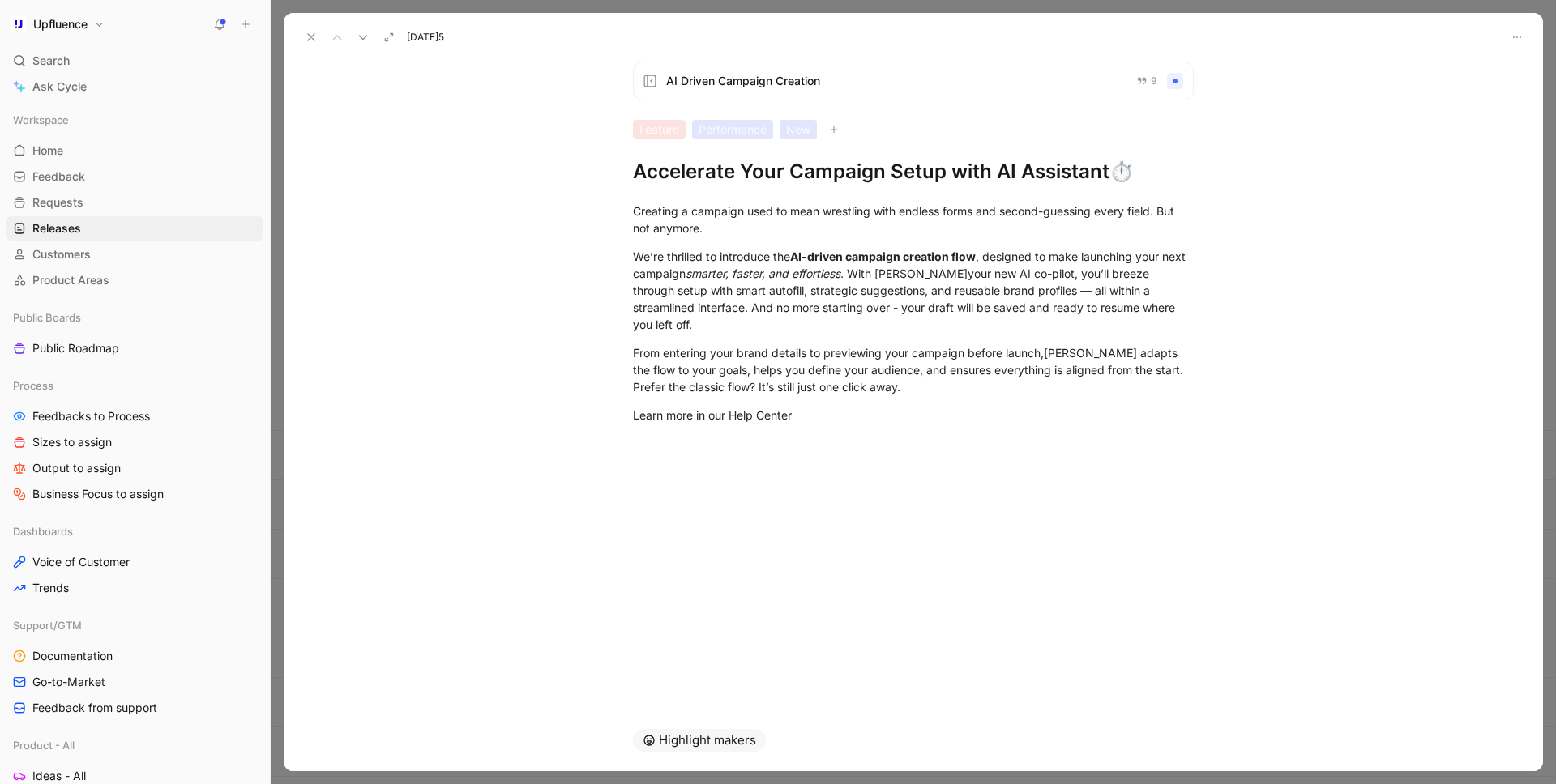
click at [738, 173] on h1 "Accelerate Your Campaign Setup with AI Assistant ⏱️" at bounding box center [913, 172] width 561 height 26
click at [994, 166] on h1 "Accelerate Your Campaign Setup with AI Assistant ⏱️" at bounding box center [913, 172] width 561 height 26
click at [996, 170] on h1 "Accelerate Your Campaign Setup with AI Assistant ⏱️" at bounding box center [913, 172] width 561 height 26
drag, startPoint x: 1019, startPoint y: 176, endPoint x: 1105, endPoint y: 166, distance: 86.6
click at [1105, 166] on h1 "Accelerate Your Campaign Setup with AI Assistant ⏱️" at bounding box center [913, 172] width 561 height 26
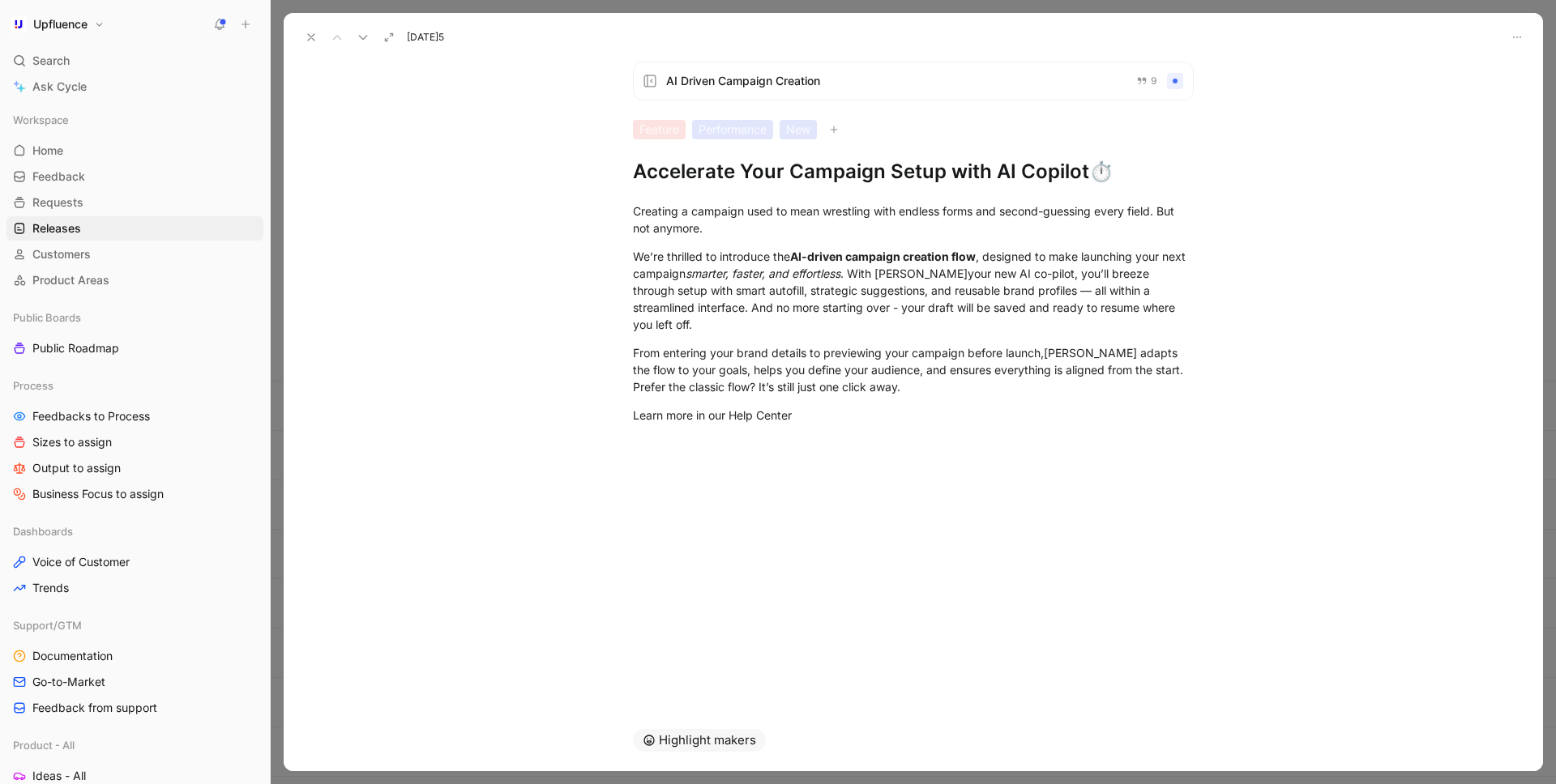
click at [992, 174] on h1 "Accelerate Your Campaign Setup with AI Copilot ⏱️" at bounding box center [913, 172] width 561 height 26
click at [1060, 174] on h1 "Accelerate Your Campaign Setup with your AI Copilot ⏱️" at bounding box center [913, 172] width 561 height 26
click at [311, 35] on icon at bounding box center [311, 37] width 13 height 13
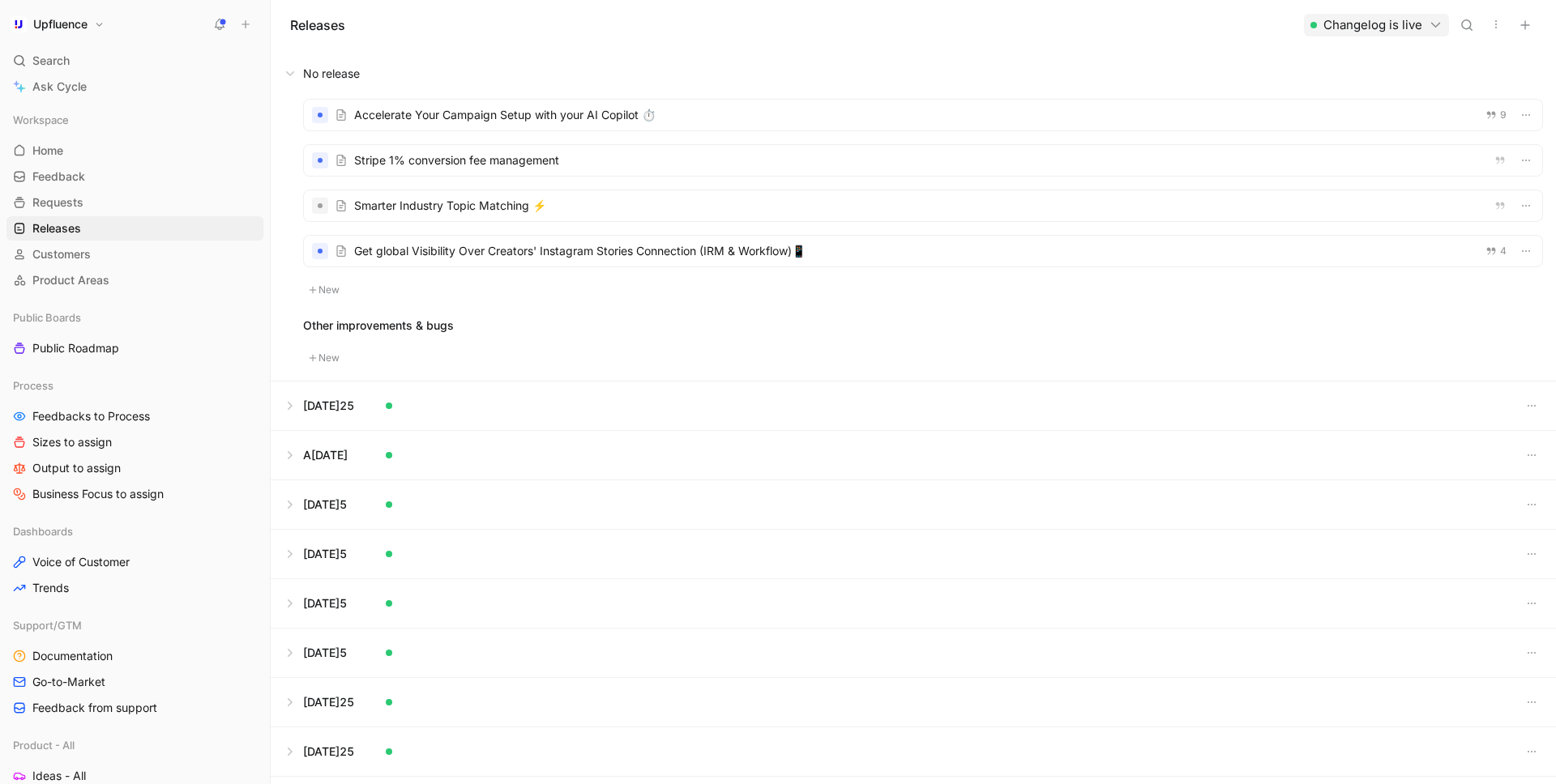
click at [518, 167] on div at bounding box center [923, 160] width 1238 height 31
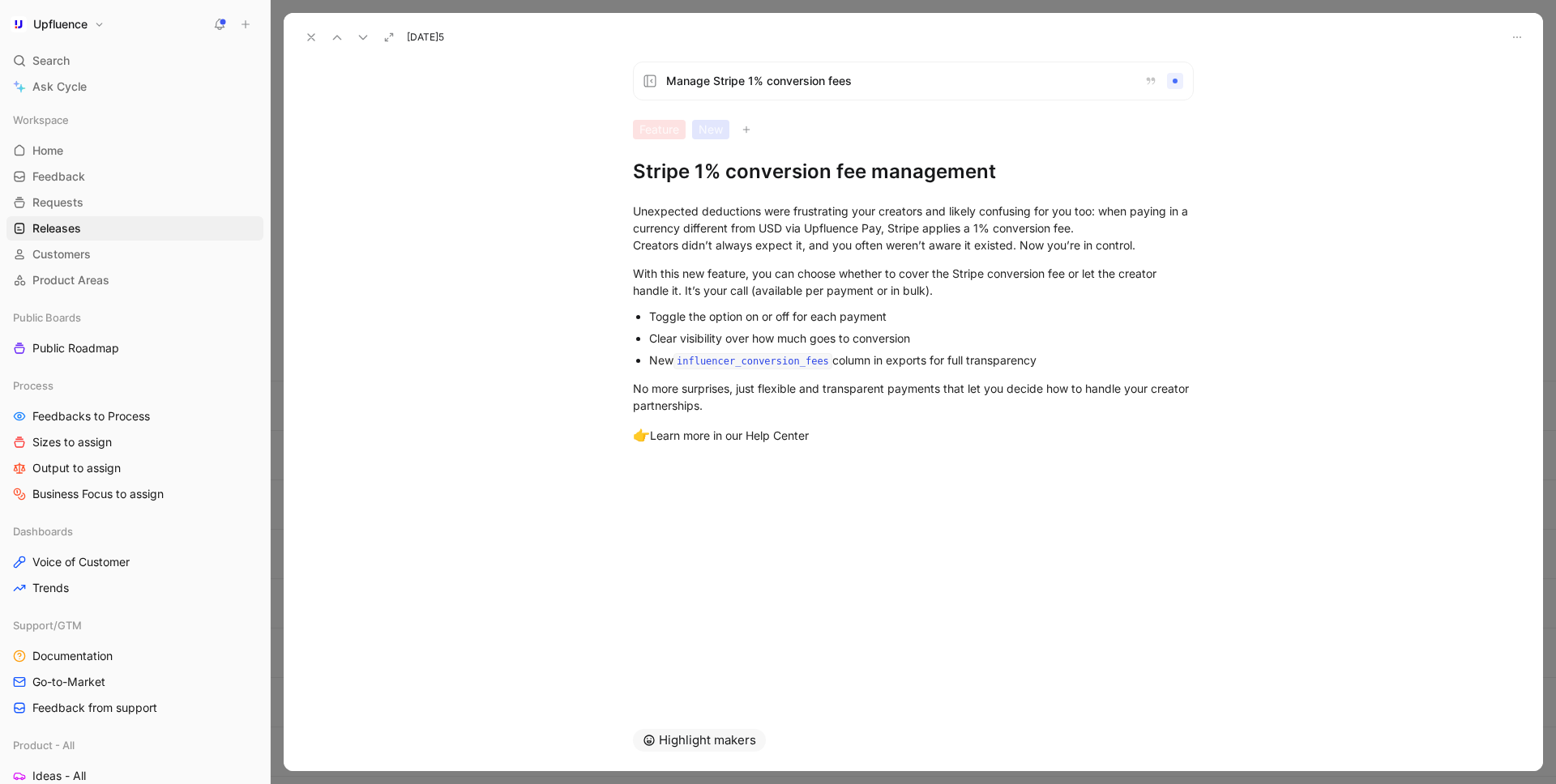
click at [692, 172] on h1 "Stripe 1% conversion fee management" at bounding box center [913, 172] width 561 height 26
drag, startPoint x: 636, startPoint y: 208, endPoint x: 902, endPoint y: 435, distance: 349.7
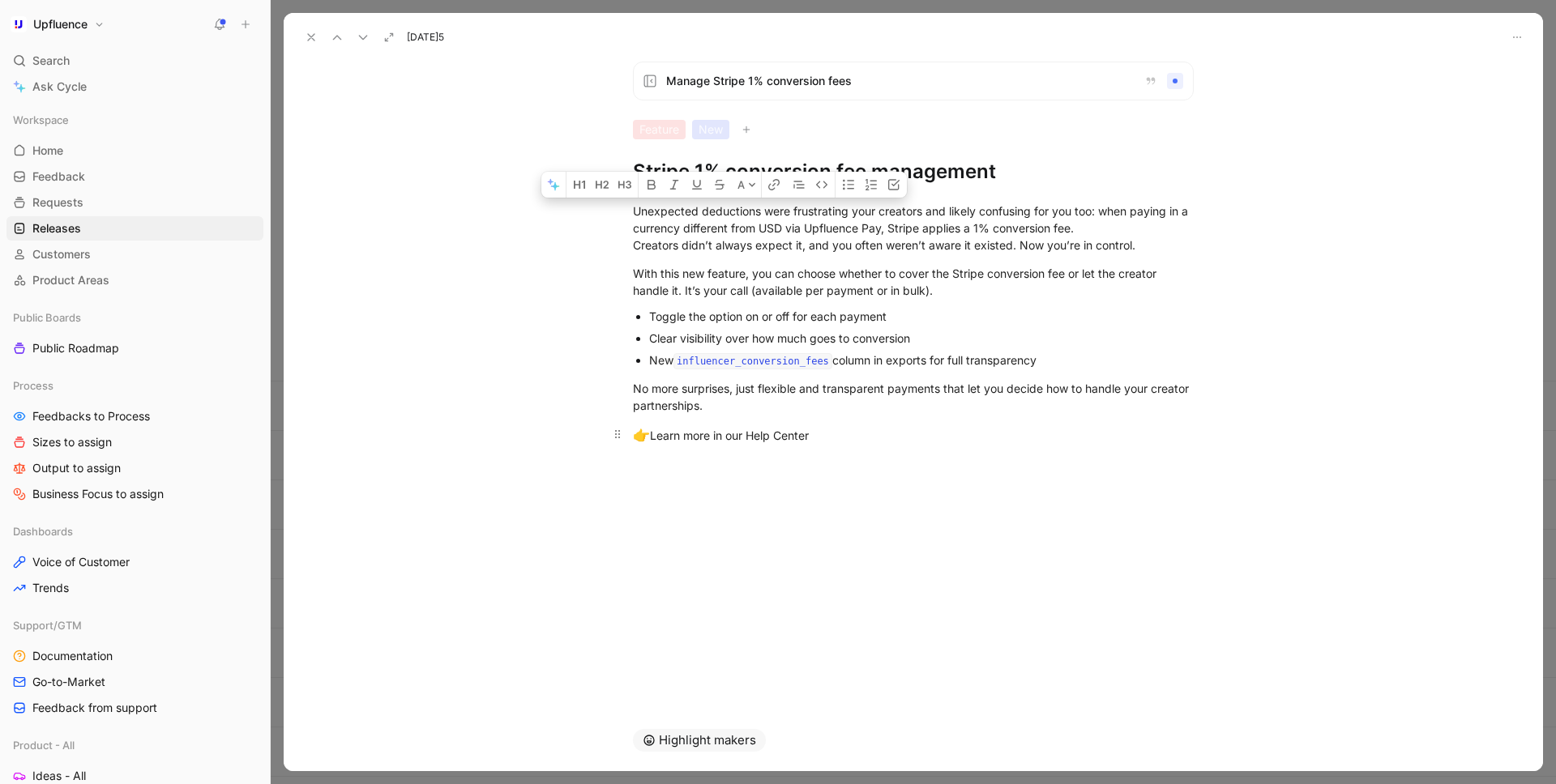
click at [902, 435] on div "Unexpected deductions were frustrating your creators and likely confusing for y…" at bounding box center [913, 324] width 1259 height 279
copy div "Unexpected deductions were frustrating your creators and likely confusing for y…"
click at [963, 710] on div "Highlight makers" at bounding box center [913, 740] width 622 height 61
click at [635, 174] on h1 "Stripe 1% conversion fee management" at bounding box center [913, 172] width 561 height 26
drag, startPoint x: 638, startPoint y: 174, endPoint x: 992, endPoint y: 175, distance: 354.0
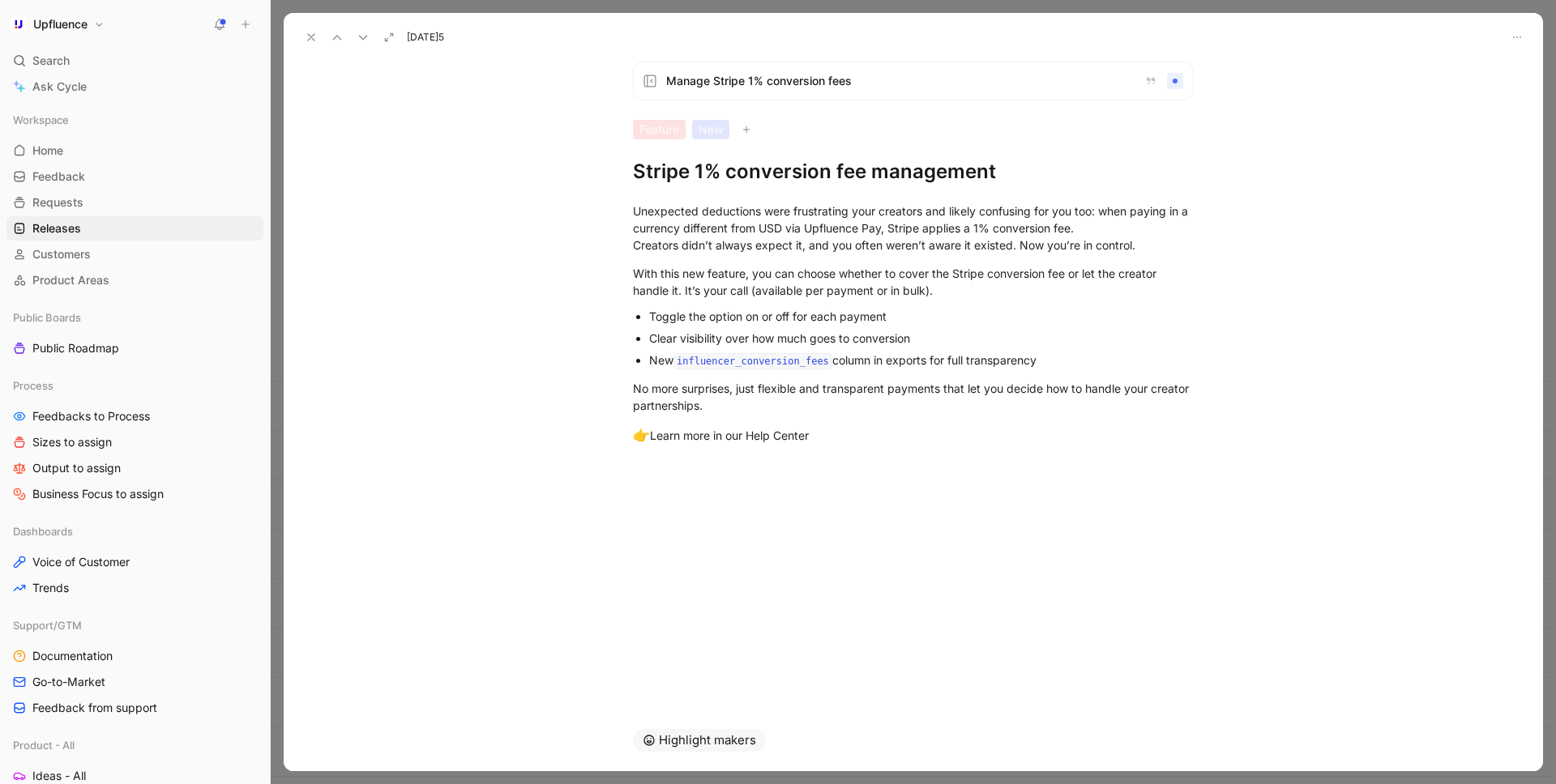
click at [992, 175] on h1 "Stripe 1% conversion fee management" at bounding box center [913, 172] width 561 height 26
paste h1
click at [776, 179] on h1 "Take Control of Currency Conversion Fees" at bounding box center [913, 172] width 561 height 26
drag, startPoint x: 807, startPoint y: 173, endPoint x: 893, endPoint y: 172, distance: 86.0
click at [893, 172] on h1 "Take Control over Currency Conversion Fees" at bounding box center [913, 172] width 561 height 26
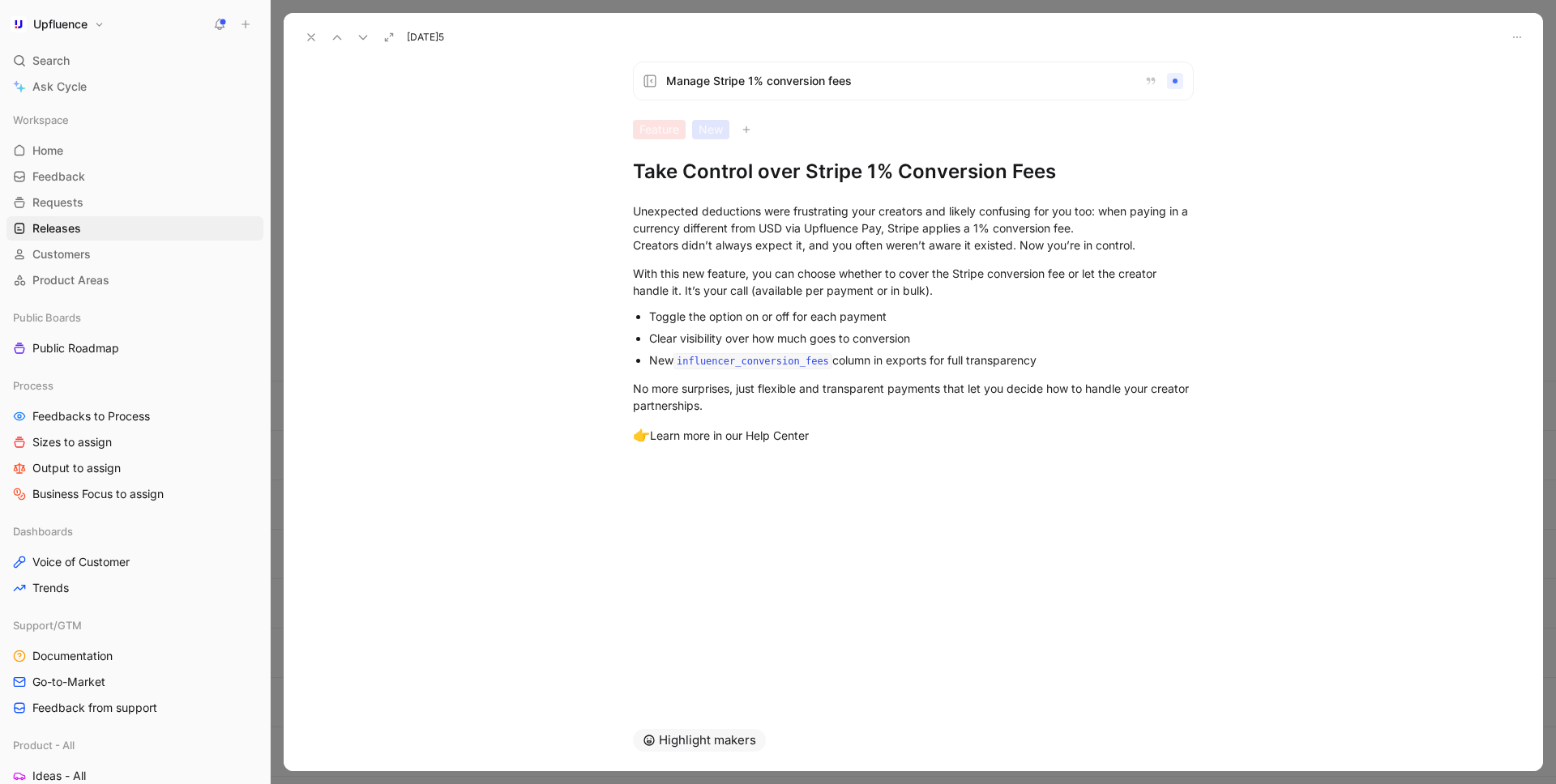
click at [767, 176] on h1 "Take Control over Stripe 1% Conversion Fees" at bounding box center [913, 172] width 561 height 26
click at [1066, 167] on h1 "Take Control Over Stripe 1% Conversion Fees" at bounding box center [913, 172] width 561 height 26
click at [1066, 172] on h1 "Take Control Over Stripe 1% Conversion Fees" at bounding box center [913, 172] width 561 height 26
click at [310, 32] on icon at bounding box center [311, 37] width 13 height 13
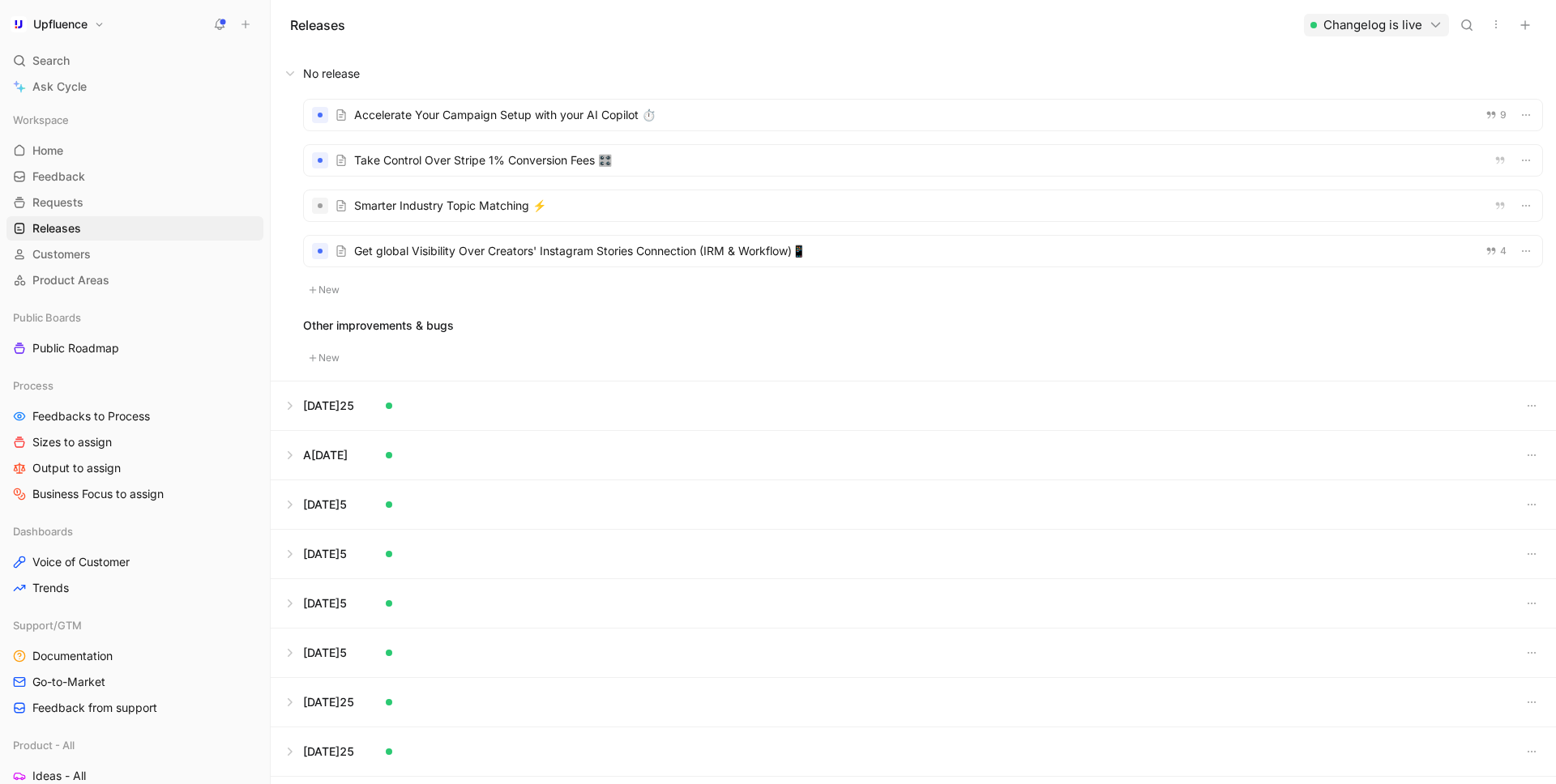
click at [522, 118] on div at bounding box center [923, 115] width 1238 height 31
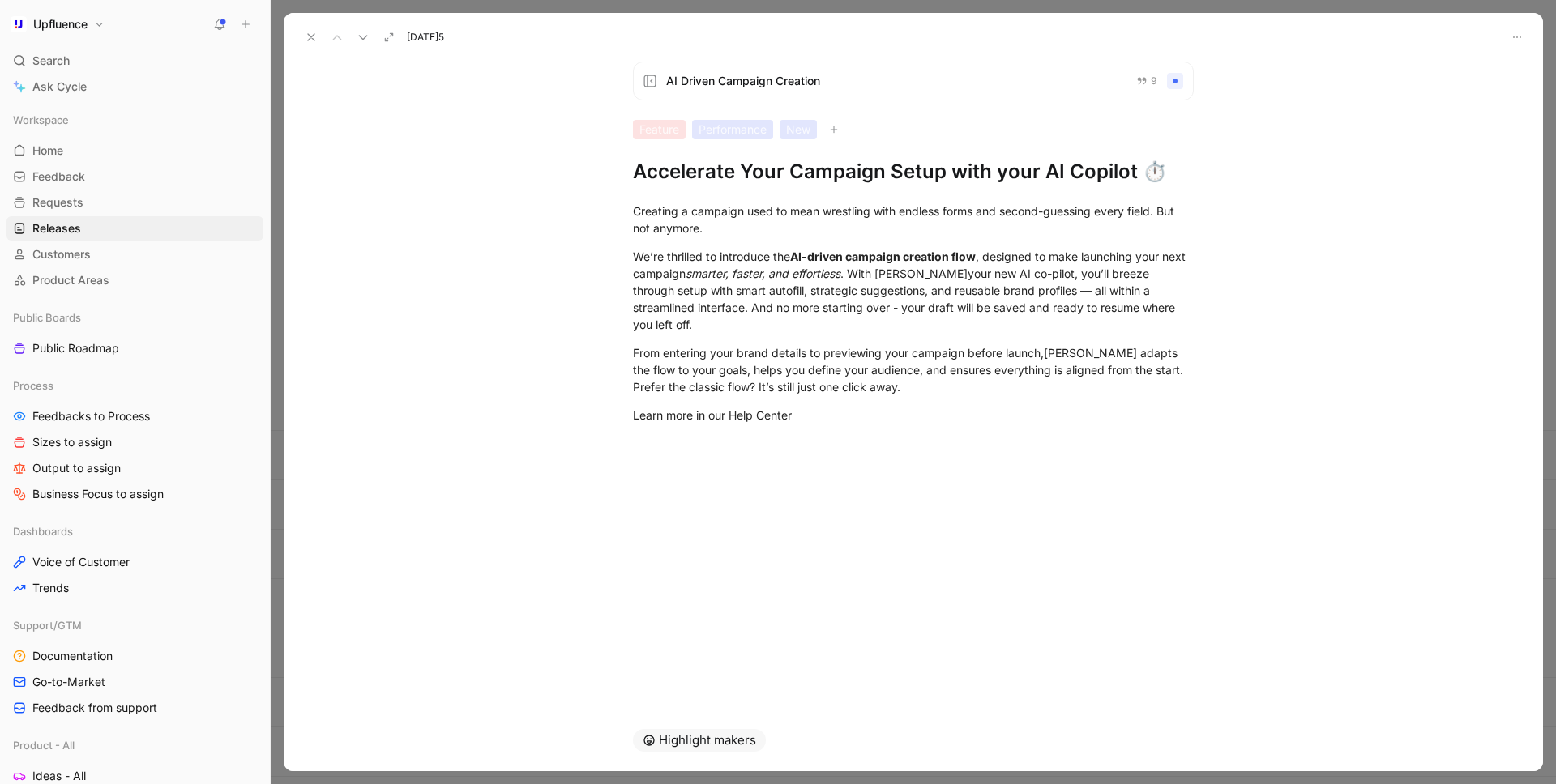
click at [317, 41] on button at bounding box center [311, 38] width 23 height 23
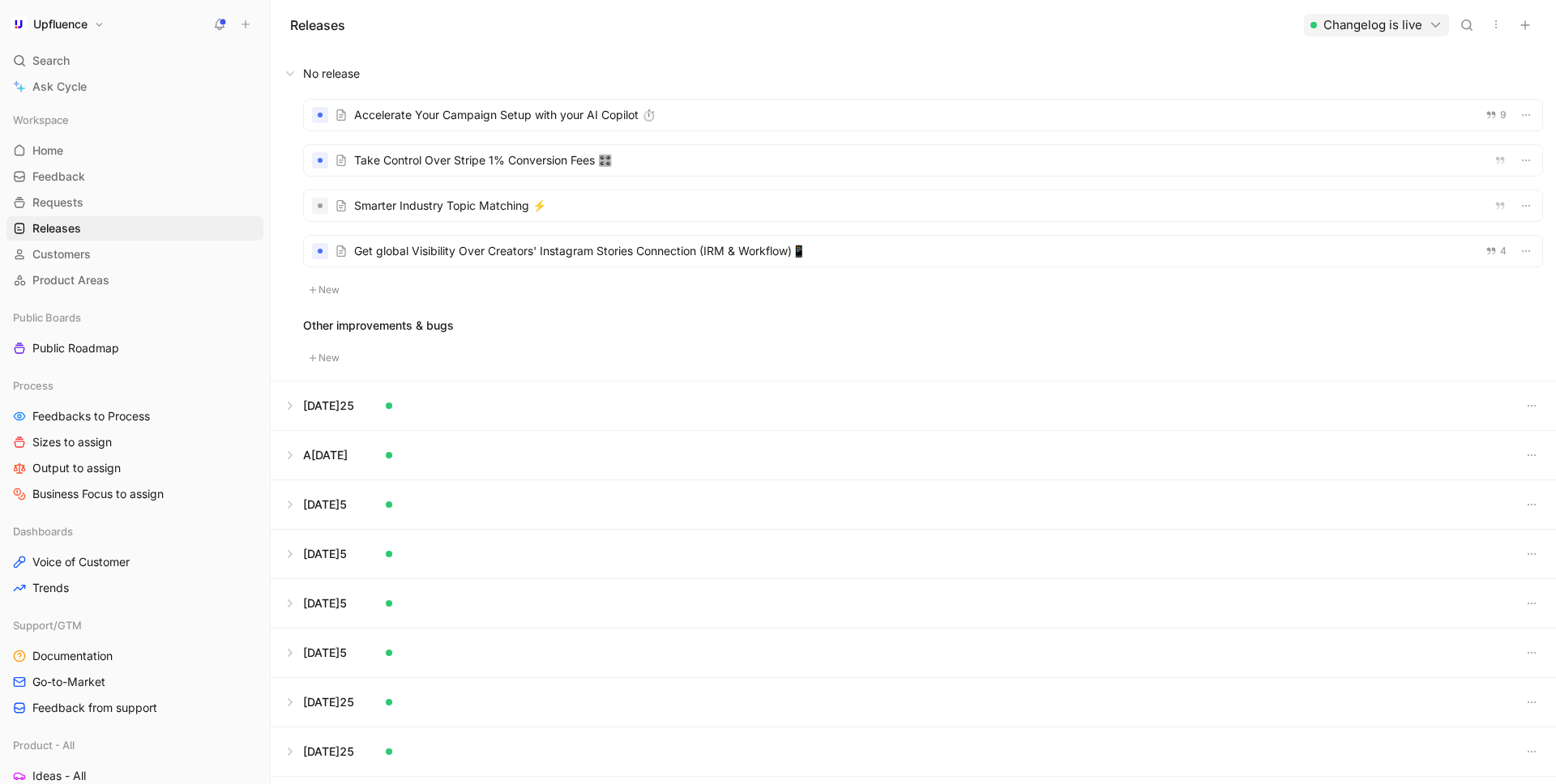
click at [590, 203] on div at bounding box center [923, 205] width 1238 height 31
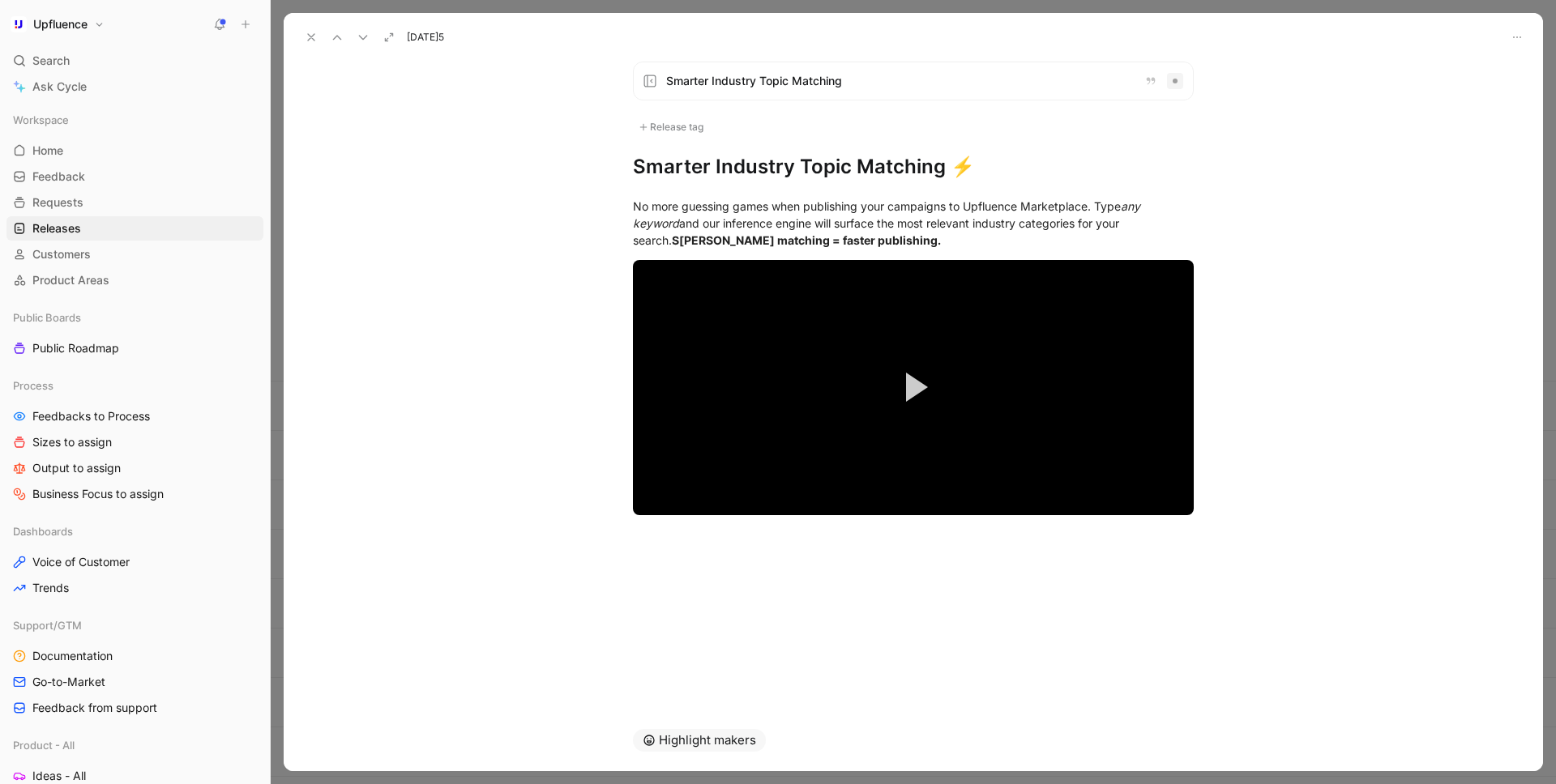
click at [316, 32] on icon at bounding box center [311, 37] width 13 height 13
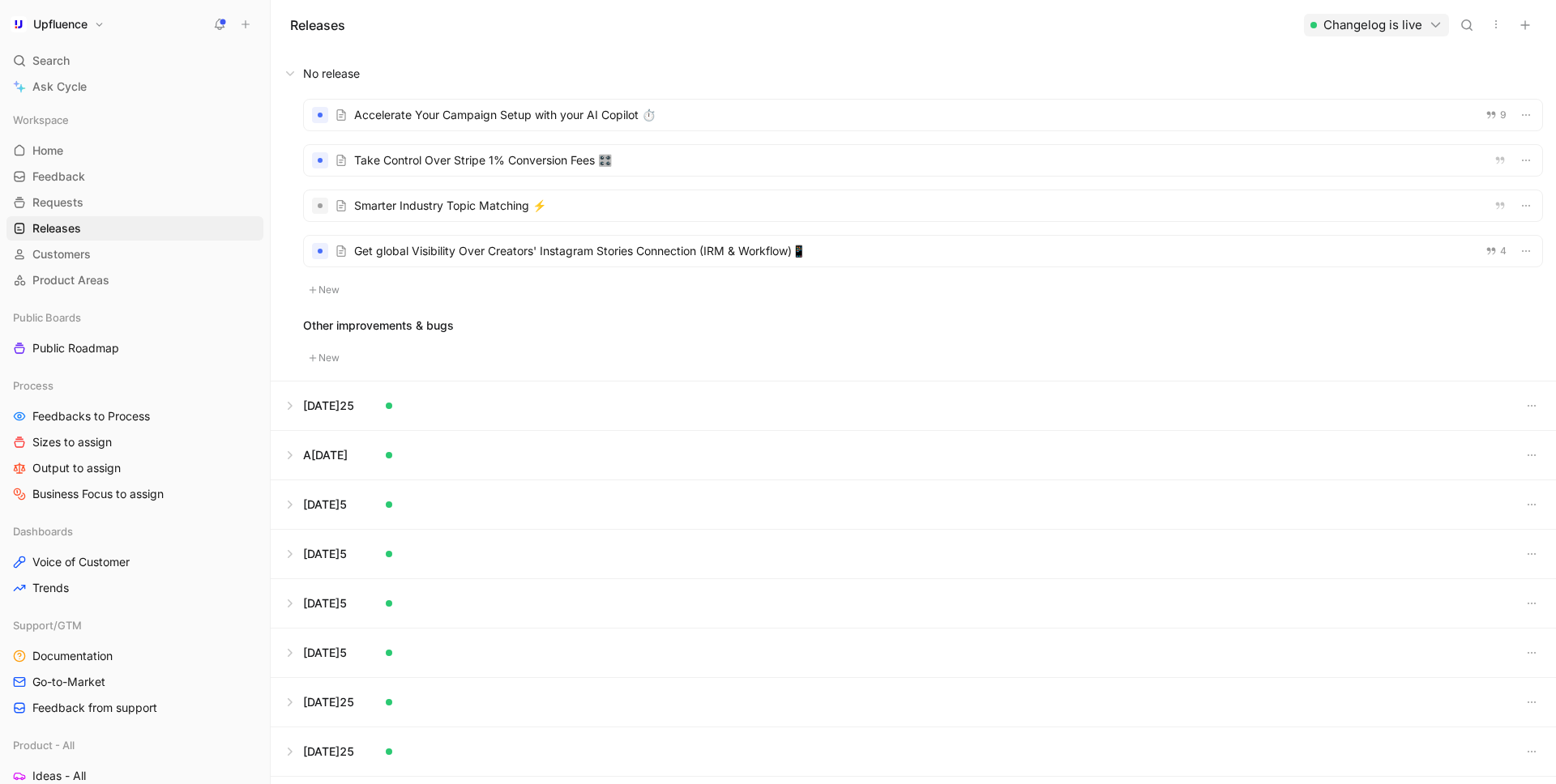
click at [528, 121] on div at bounding box center [923, 115] width 1238 height 31
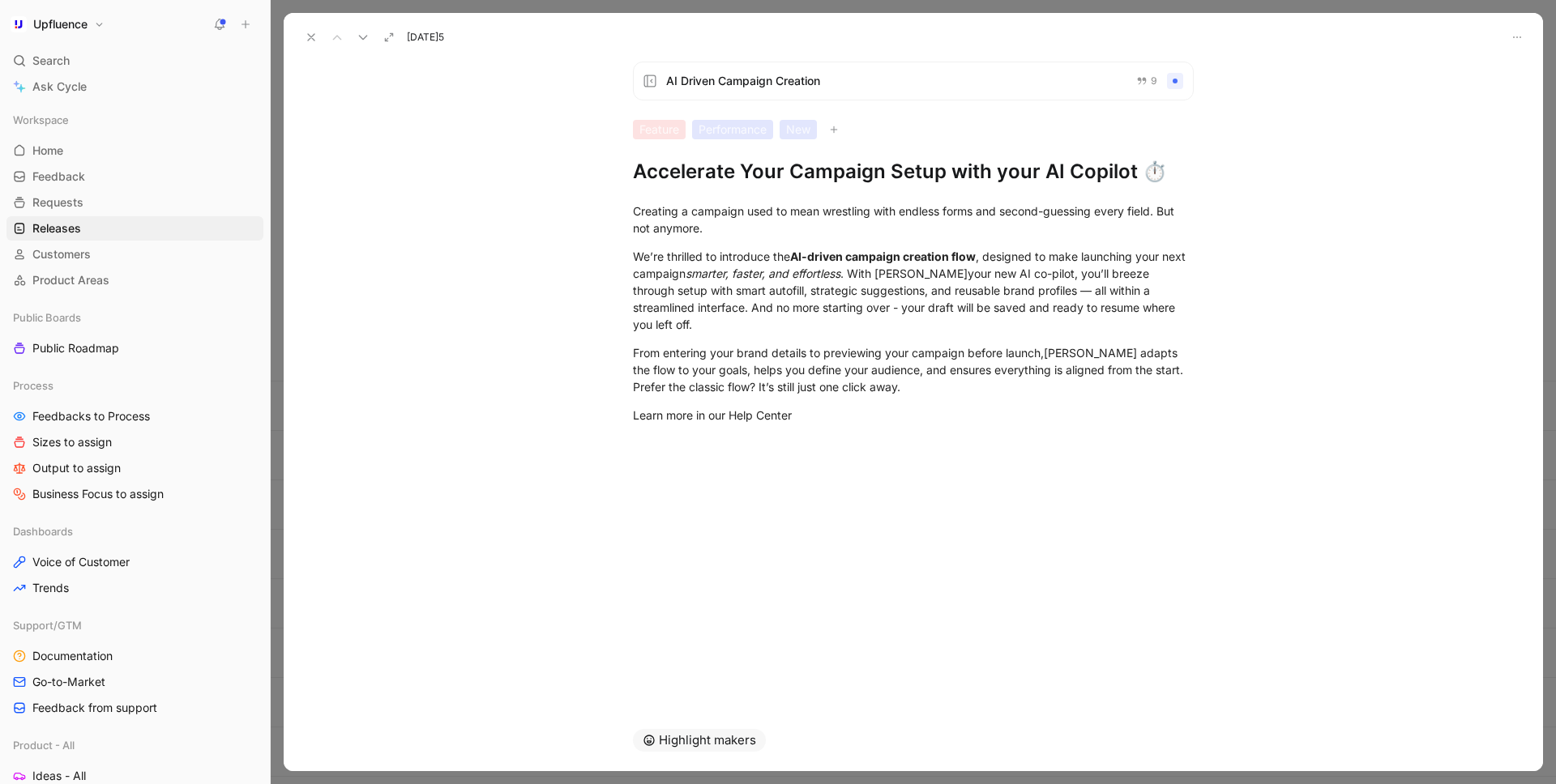
click at [951, 174] on h1 "Accelerate Your Campaign Setup with your AI Copilot ⏱️" at bounding box center [913, 172] width 561 height 26
click at [996, 173] on h1 "Accelerate Your Campaign Setup with your AI Copilot ⏱️" at bounding box center [913, 172] width 561 height 26
click at [1001, 173] on h1 "Accelerate Your Campaign Setup with your AI Copilot ⏱️" at bounding box center [913, 172] width 561 height 26
click at [957, 174] on h1 "Accelerate Your Campaign Setup with Your AI Copilot ⏱️" at bounding box center [913, 172] width 561 height 26
click at [717, 209] on div "Creating a campaign used to mean wrestling with endless forms and second-guessi…" at bounding box center [913, 219] width 561 height 34
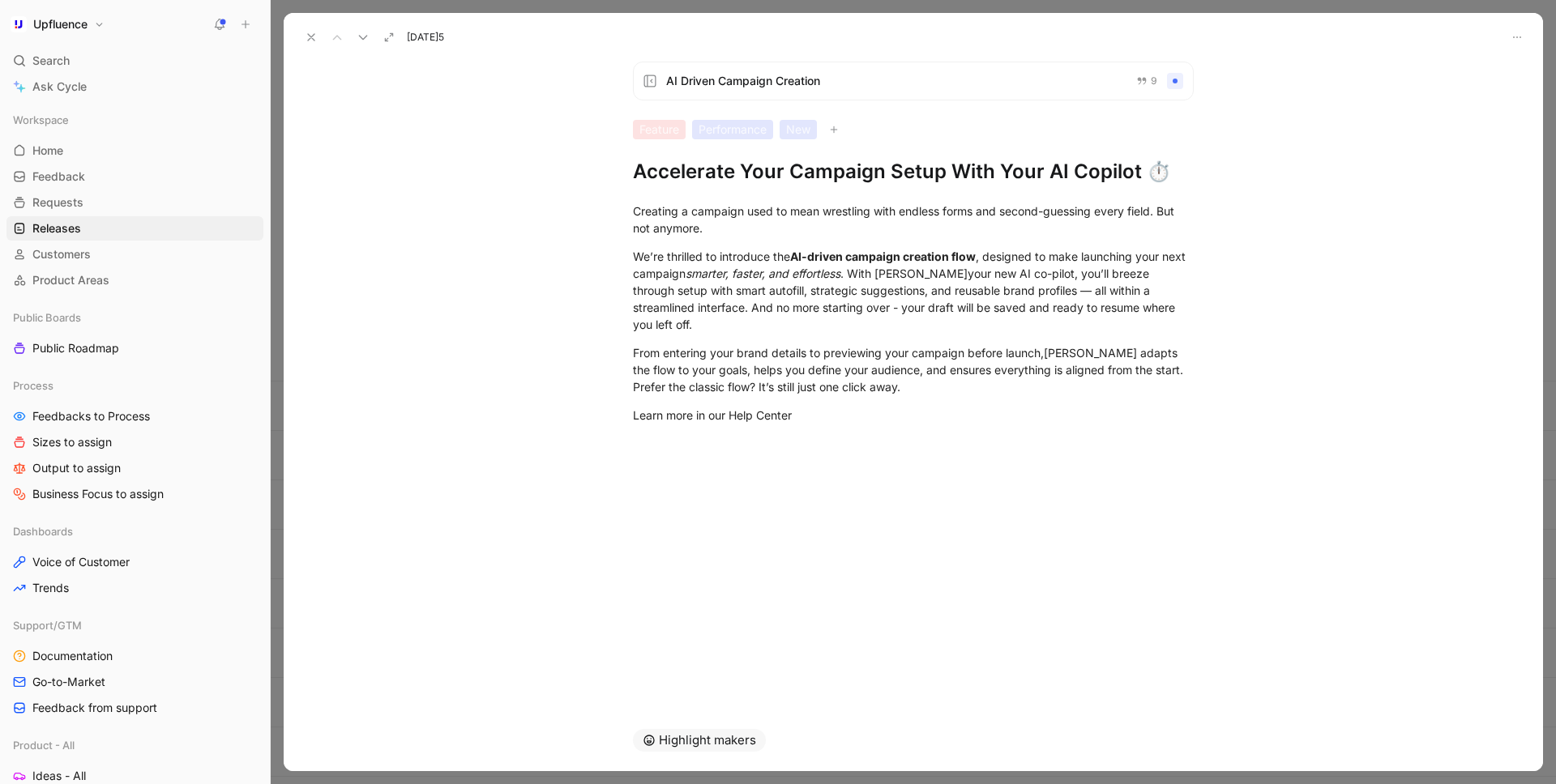
click at [734, 173] on h1 "Accelerate Your Campaign Setup With Your AI Copilot ⏱️" at bounding box center [913, 172] width 561 height 26
click at [312, 38] on icon at bounding box center [311, 37] width 13 height 13
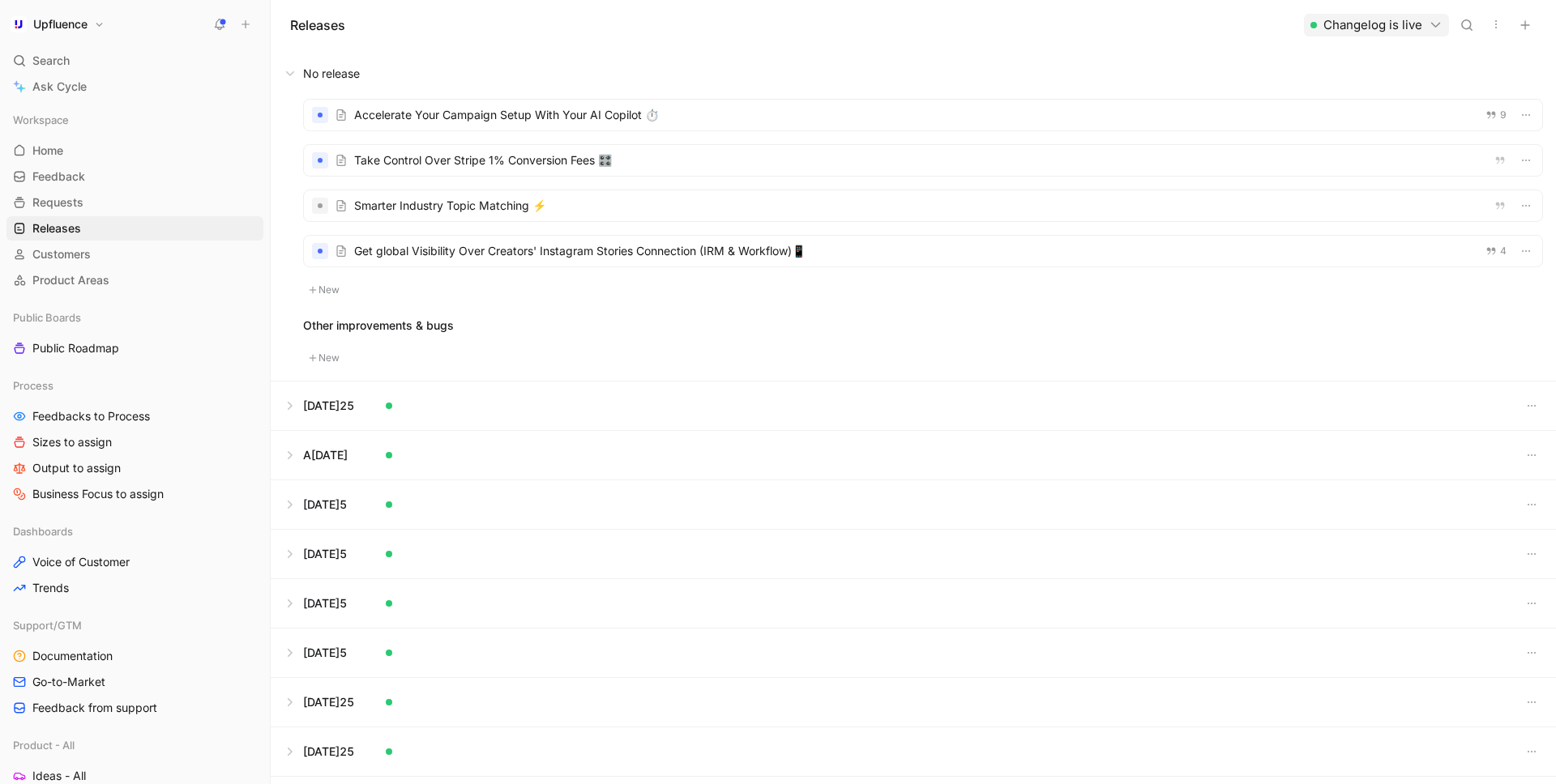
click at [563, 279] on div "Accelerate Your Campaign Setup With Your AI Copilot ⏱️ 9 Take Control Over Stri…" at bounding box center [923, 199] width 1240 height 201
click at [540, 255] on div at bounding box center [923, 251] width 1238 height 31
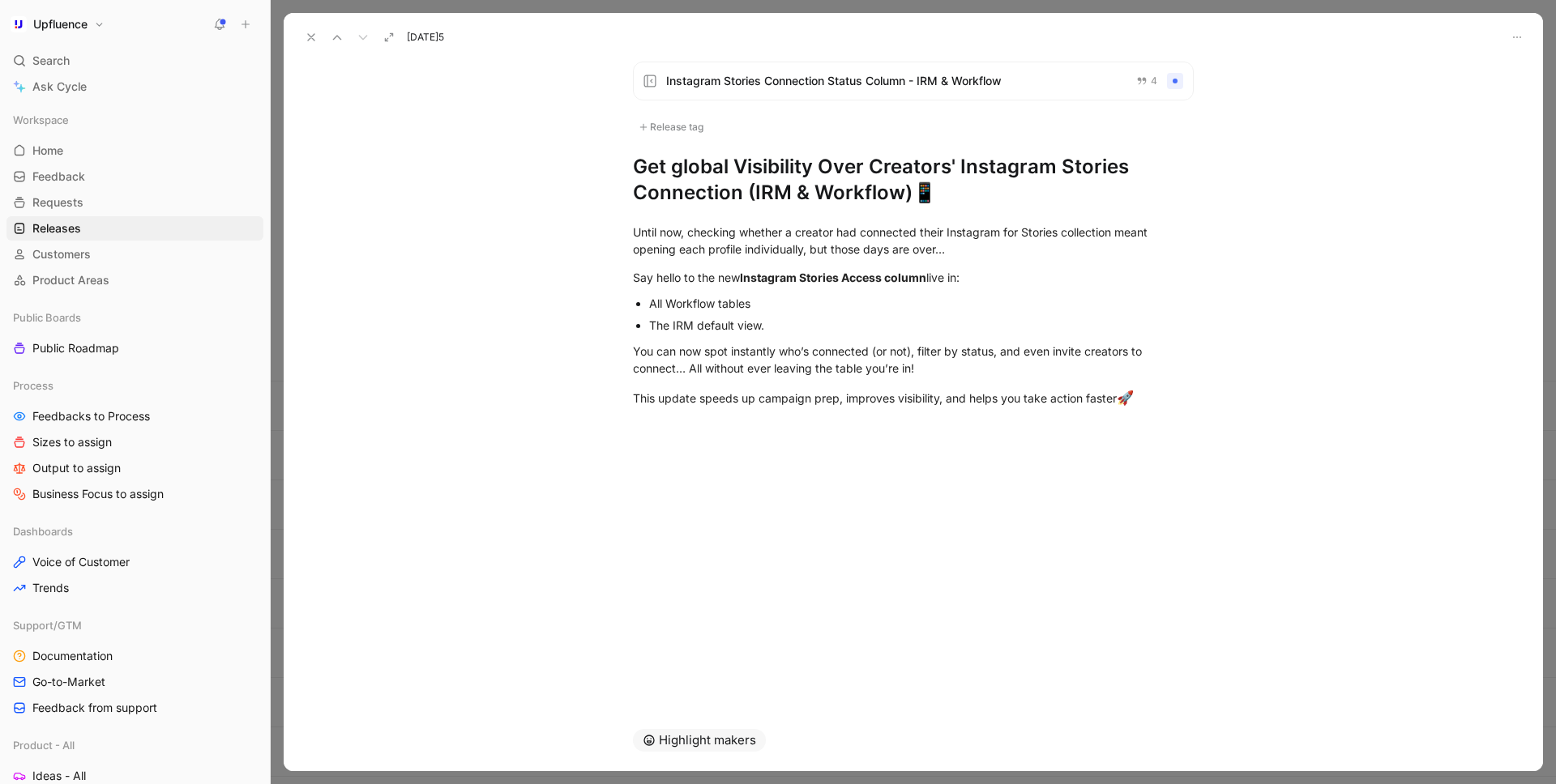
click at [683, 166] on h1 "Get global Visibility Over Creators' Instagram Stories Connection (IRM & Workfl…" at bounding box center [913, 180] width 561 height 52
drag, startPoint x: 637, startPoint y: 222, endPoint x: 1162, endPoint y: 389, distance: 550.9
click at [1162, 389] on div "Until now, checking whether a creator had connected their Instagram for Stories…" at bounding box center [913, 316] width 1259 height 221
copy div "Until now, checking whether a creator had connected their Instagram for Stories…"
click at [752, 178] on h1 "Get Global Visibility Over Creators' Instagram Stories Connection (IRM & Workfl…" at bounding box center [913, 180] width 561 height 52
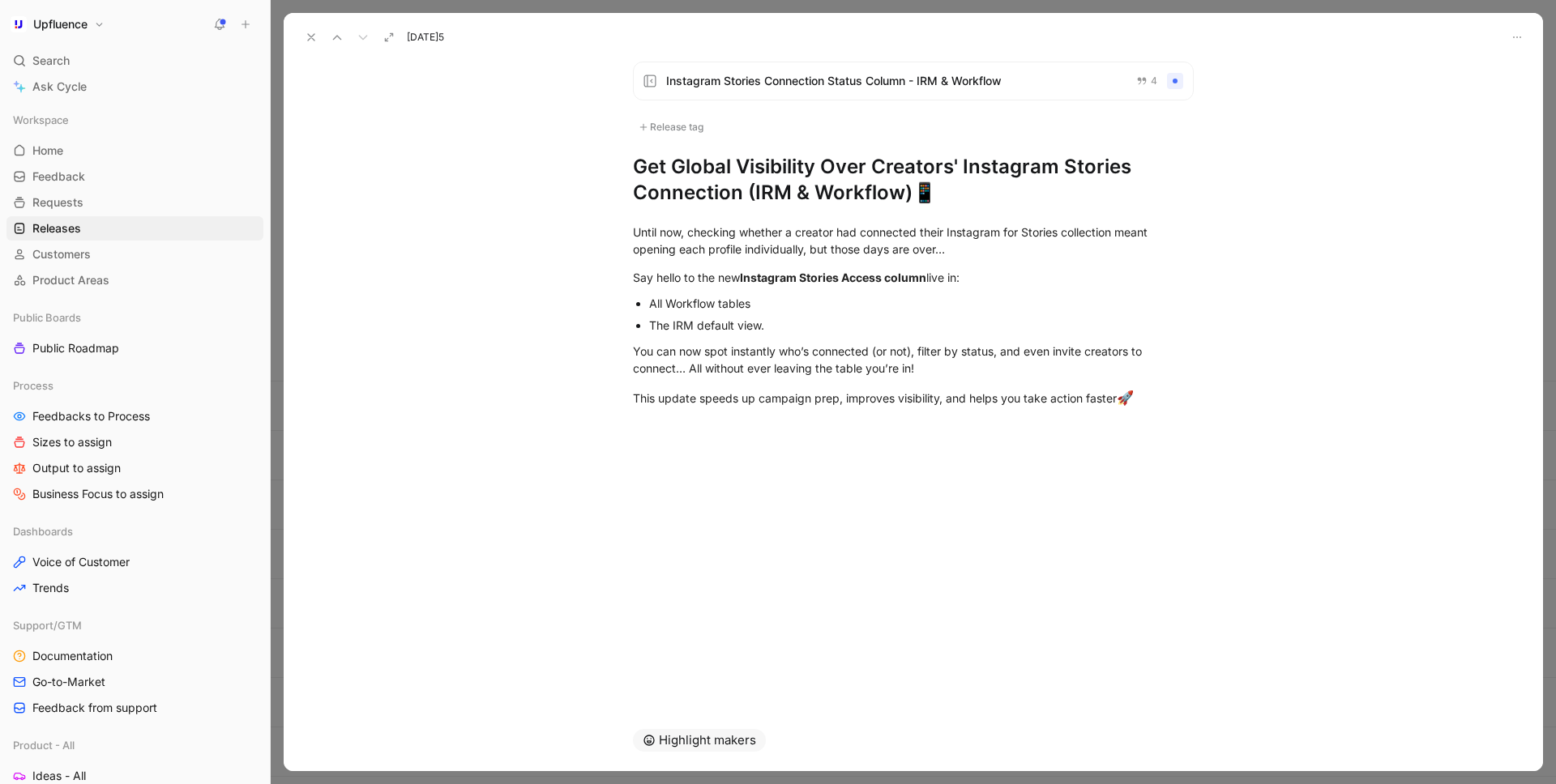
drag, startPoint x: 739, startPoint y: 198, endPoint x: 630, endPoint y: 166, distance: 113.6
click at [630, 166] on div "Instagram Stories Connection Status Column - IRM & Workflow 4 Release tag Get G…" at bounding box center [913, 133] width 622 height 145
click at [770, 199] on h1 "Easily Spot Who Needs to Share Their Insta Stories (IRM & Workflow)📱" at bounding box center [913, 180] width 561 height 52
drag, startPoint x: 773, startPoint y: 167, endPoint x: 850, endPoint y: 174, distance: 77.3
click at [850, 174] on h1 "Easily Spot Who Needs to Share Their Insta Stories (IRM & Workflow)📱" at bounding box center [913, 180] width 561 height 52
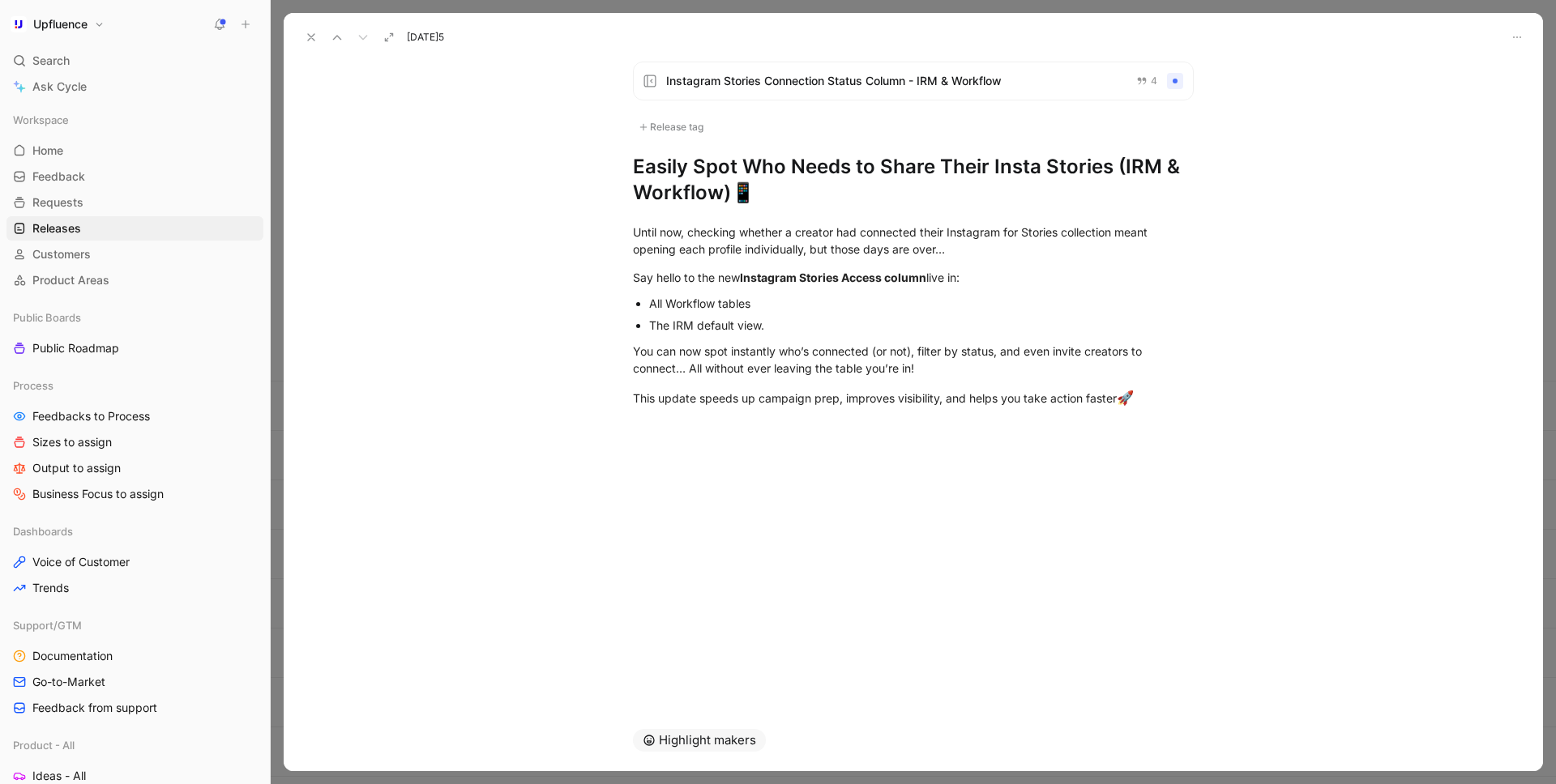
click at [850, 174] on h1 "Easily Spot Who Needs to Share Their Insta Stories (IRM & Workflow)📱" at bounding box center [913, 180] width 561 height 52
click at [737, 166] on h1 "Easily Spot Who Needs to Share Their Insta Stories (IRM & Workflow)📱" at bounding box center [913, 180] width 561 height 52
click at [762, 164] on h1 "Easily Spot Who Needs to Share Their Insta Stories (IRM & Workflow)📱" at bounding box center [913, 180] width 561 height 52
click at [699, 166] on h1 "Easily Spot Who Needs to Share Their Insta Stories (IRM & Workflow)📱" at bounding box center [913, 180] width 561 height 52
click at [767, 171] on h1 "Easily Spot Who Needs to Share Their Insta Stories (IRM & Workflow)📱" at bounding box center [913, 180] width 561 height 52
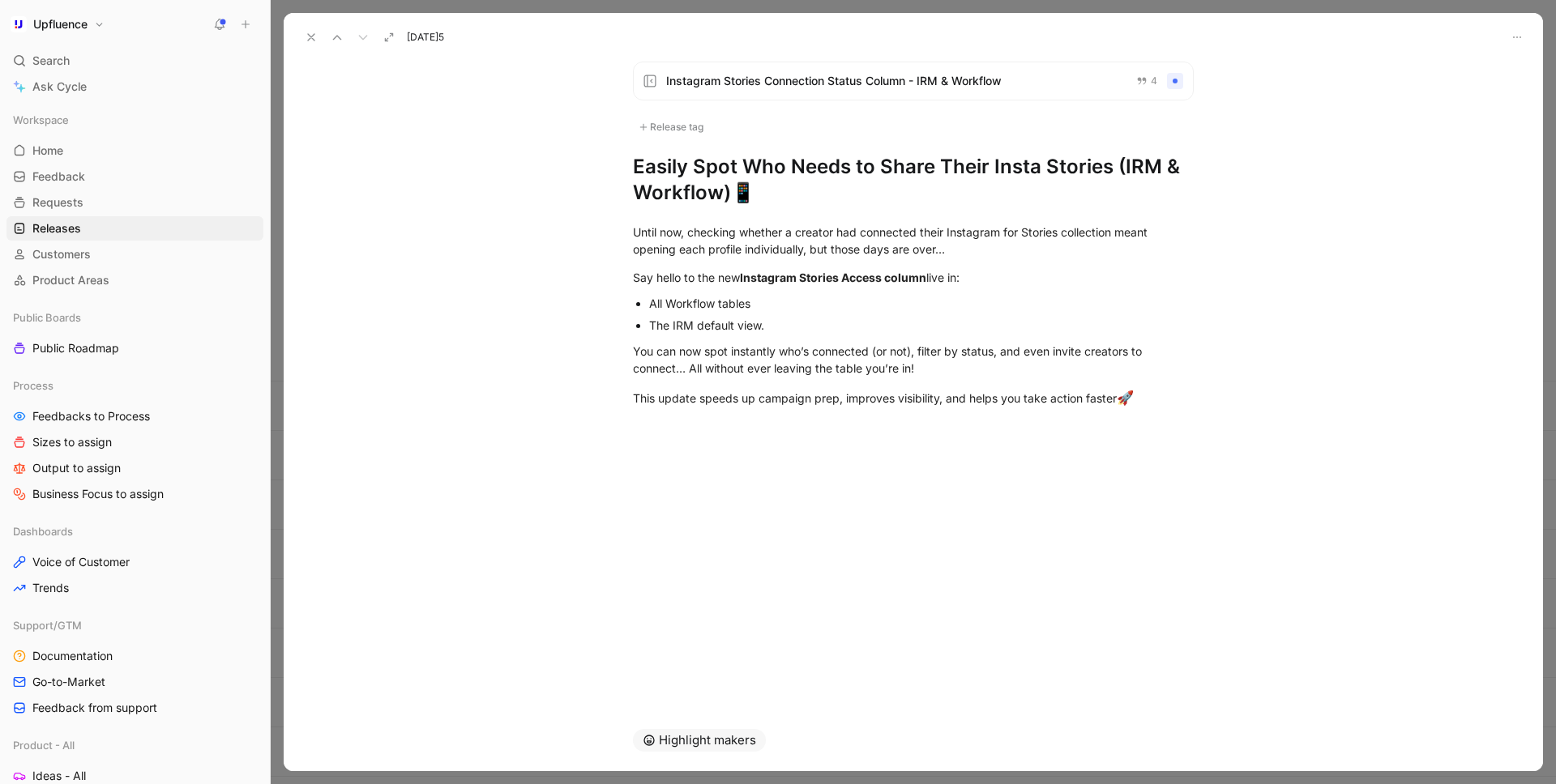
drag, startPoint x: 747, startPoint y: 163, endPoint x: 781, endPoint y: 163, distance: 34.0
click at [781, 163] on h1 "Easily Spot Who Needs to Share Their Insta Stories (IRM & Workflow)📱" at bounding box center [913, 180] width 561 height 52
click at [738, 166] on h1 "Easily Spot Who Needs to Share Their Insta Stories (IRM & Workflow)📱" at bounding box center [913, 180] width 561 height 52
click at [932, 172] on h1 "Easily Spot Creators Who Needs to Share Their Insta Stories (IRM & Workflow)📱" at bounding box center [913, 180] width 561 height 52
click at [867, 187] on h1 "Easily Spot Creators Who Need to Share Their Insta Stories (IRM & Workflow)📱" at bounding box center [913, 180] width 561 height 52
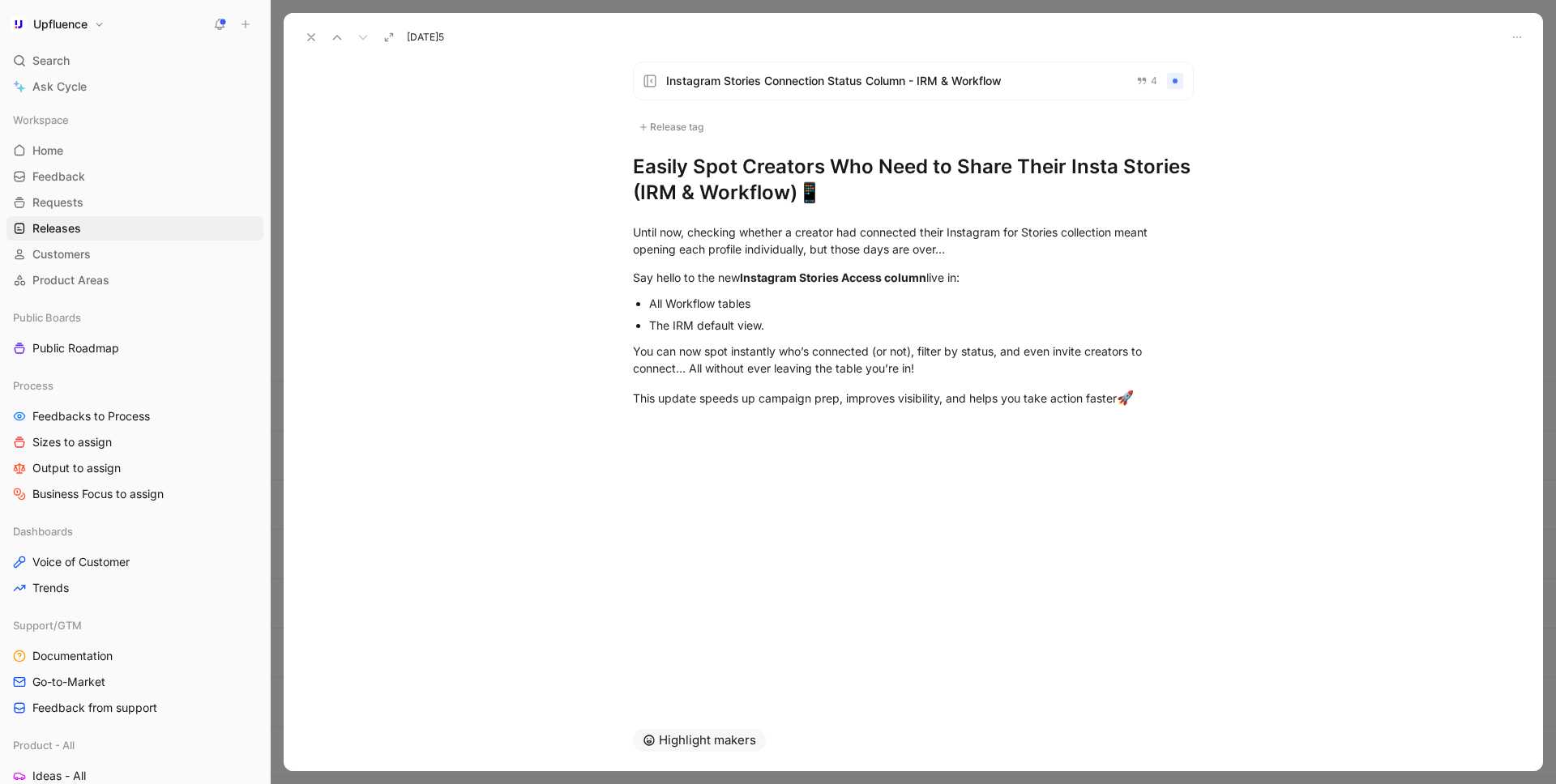
click at [792, 191] on h1 "Easily Spot Creators Who Need to Share Their Insta Stories (IRM & Workflow)📱" at bounding box center [913, 180] width 561 height 52
drag, startPoint x: 792, startPoint y: 191, endPoint x: 636, endPoint y: 191, distance: 156.0
click at [636, 191] on h1 "Easily Spot Creators Who Need to Share Their Insta Stories (IRM & Workflow)📱" at bounding box center [913, 180] width 561 height 52
click at [676, 469] on div "Instagram Stories Connection Status Column - IRM & Workflow 4 Release tag Easil…" at bounding box center [913, 378] width 1259 height 661
drag, startPoint x: 689, startPoint y: 198, endPoint x: 613, endPoint y: 154, distance: 87.8
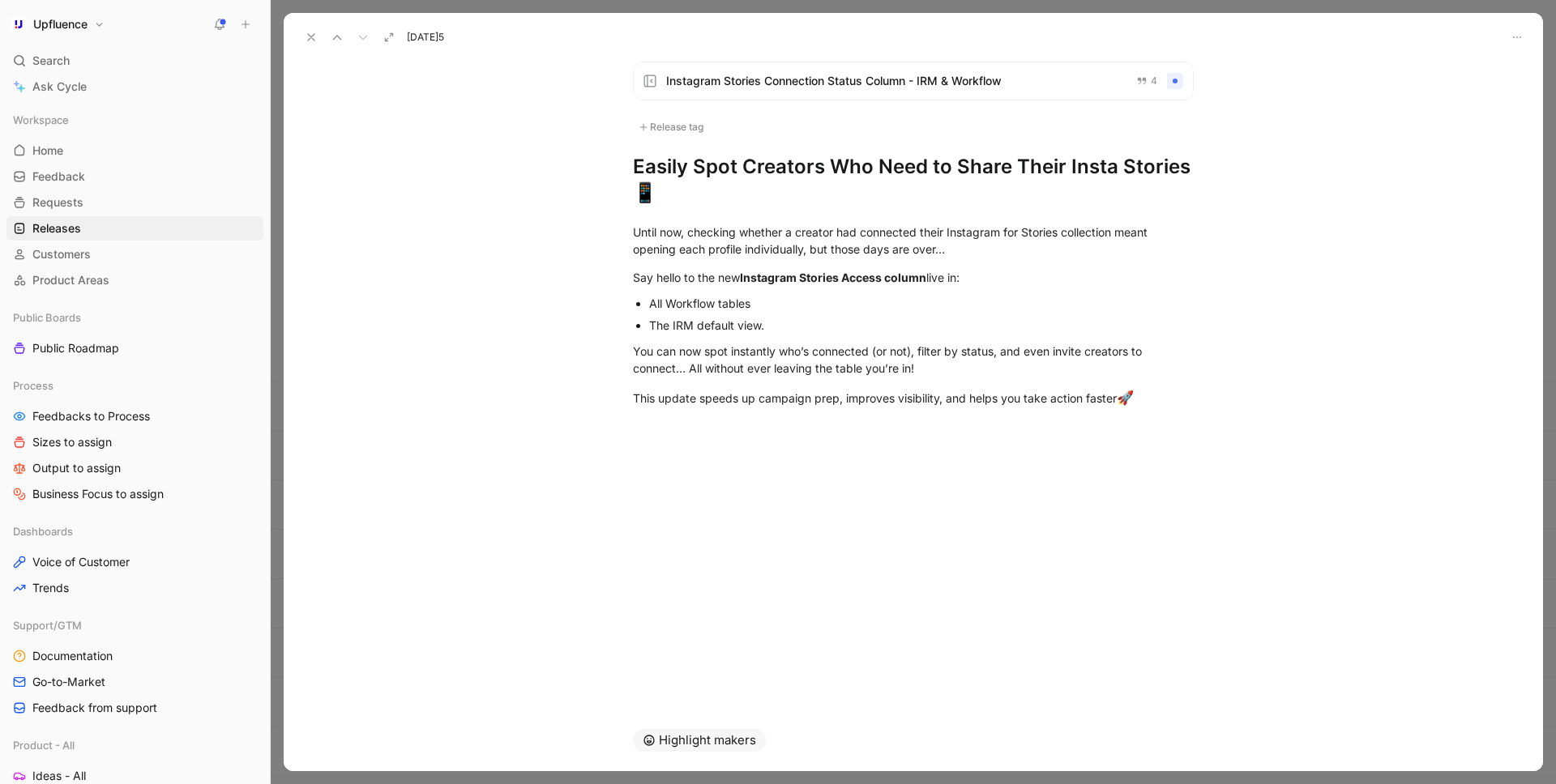
click at [613, 154] on div "Instagram Stories Connection Status Column - IRM & Workflow 4 Release tag Easil…" at bounding box center [913, 133] width 622 height 145
copy h1 "Easily Spot Creators Who Need to Share Their Insta Stories 📱"
click at [767, 172] on h1 "Easily Spot Creators Who Need to Share Their Insta Stories 📱" at bounding box center [913, 180] width 561 height 52
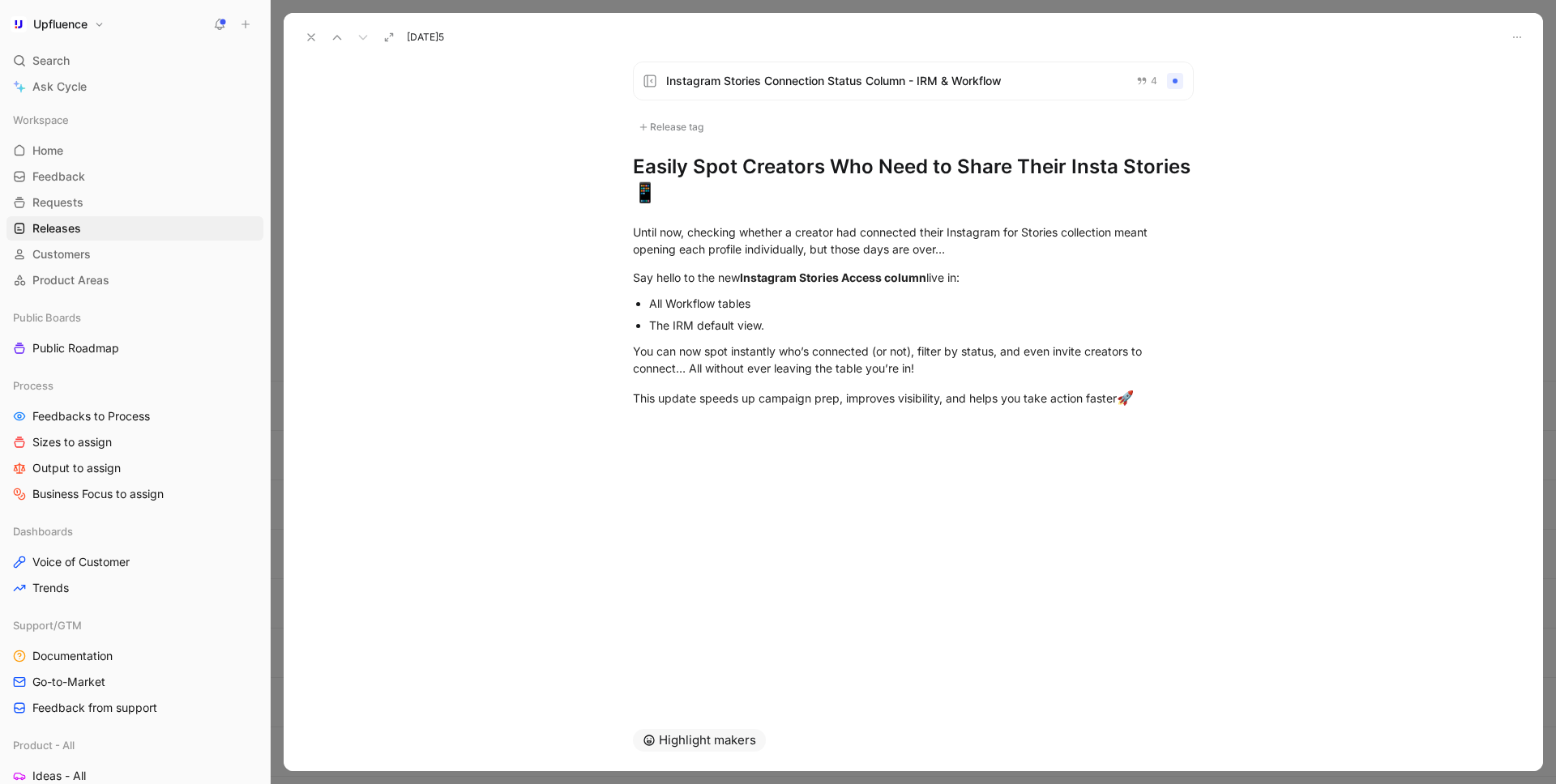
click at [767, 172] on h1 "Easily Spot Creators Who Need to Share Their Insta Stories 📱" at bounding box center [913, 180] width 561 height 52
drag, startPoint x: 638, startPoint y: 181, endPoint x: 627, endPoint y: 159, distance: 24.6
click at [627, 159] on div "Instagram Stories Connection Status Column - IRM & Workflow 4 Release tag Easil…" at bounding box center [913, 133] width 622 height 145
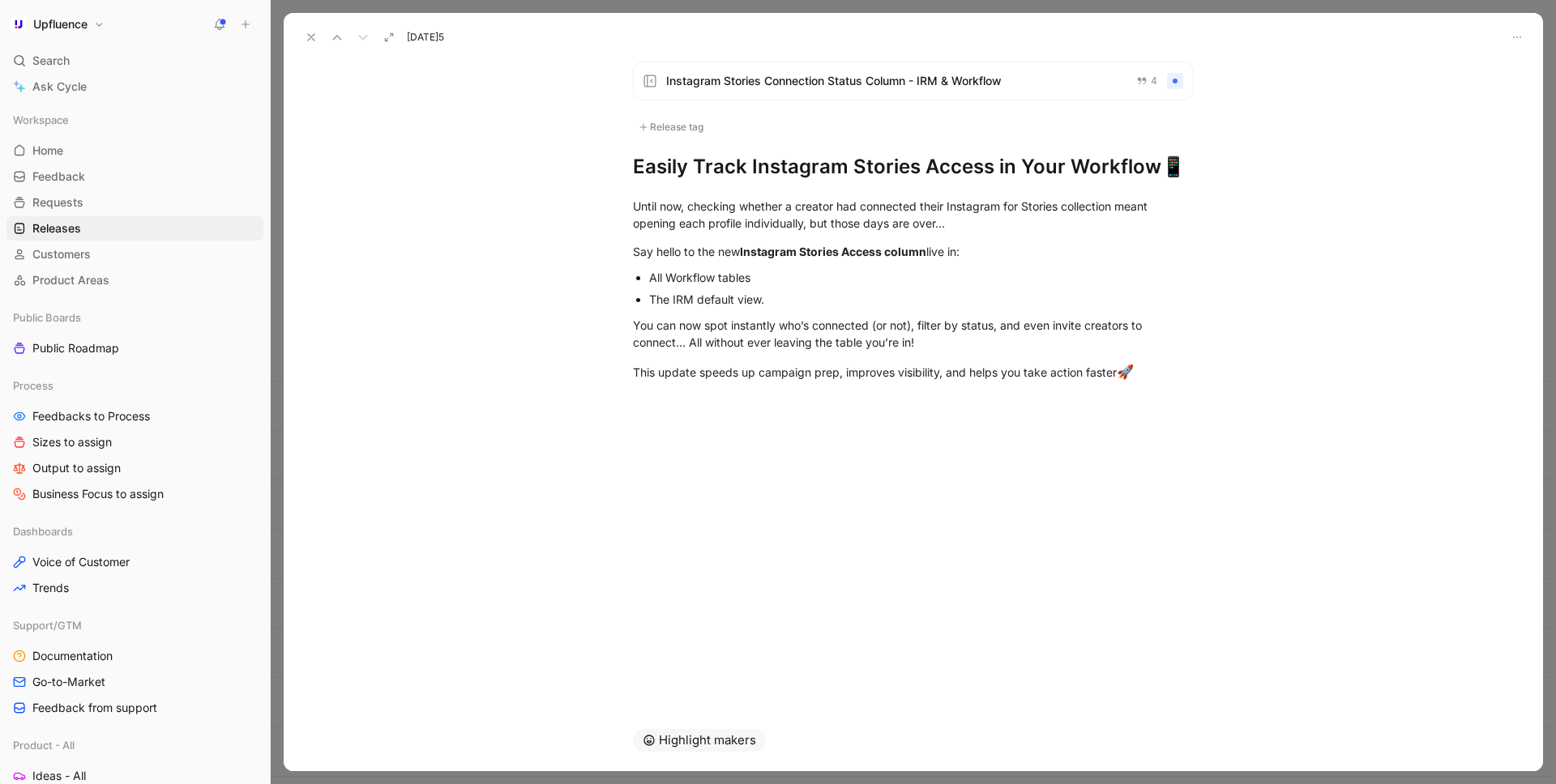
click at [934, 172] on h1 "Easily Track Instagram Stories Access in Your Workflow 📱" at bounding box center [913, 167] width 561 height 26
drag, startPoint x: 922, startPoint y: 169, endPoint x: 987, endPoint y: 170, distance: 65.0
click at [987, 170] on h1 "Easily Track Instagram Stories Access in Your Workflow 📱" at bounding box center [913, 167] width 561 height 26
click at [772, 590] on div "Instagram Stories Connection Status Column - IRM & Workflow 4 Release tag Easil…" at bounding box center [913, 378] width 1259 height 661
click at [317, 32] on icon at bounding box center [311, 37] width 13 height 13
